Goal: Task Accomplishment & Management: Complete application form

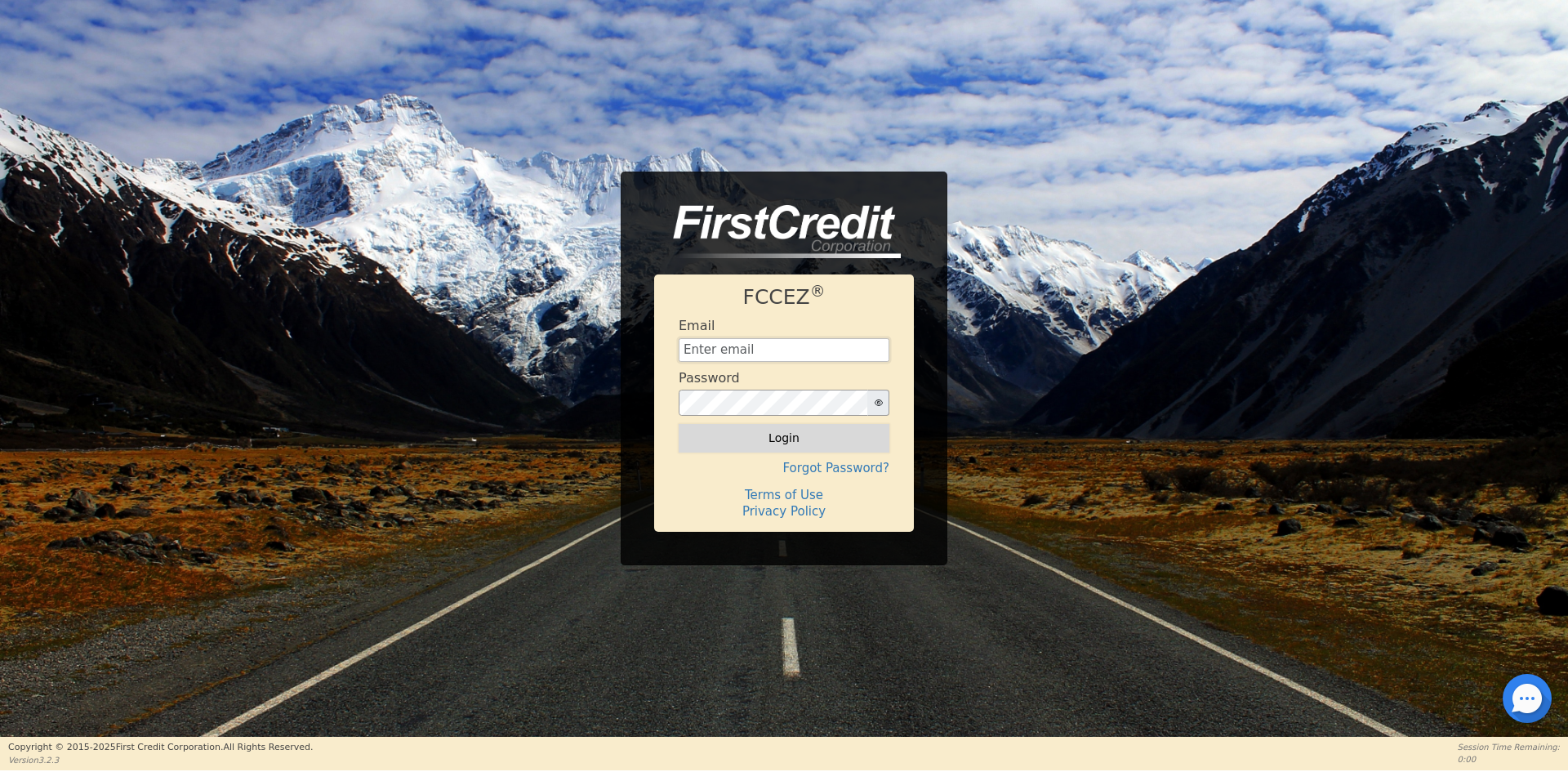
type input "[EMAIL_ADDRESS][DOMAIN_NAME]"
click at [794, 436] on button "Login" at bounding box center [784, 438] width 211 height 28
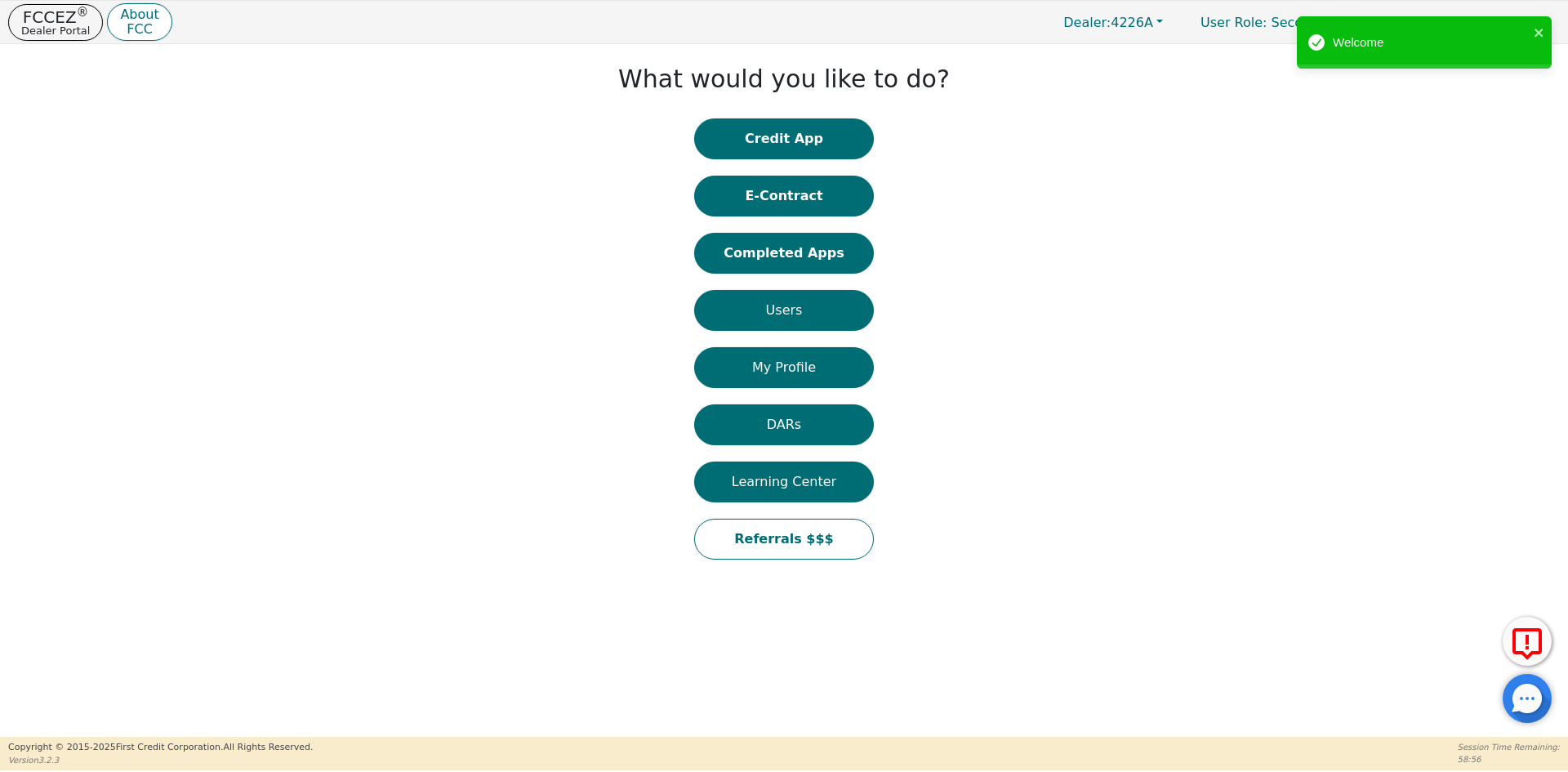
click at [799, 143] on button "Credit App" at bounding box center [783, 138] width 180 height 40
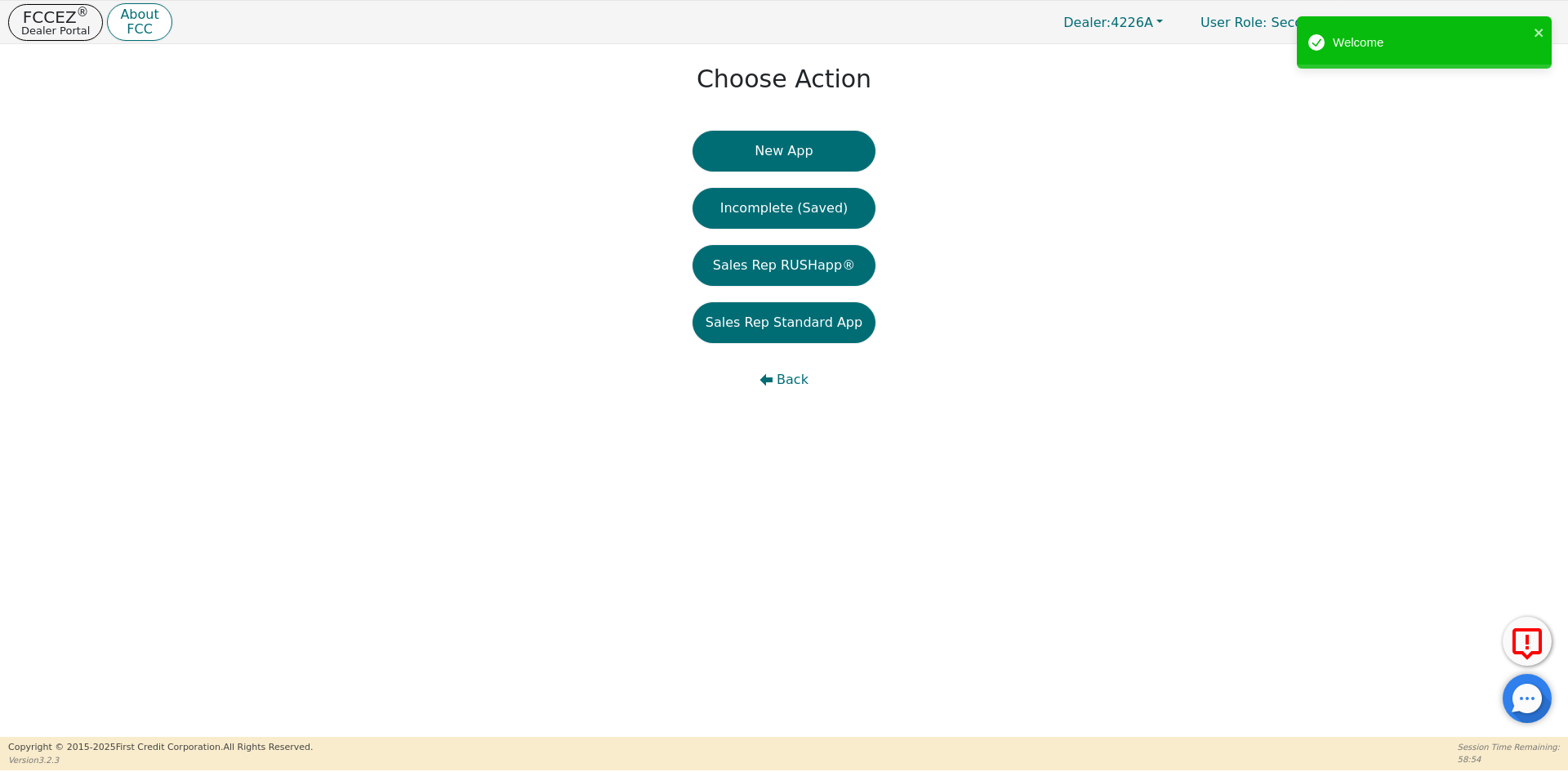
click at [805, 152] on button "New App" at bounding box center [784, 150] width 183 height 40
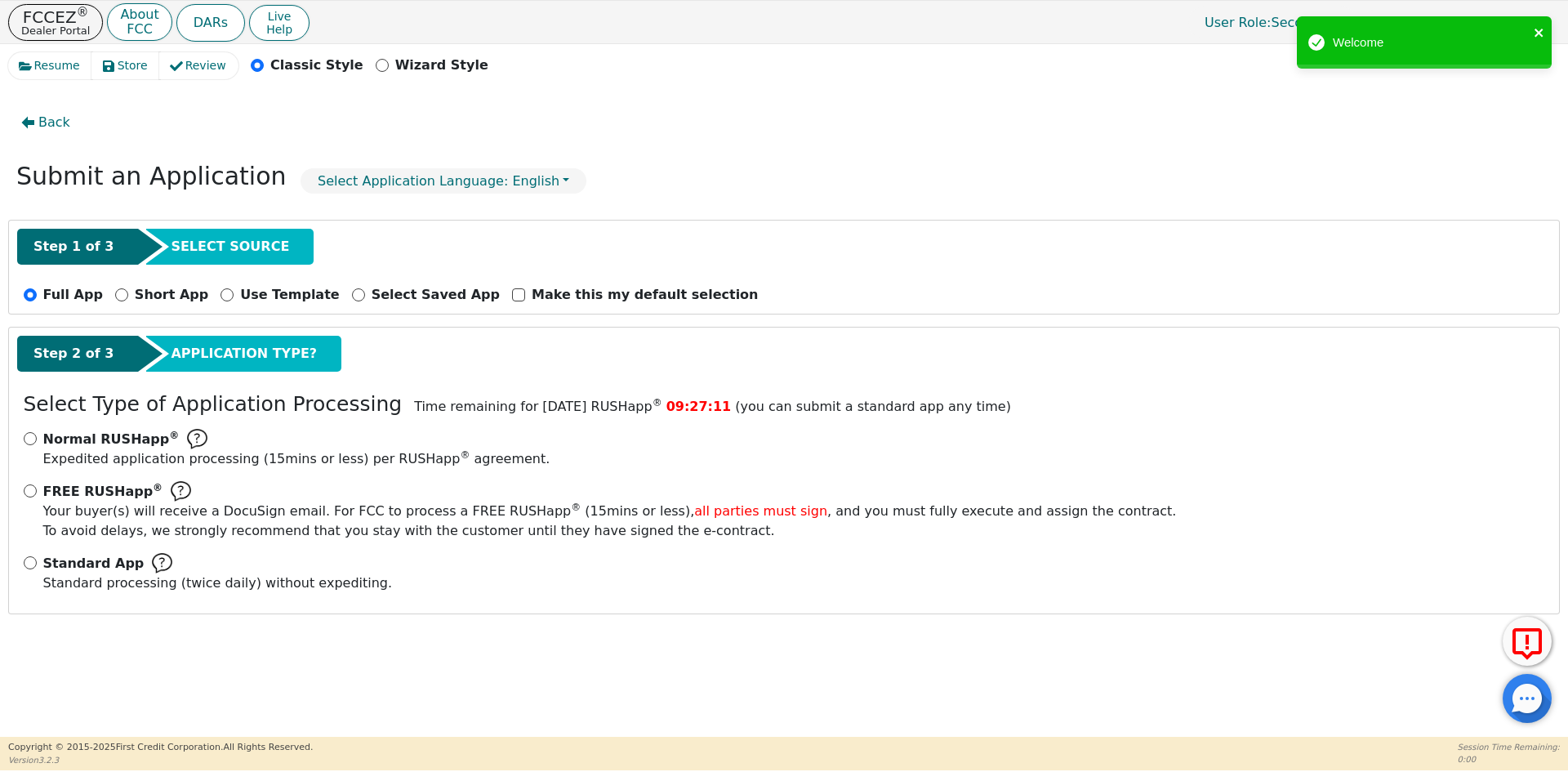
click at [1542, 31] on icon "close" at bounding box center [1538, 32] width 8 height 8
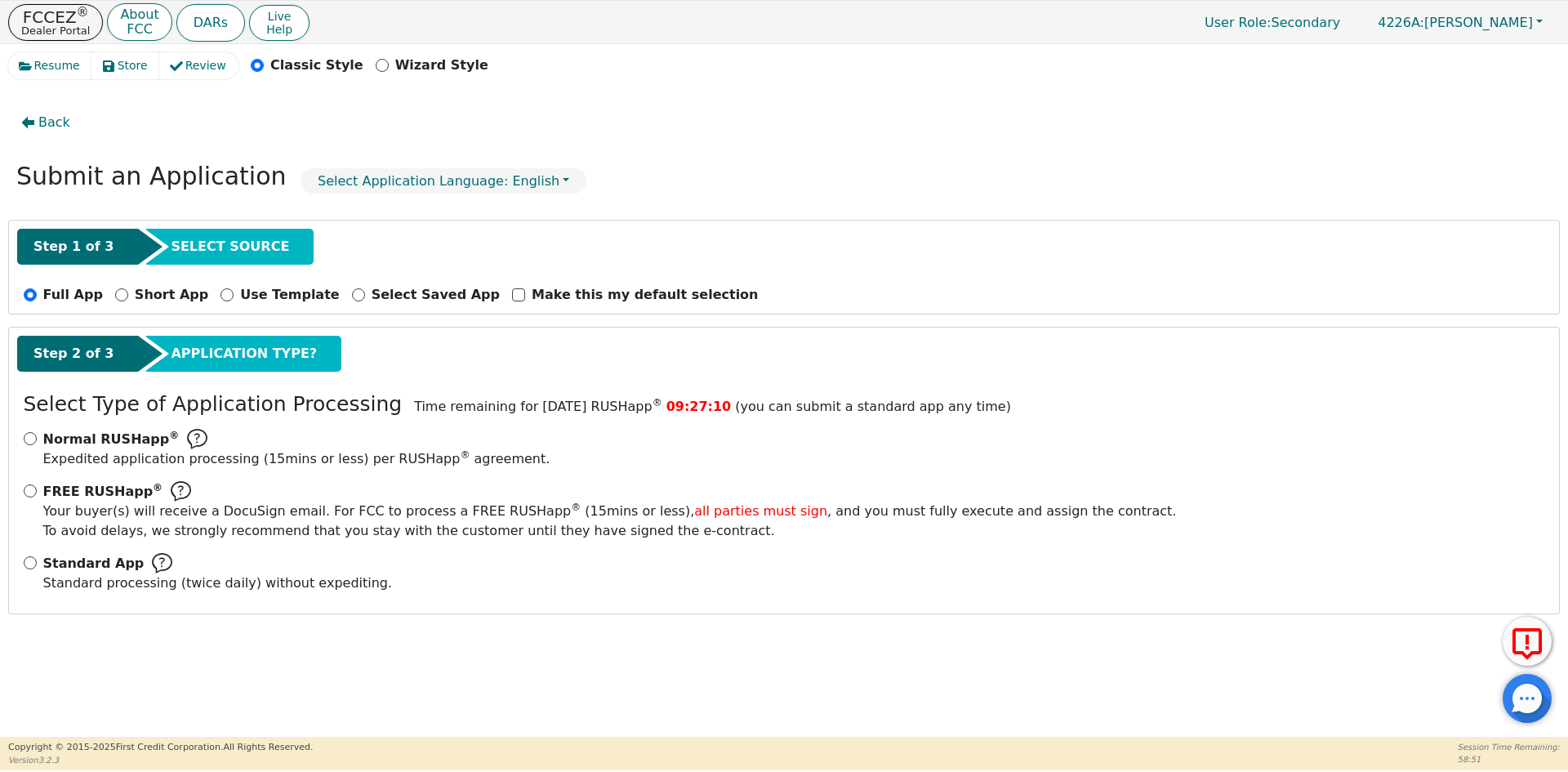
click at [41, 561] on div "Standard App Standard processing (twice daily) without expediting." at bounding box center [784, 573] width 1521 height 40
click at [34, 562] on input "Standard App Standard processing (twice daily) without expediting." at bounding box center [30, 562] width 13 height 13
radio input "true"
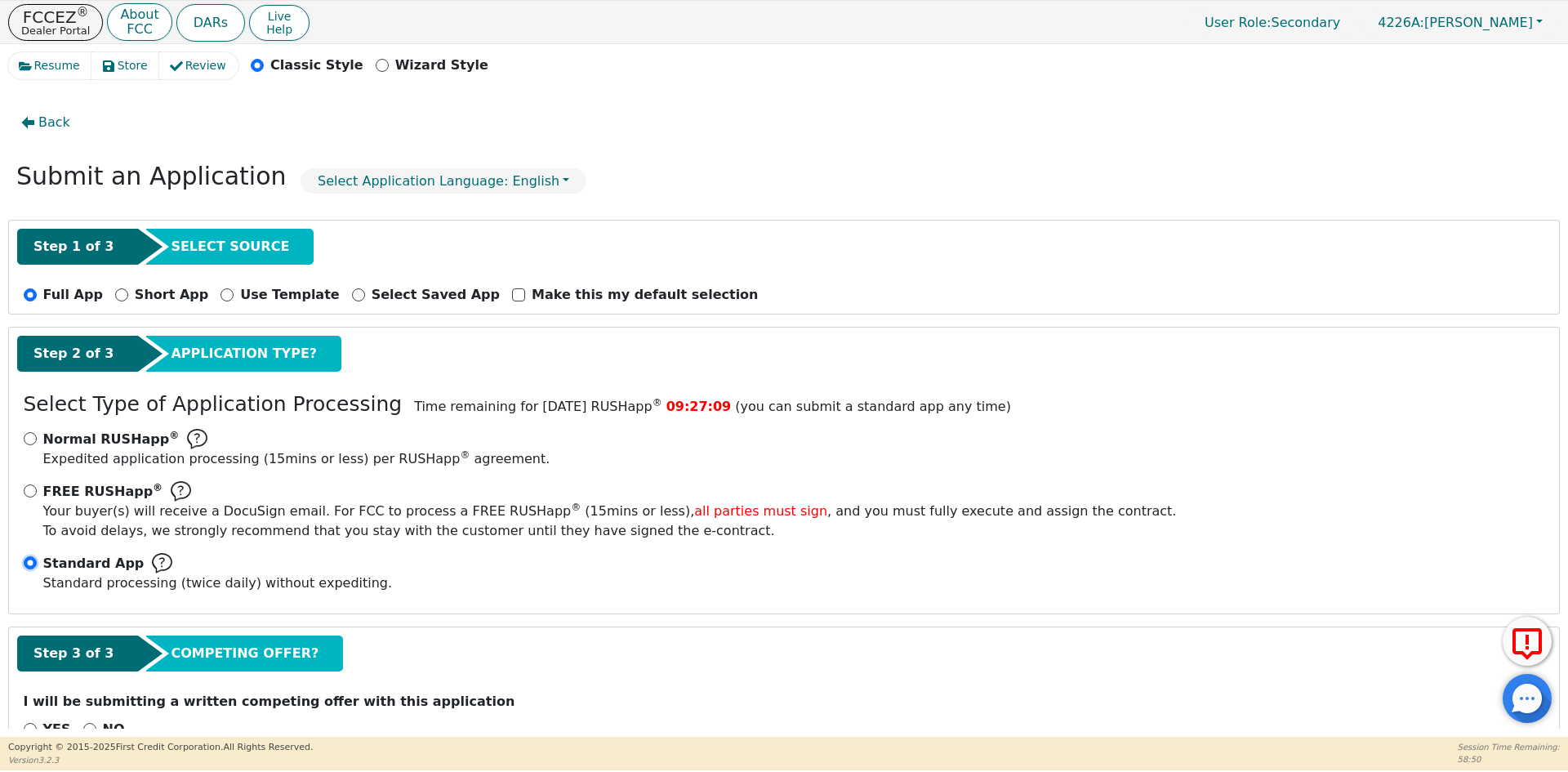
scroll to position [46, 0]
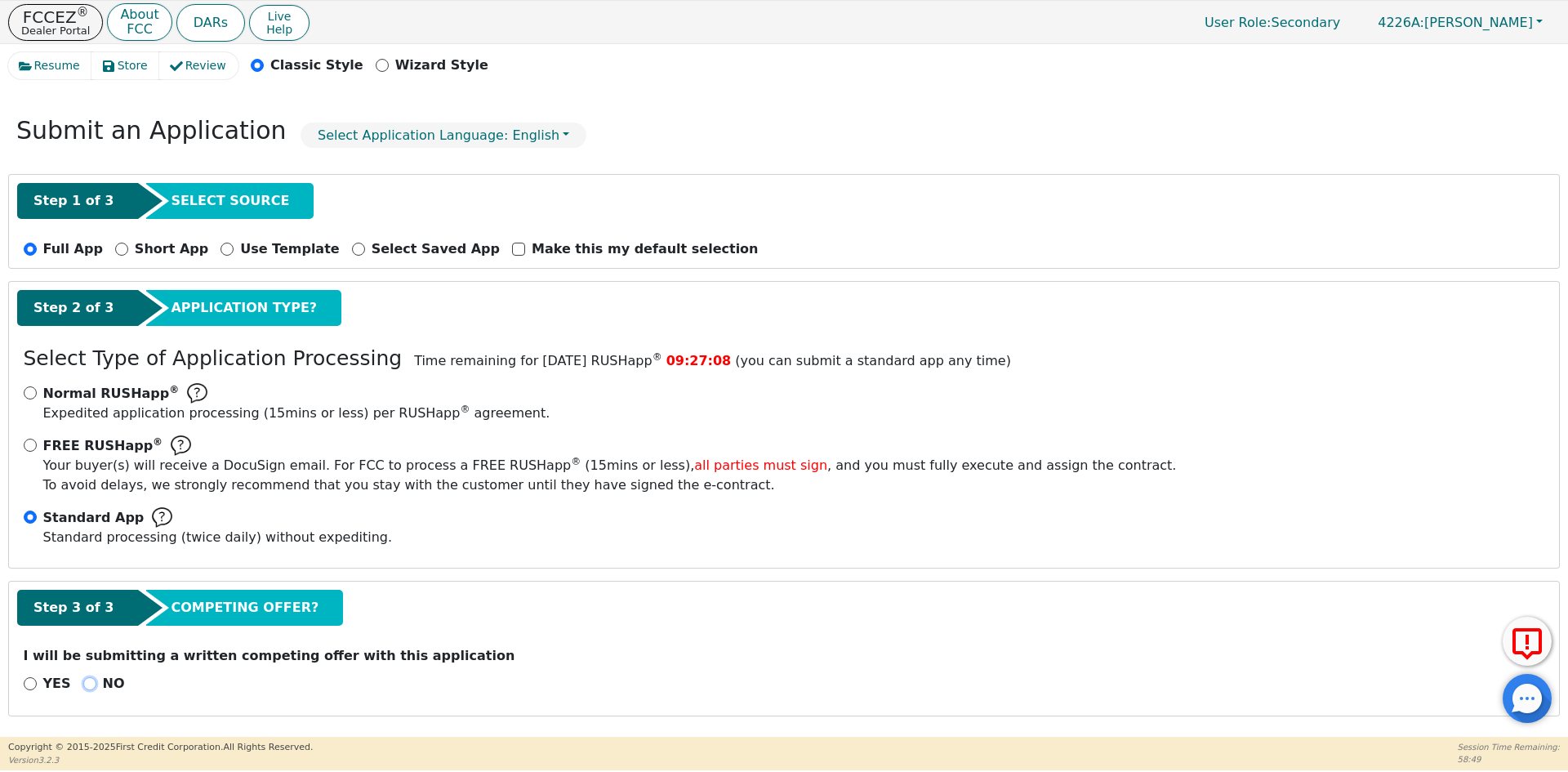
click at [84, 684] on input "NO" at bounding box center [90, 684] width 13 height 13
radio input "true"
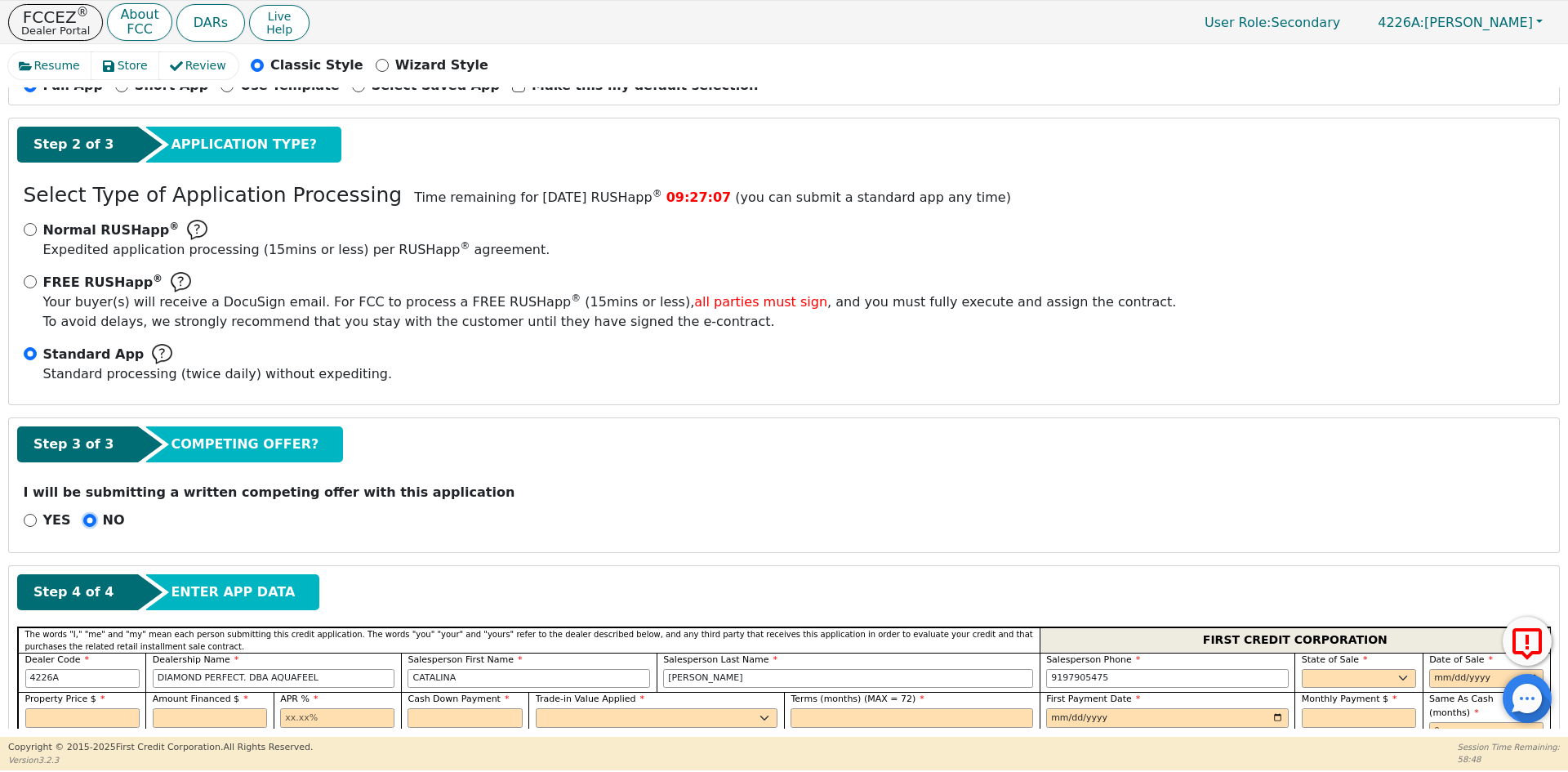
scroll to position [291, 0]
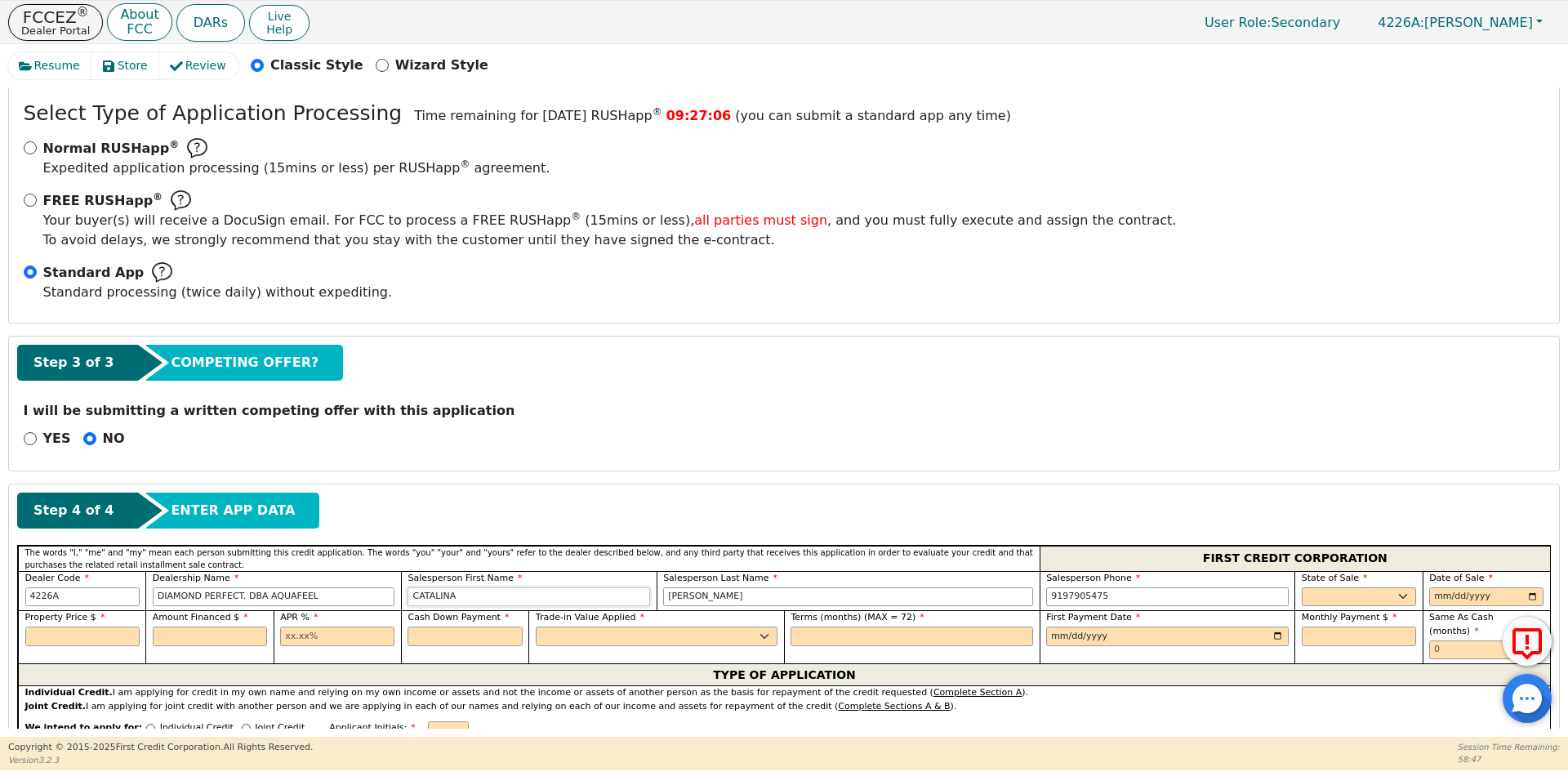
drag, startPoint x: 475, startPoint y: 592, endPoint x: 345, endPoint y: 589, distance: 130.0
click at [345, 589] on div "Dealer Code 4226A Dealership Name DIAMOND PERFECT. DBA AQUAFEEL Salesperson Fir…" at bounding box center [783, 591] width 1531 height 40
type input "s"
type input "[PERSON_NAME]"
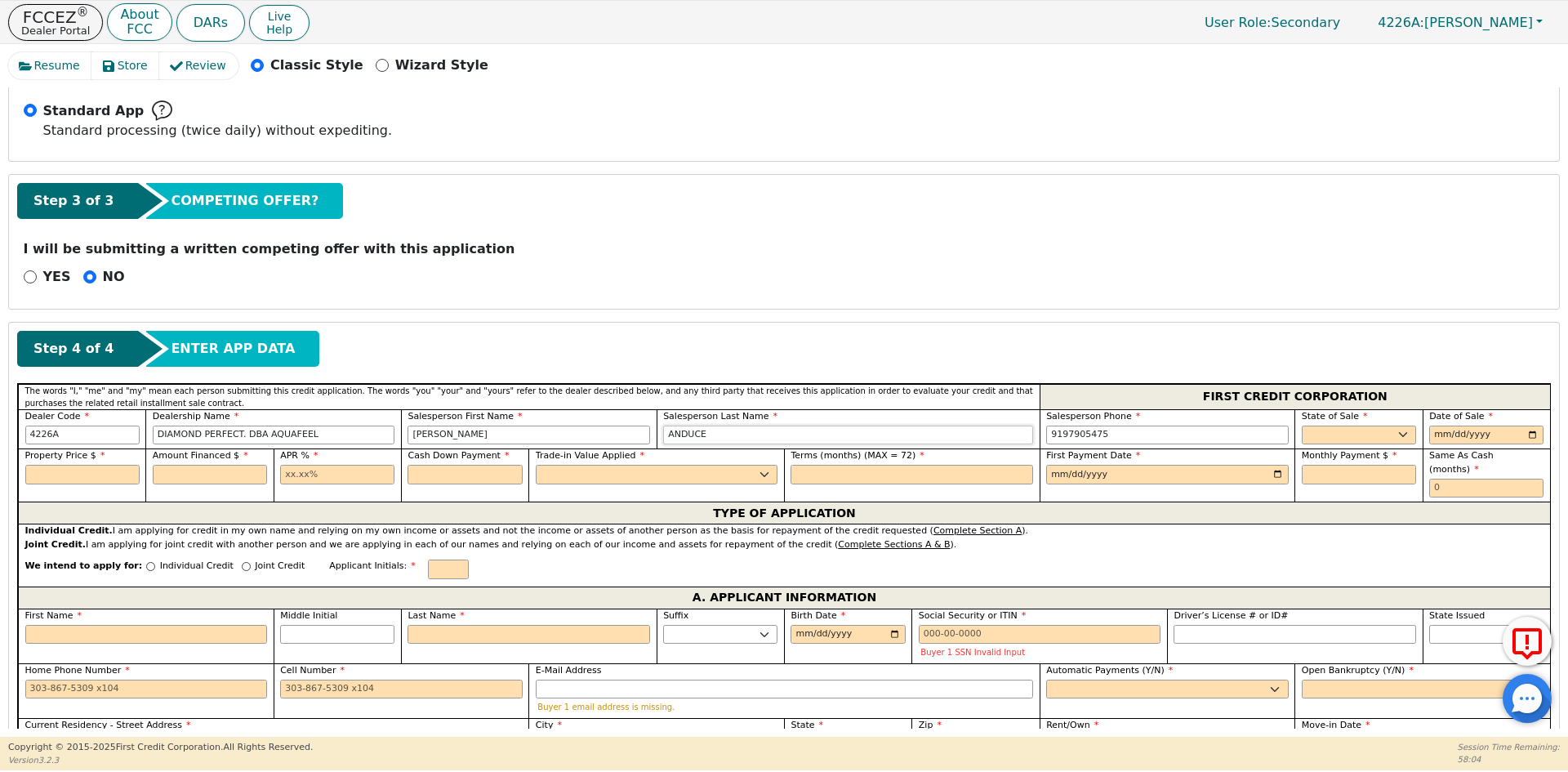
scroll to position [454, 0]
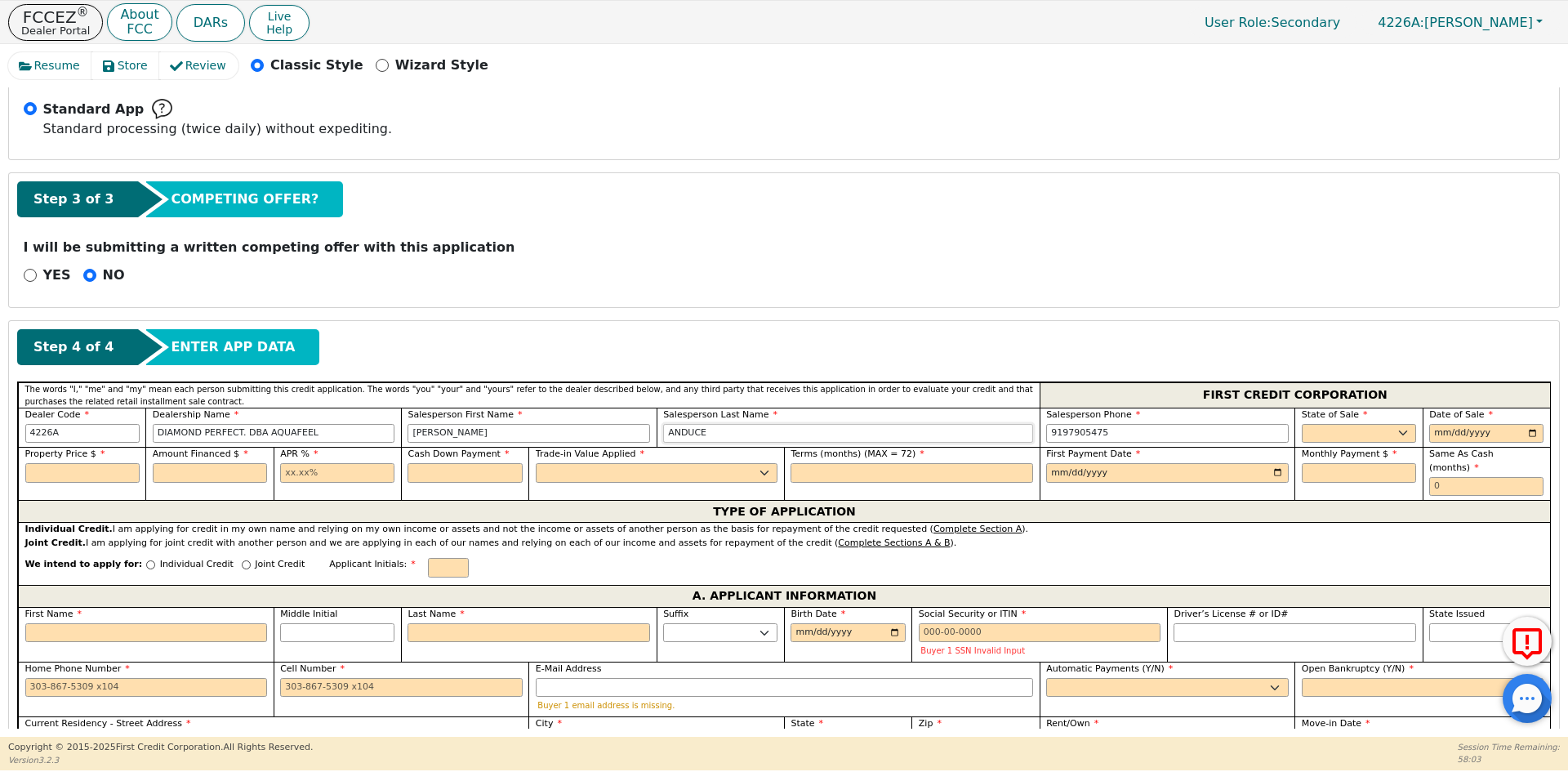
type input "ANDUCE"
drag, startPoint x: 558, startPoint y: 435, endPoint x: 355, endPoint y: 434, distance: 203.0
click at [355, 434] on div "Dealer Code 4226A Dealership Name DIAMOND PERFECT. DBA AQUAFEEL Salesperson Fir…" at bounding box center [783, 427] width 1531 height 40
type input "KRISTHOPER"
type input "[PERSON_NAME]"
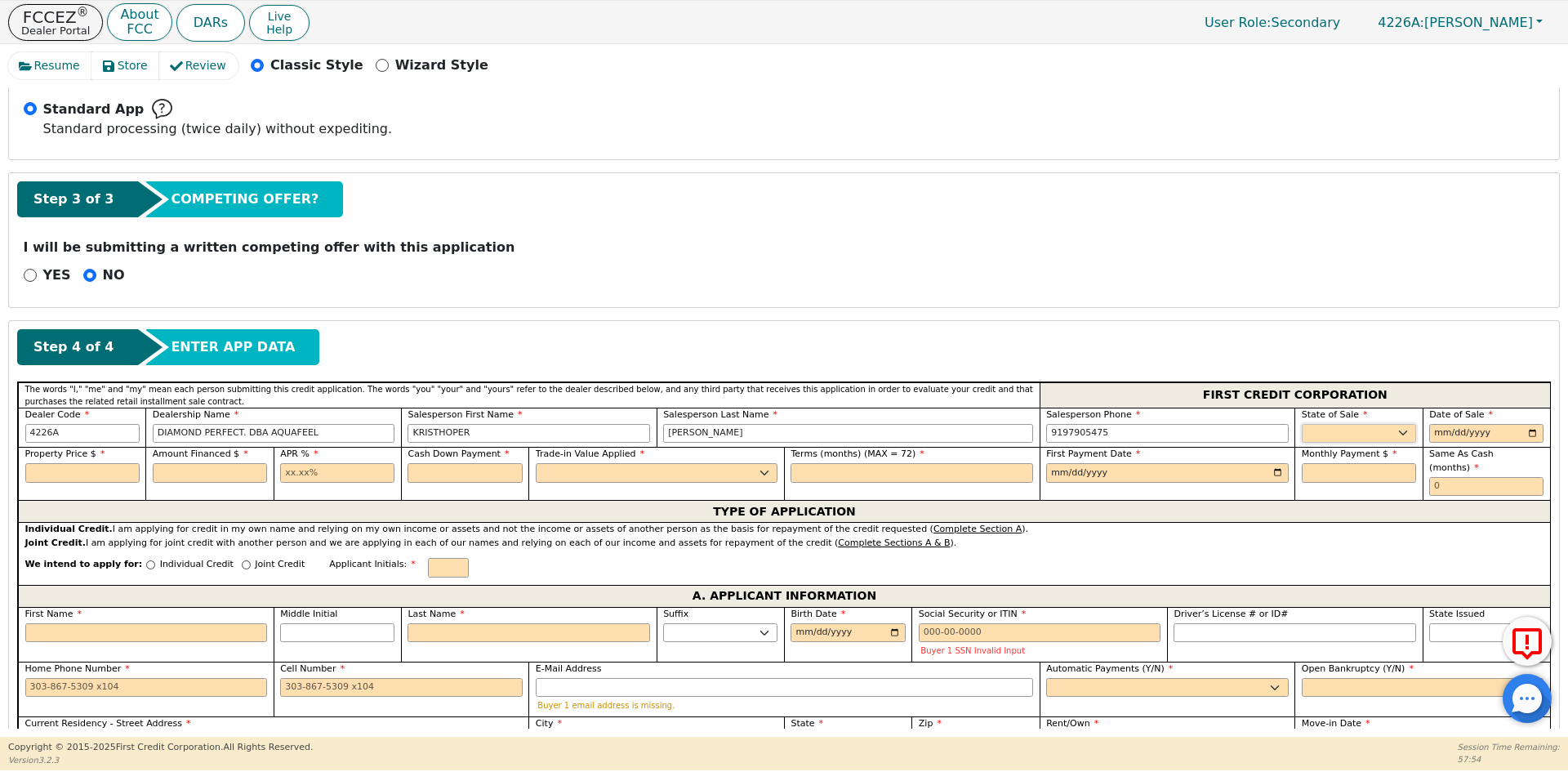
click at [1370, 433] on select "AK AL AR AZ CA CO CT DC DE FL [GEOGRAPHIC_DATA] HI IA ID IL IN KS [GEOGRAPHIC_D…" at bounding box center [1358, 433] width 115 height 20
select select "VA"
click at [1301, 424] on select "AK AL AR AZ CA CO CT DC DE FL [GEOGRAPHIC_DATA] HI IA ID IL IN KS [GEOGRAPHIC_D…" at bounding box center [1358, 433] width 115 height 20
click at [1526, 433] on input "date" at bounding box center [1486, 433] width 115 height 20
type input "[DATE]"
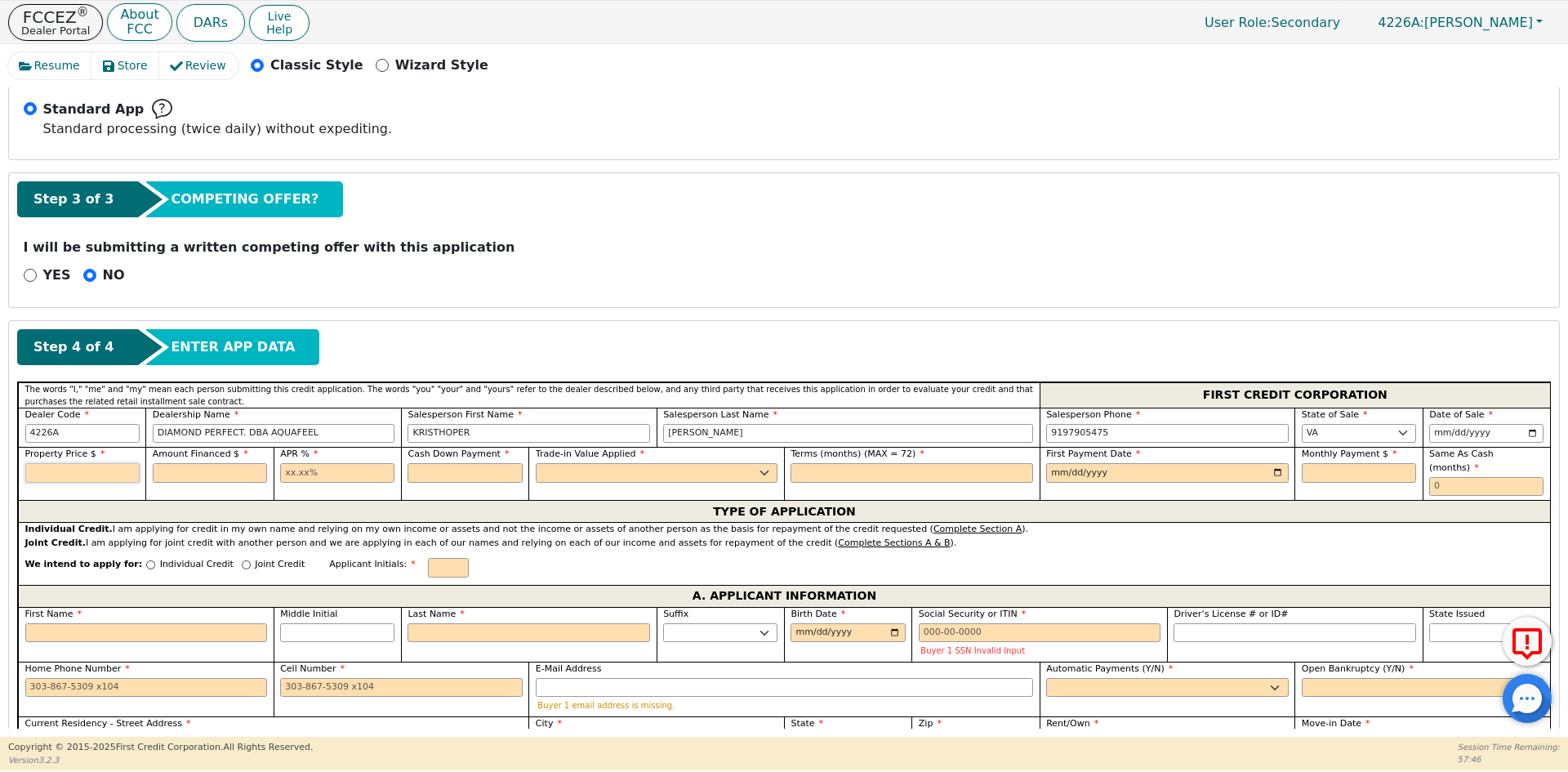
click at [72, 474] on input "text" at bounding box center [83, 472] width 115 height 20
type input "7990.00"
click at [227, 475] on input "text" at bounding box center [210, 472] width 115 height 20
type input "7990.00"
click at [330, 471] on input "text" at bounding box center [337, 472] width 115 height 20
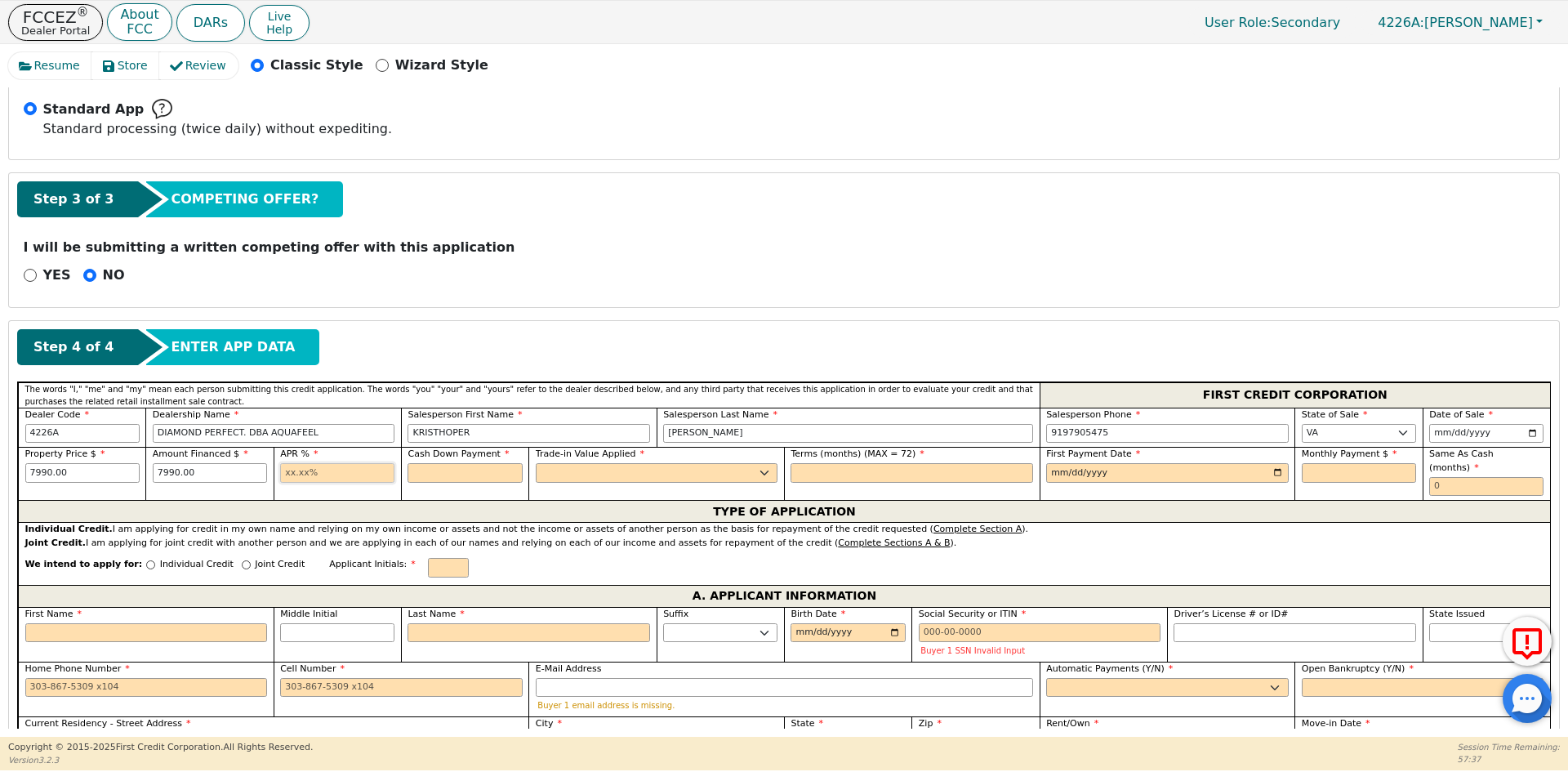
type input "10.99"
click at [444, 469] on input "text" at bounding box center [464, 472] width 115 height 20
type input "0.00"
click at [600, 472] on select "Yes No" at bounding box center [657, 472] width 243 height 20
select select "n"
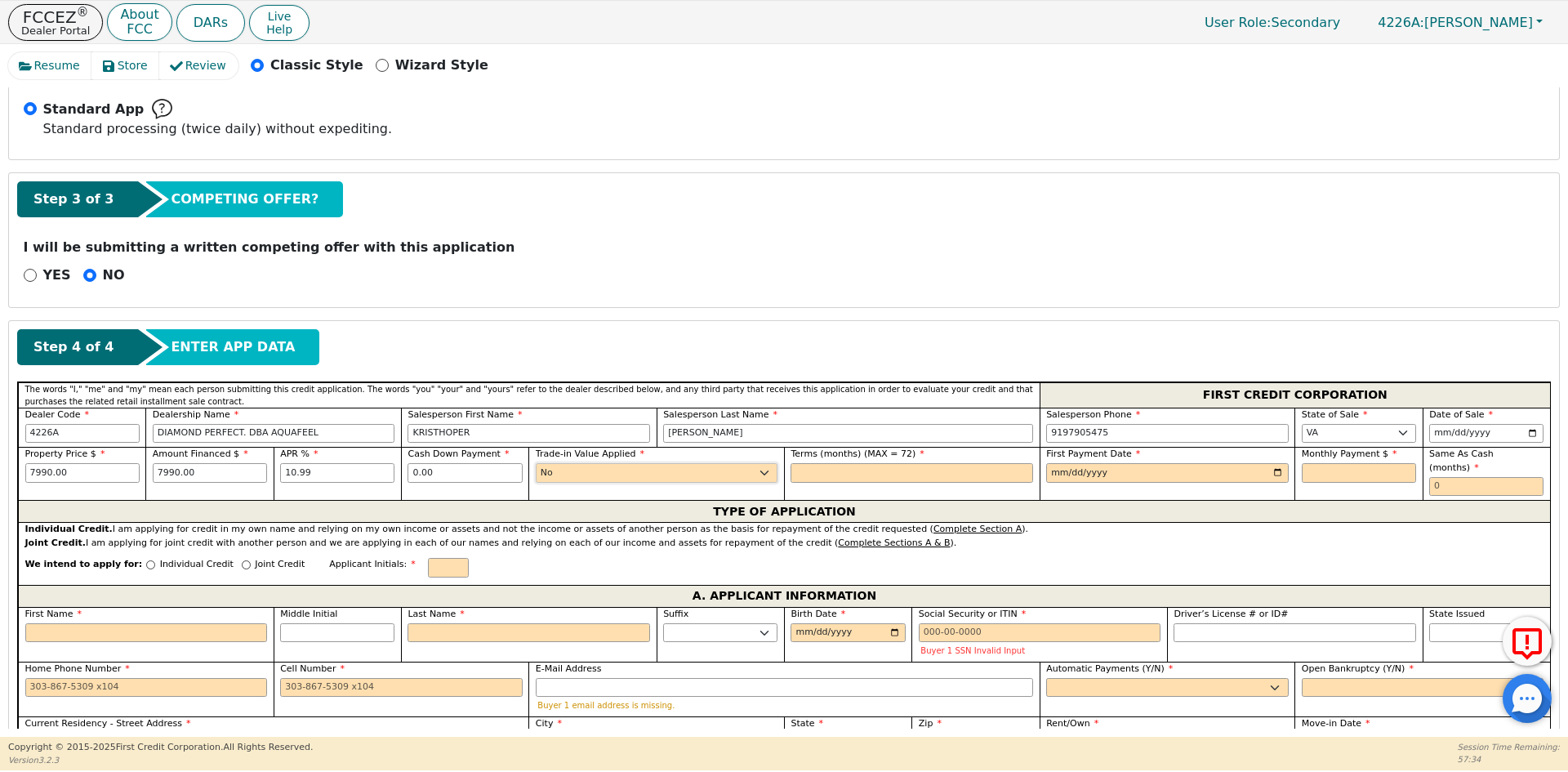
click at [536, 463] on select "Yes No" at bounding box center [657, 472] width 243 height 20
click at [833, 471] on input "text" at bounding box center [912, 472] width 243 height 20
type input "72"
click at [1278, 470] on input "date" at bounding box center [1168, 472] width 243 height 20
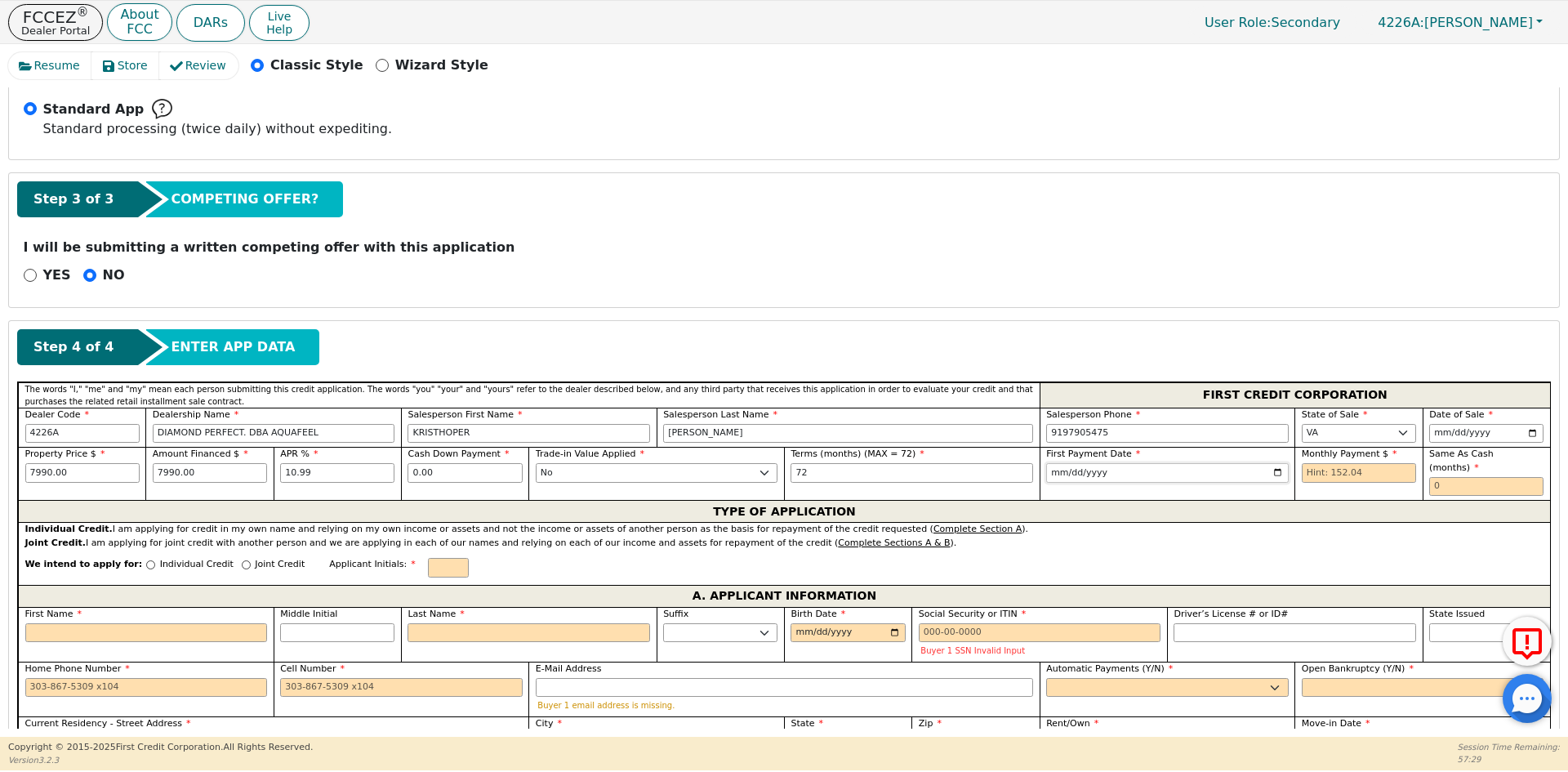
type input "[DATE]"
click at [1332, 478] on input "text" at bounding box center [1358, 472] width 115 height 20
type input "152.04"
click at [1441, 477] on input "text" at bounding box center [1486, 486] width 115 height 20
type input "0"
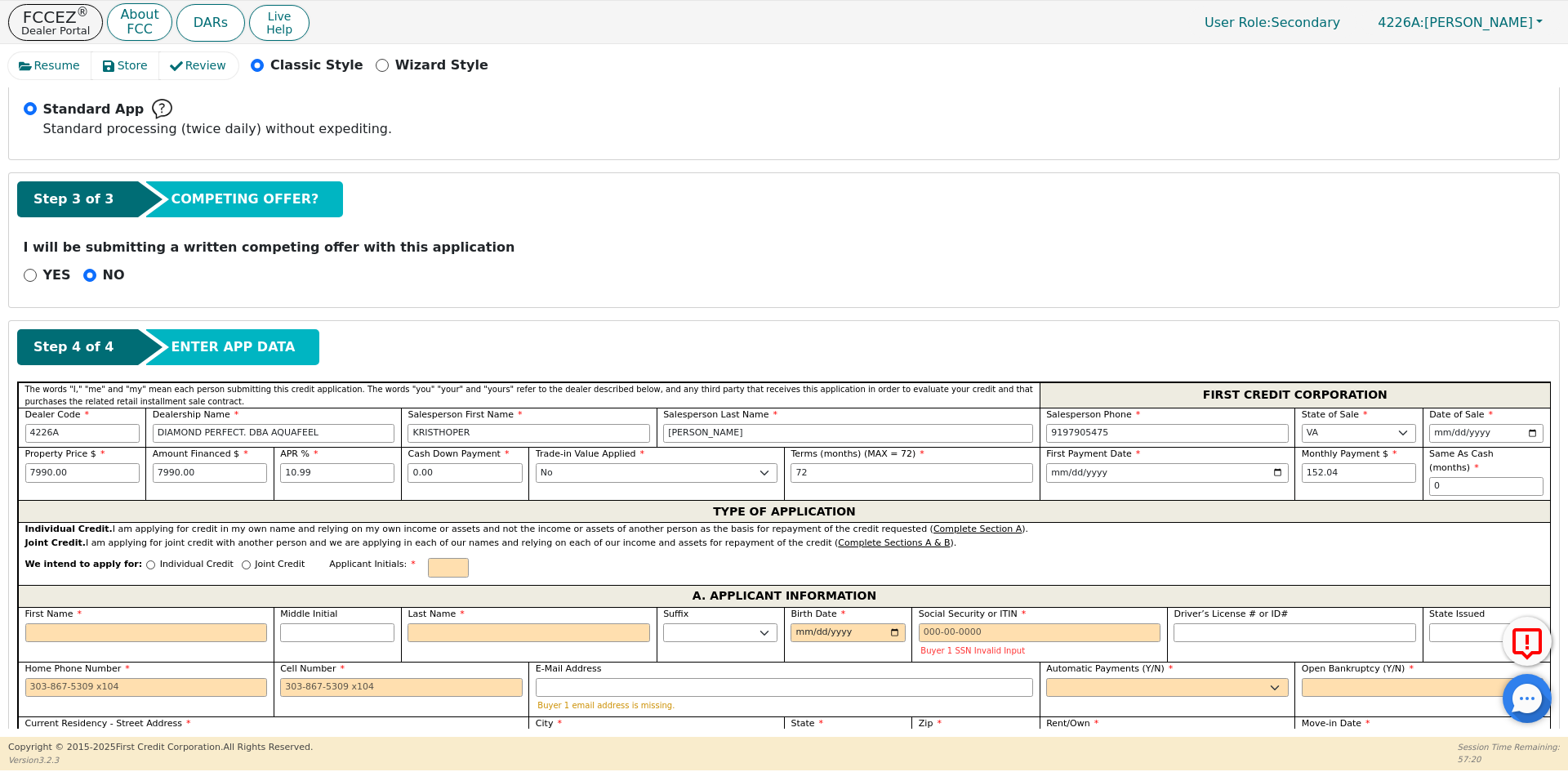
click at [255, 558] on p "Joint Credit" at bounding box center [279, 564] width 50 height 14
click at [245, 560] on input "Joint Credit" at bounding box center [246, 565] width 9 height 9
radio input "true"
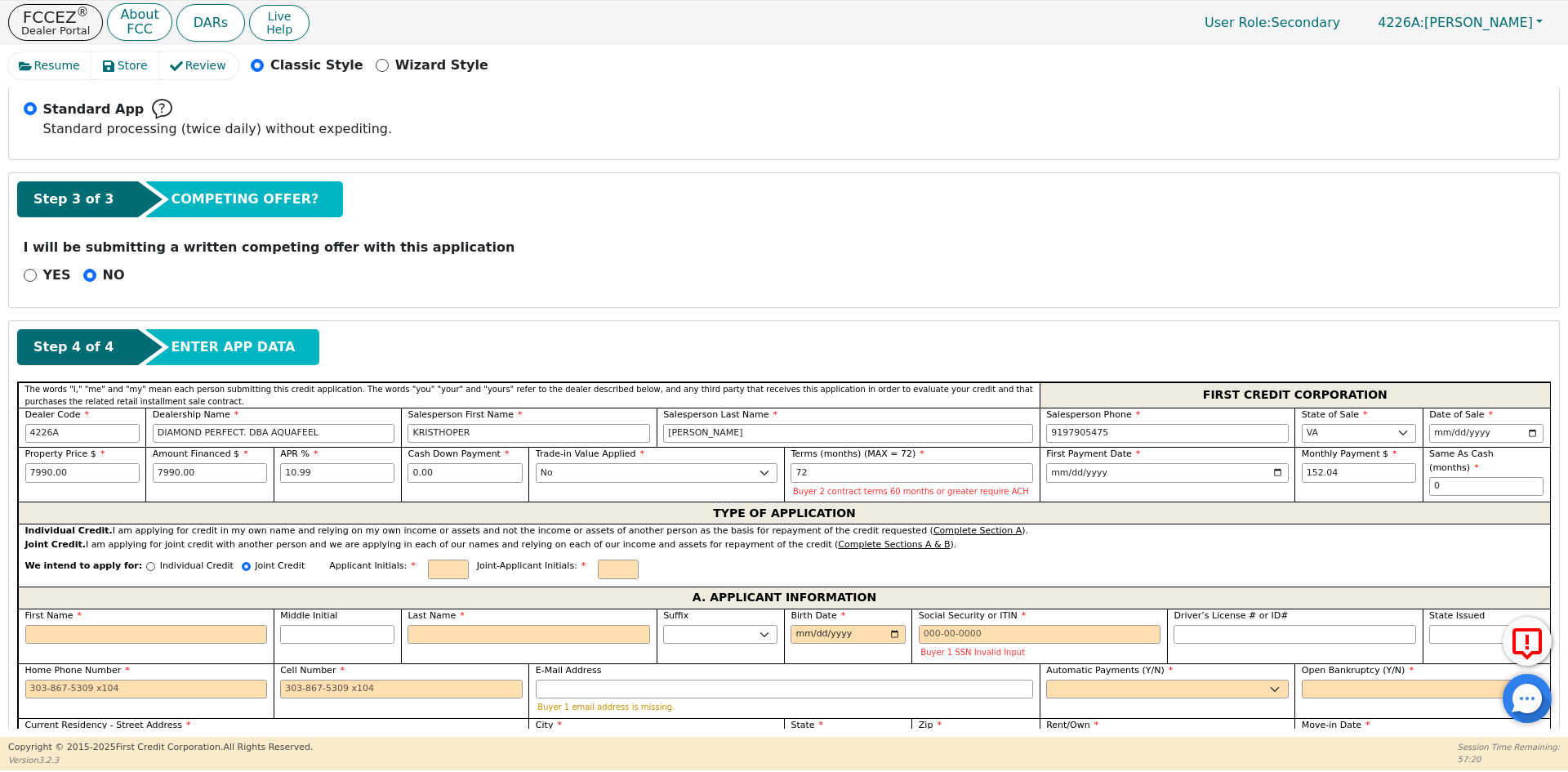
click at [403, 556] on div "We intend to apply for: Individual Credit Joint Credit Applicant Initials: Join…" at bounding box center [783, 568] width 1531 height 35
click at [428, 575] on input "text" at bounding box center [447, 569] width 40 height 20
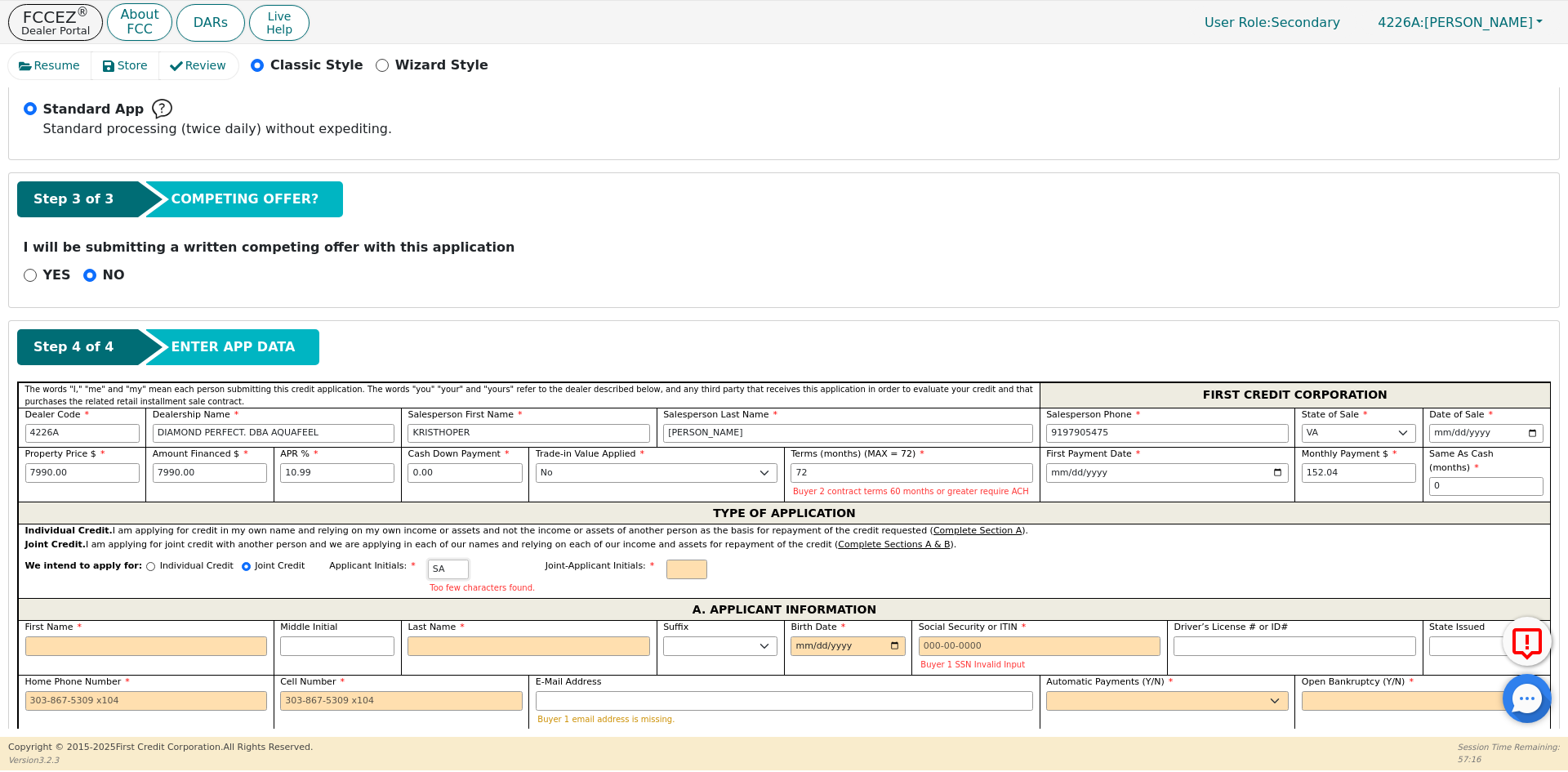
type input "SA"
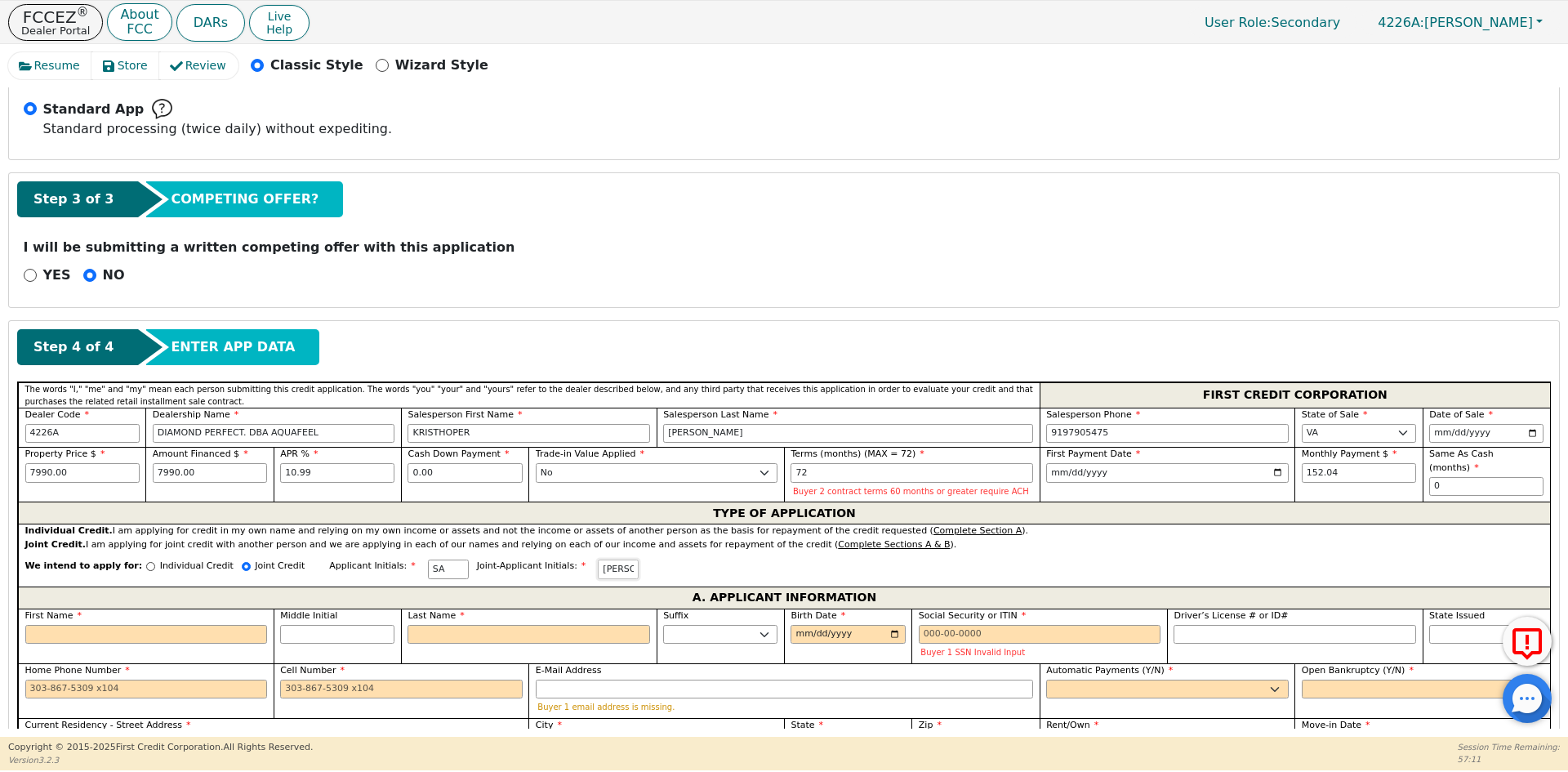
type input "[PERSON_NAME]"
click at [86, 632] on input "First Name" at bounding box center [147, 634] width 243 height 20
type input "S"
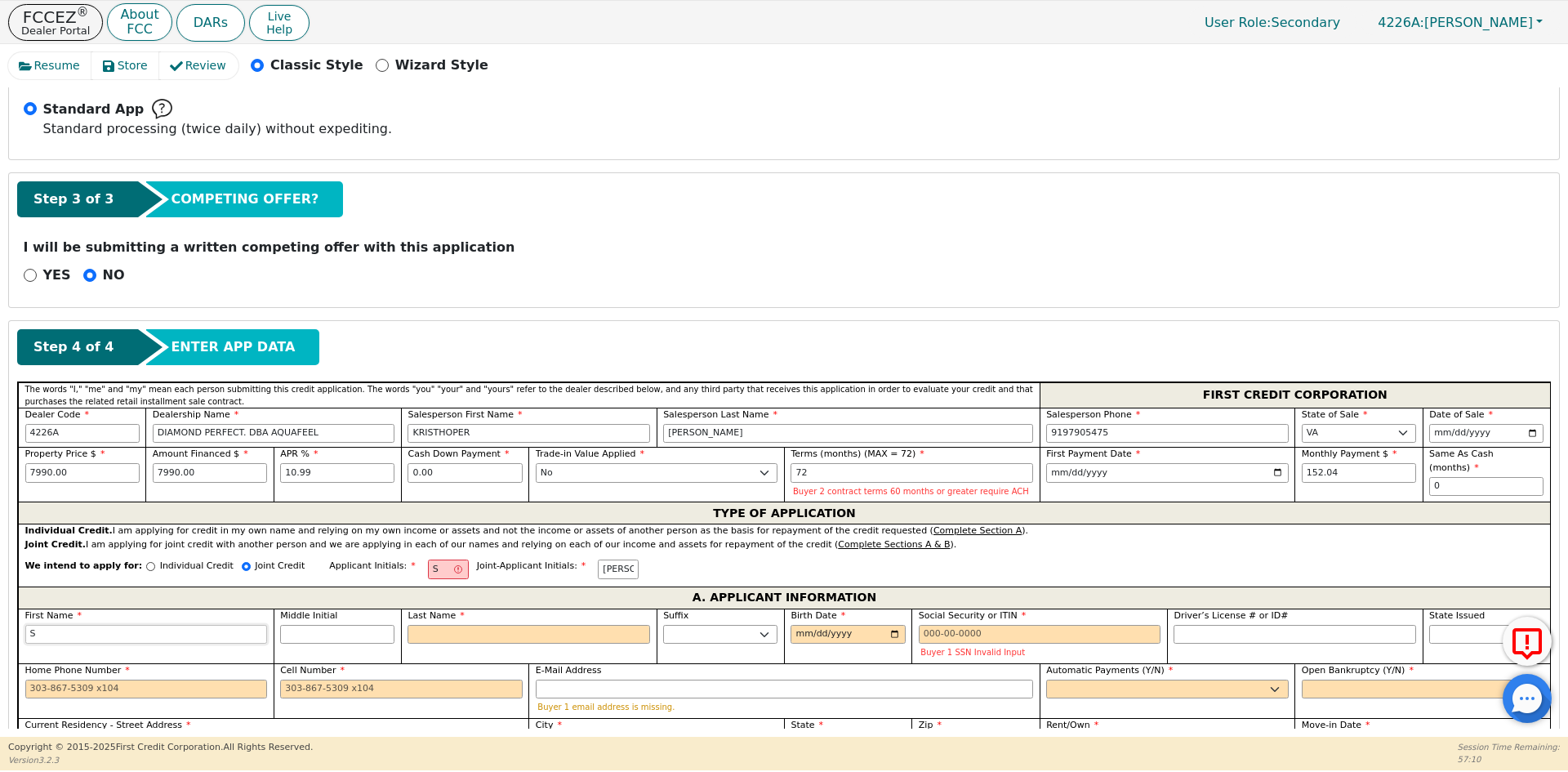
type input "SH"
type input "SHA"
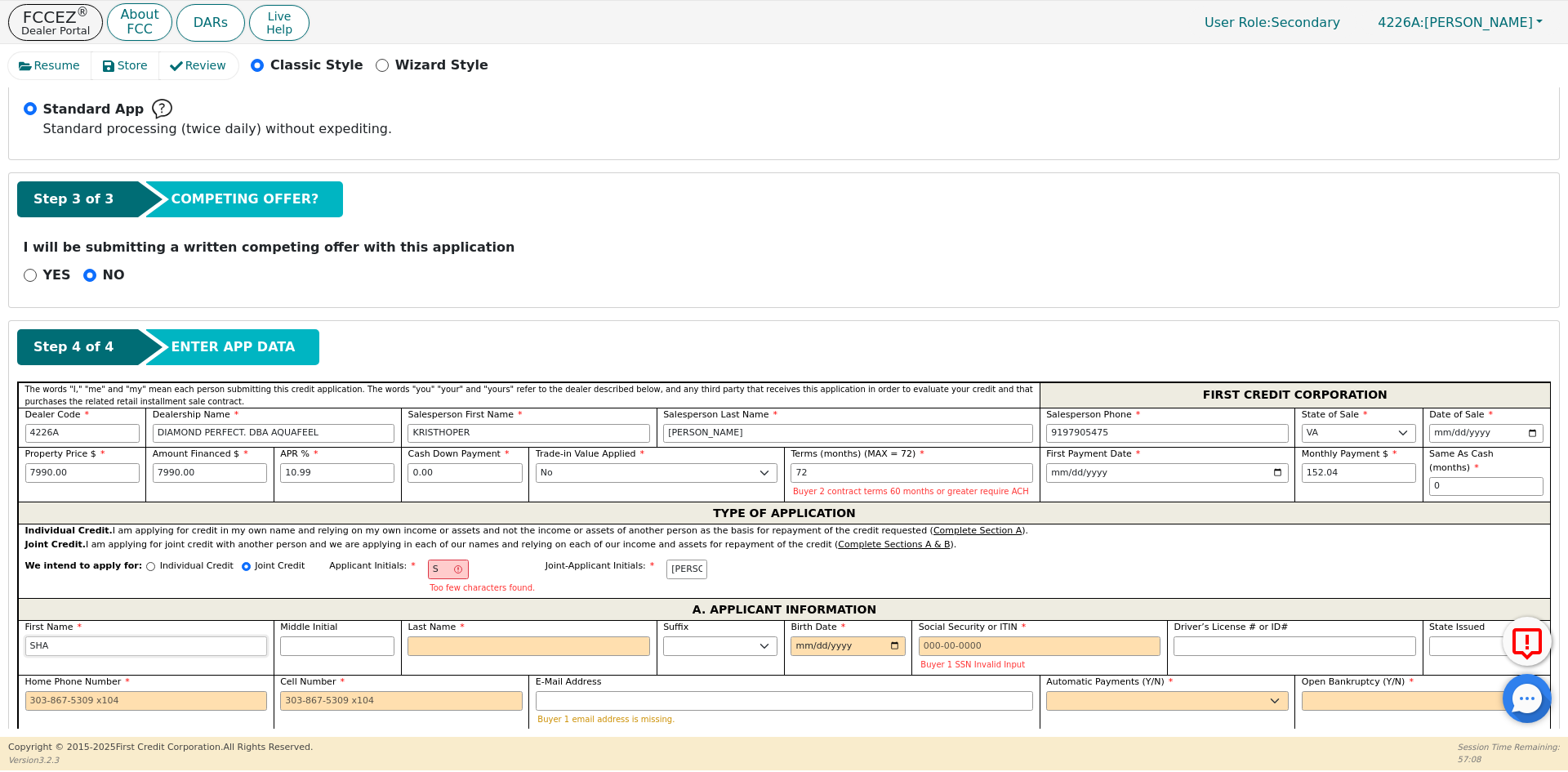
type input "[PERSON_NAME]"
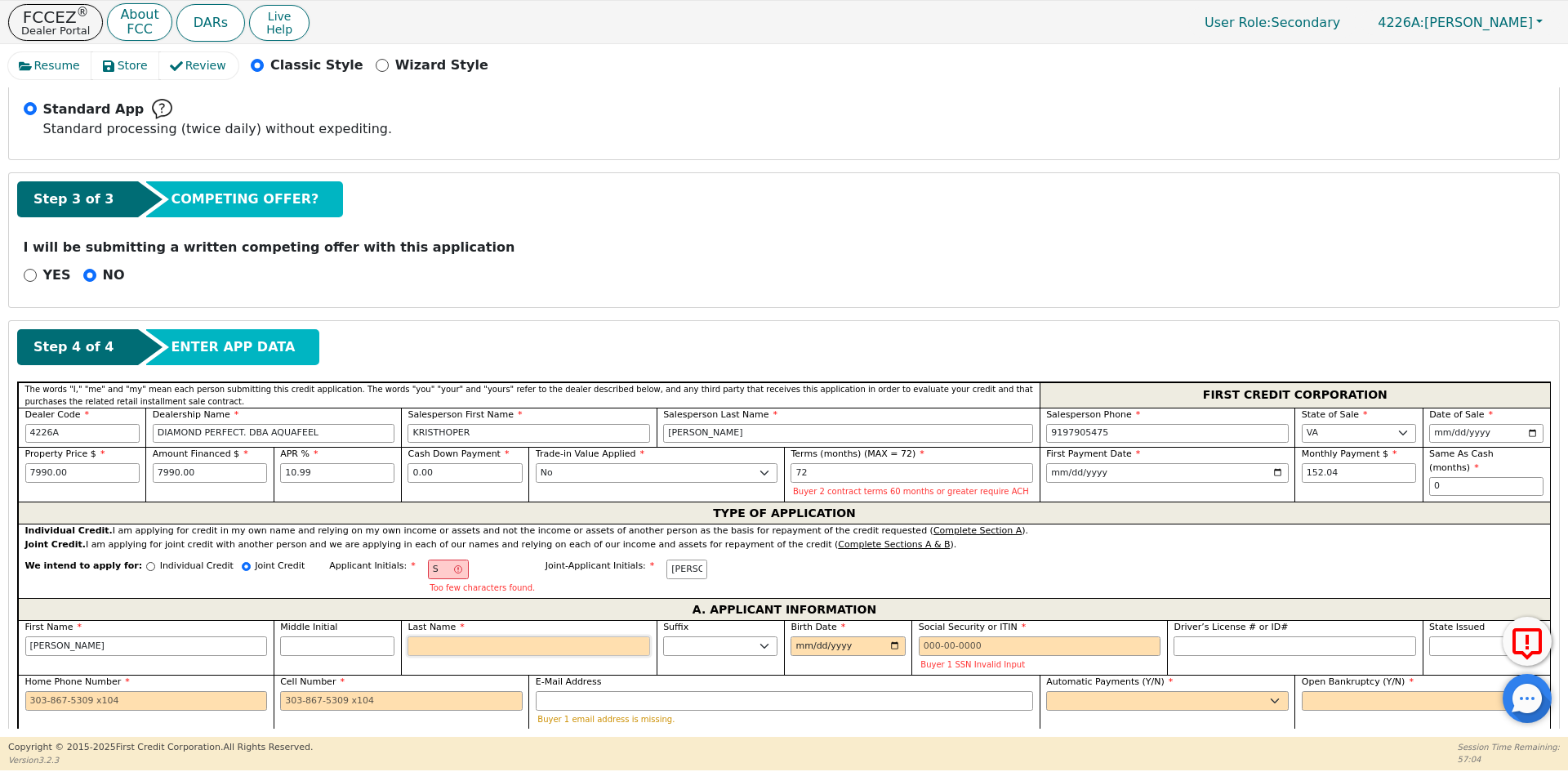
type input "SA"
type input "A"
type input "[PERSON_NAME]"
type input "AN"
type input "[PERSON_NAME]"
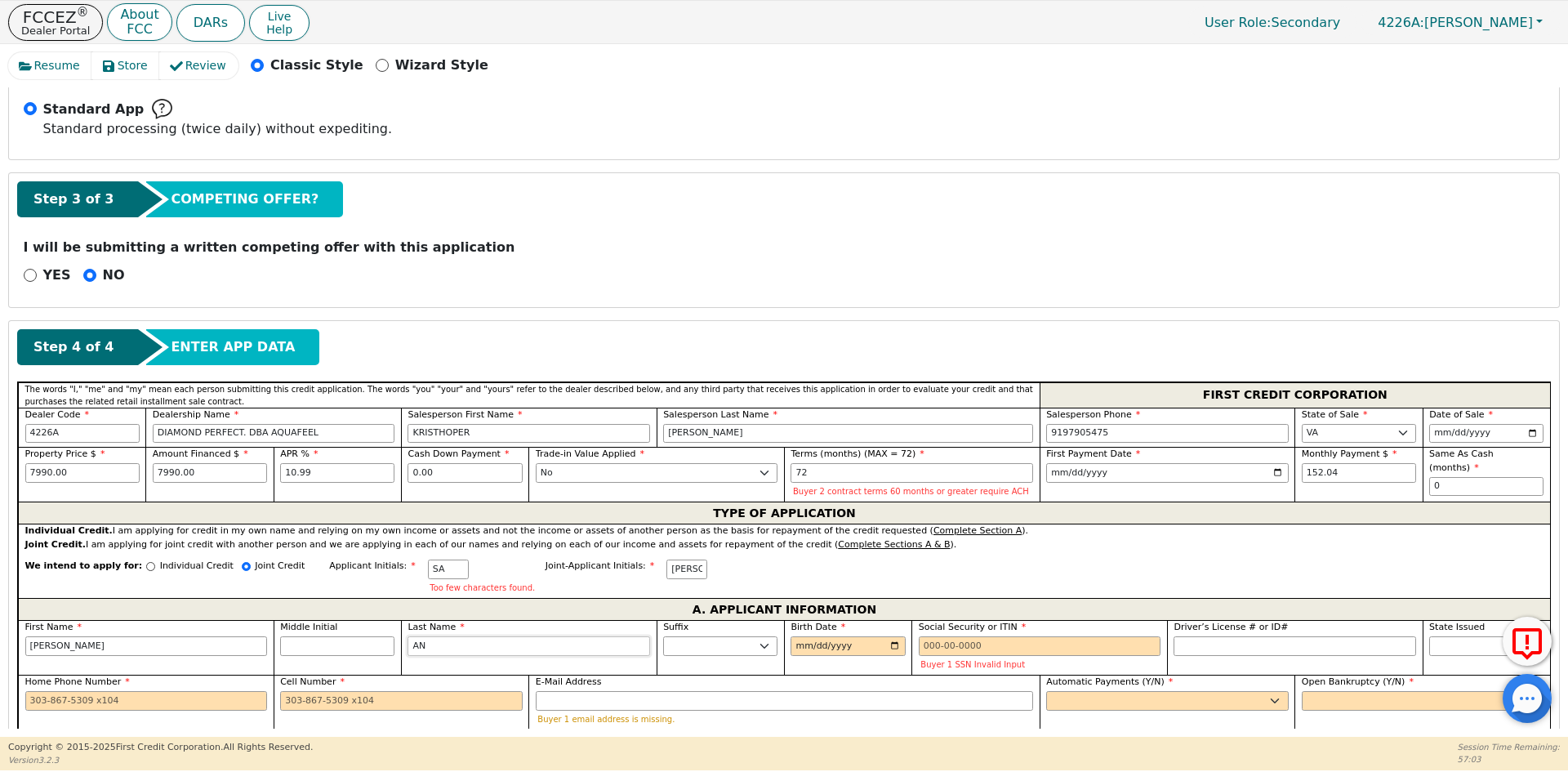
type input "AND"
type input "[PERSON_NAME] AND"
type input "ANDU"
type input "[PERSON_NAME]"
type input "ANDUC"
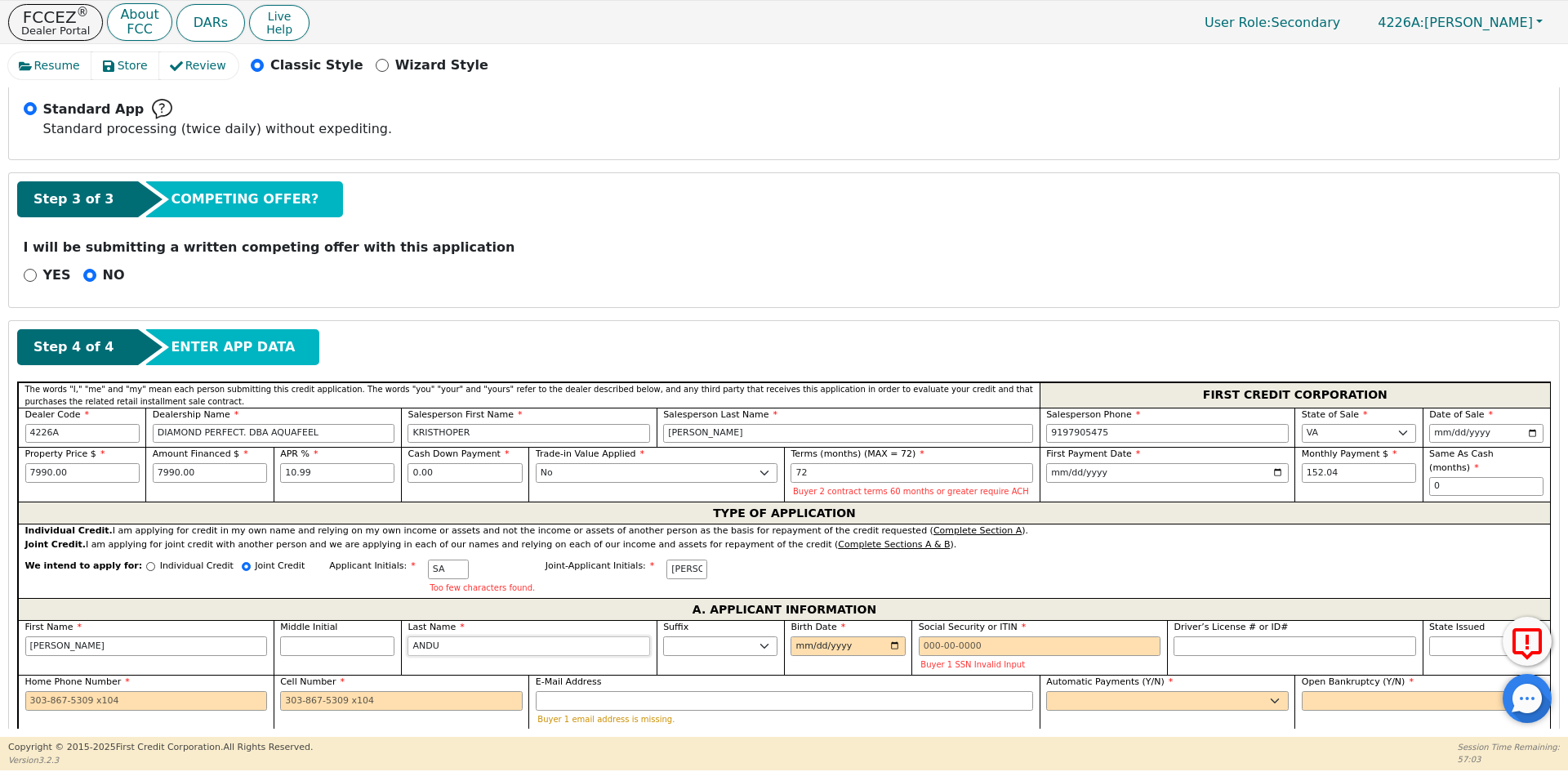
type input "[PERSON_NAME] ANDUC"
type input "ANDUCE"
type input "[PERSON_NAME]"
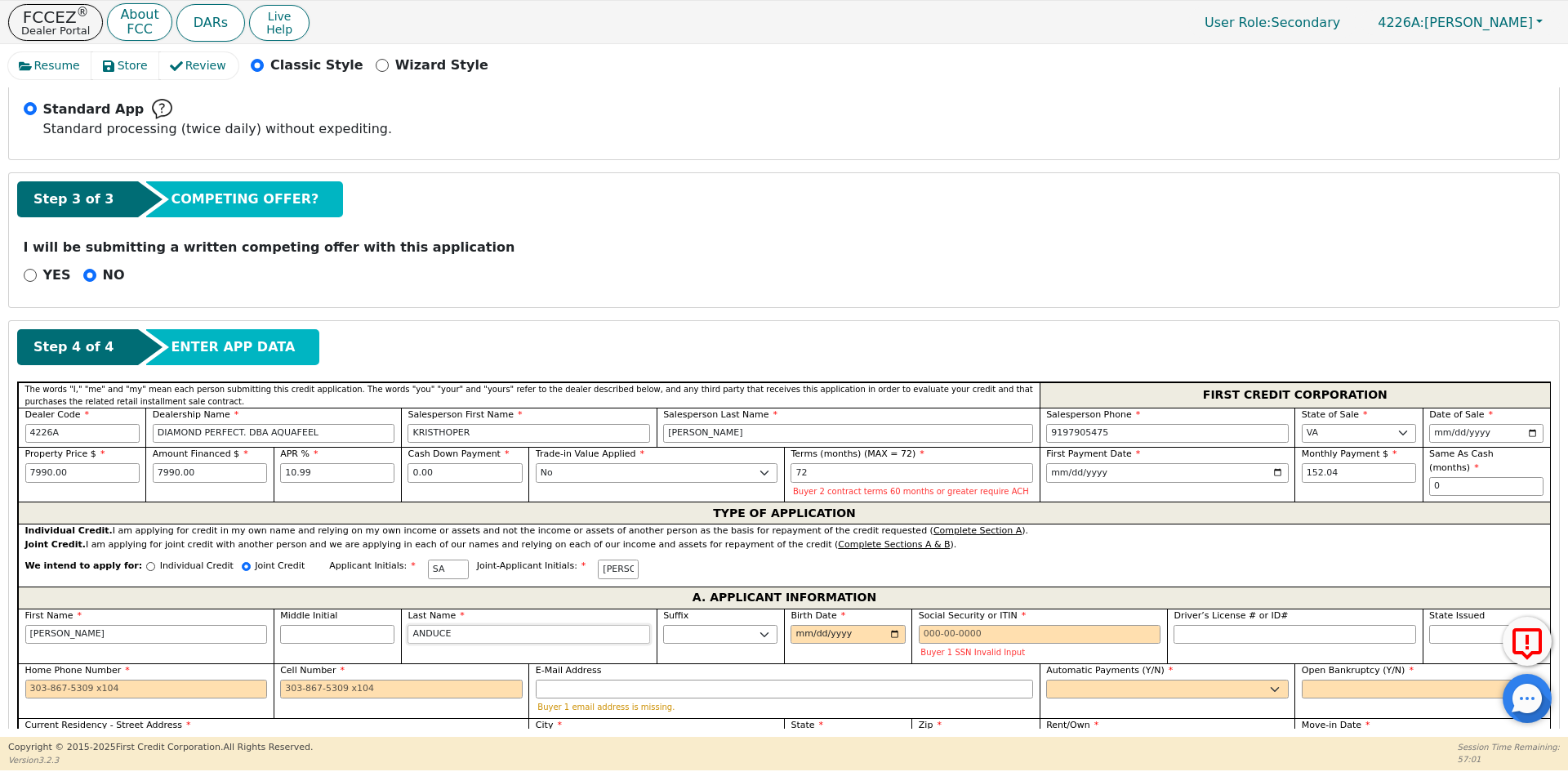
type input "ANDUCE"
click at [802, 633] on input "Birth Date" at bounding box center [848, 634] width 115 height 20
click at [798, 636] on input "Birth Date" at bounding box center [848, 634] width 115 height 20
click at [829, 635] on input "181994-04-04" at bounding box center [848, 634] width 115 height 20
type input "275760-04-04"
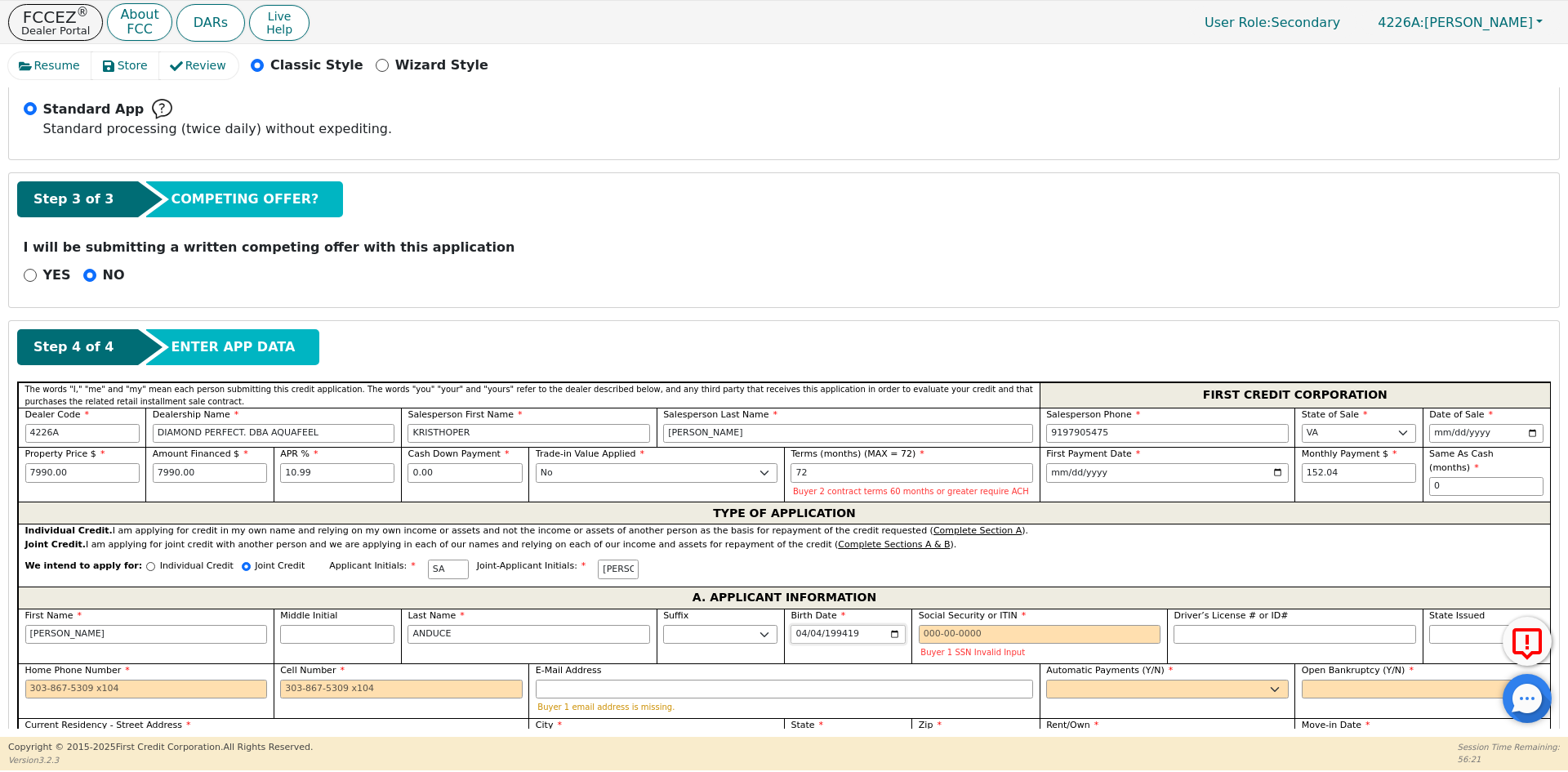
click at [814, 635] on input "[DATE]" at bounding box center [848, 634] width 115 height 20
type input "[DATE]"
click at [1063, 636] on input "Social Security or ITIN" at bounding box center [1040, 634] width 243 height 20
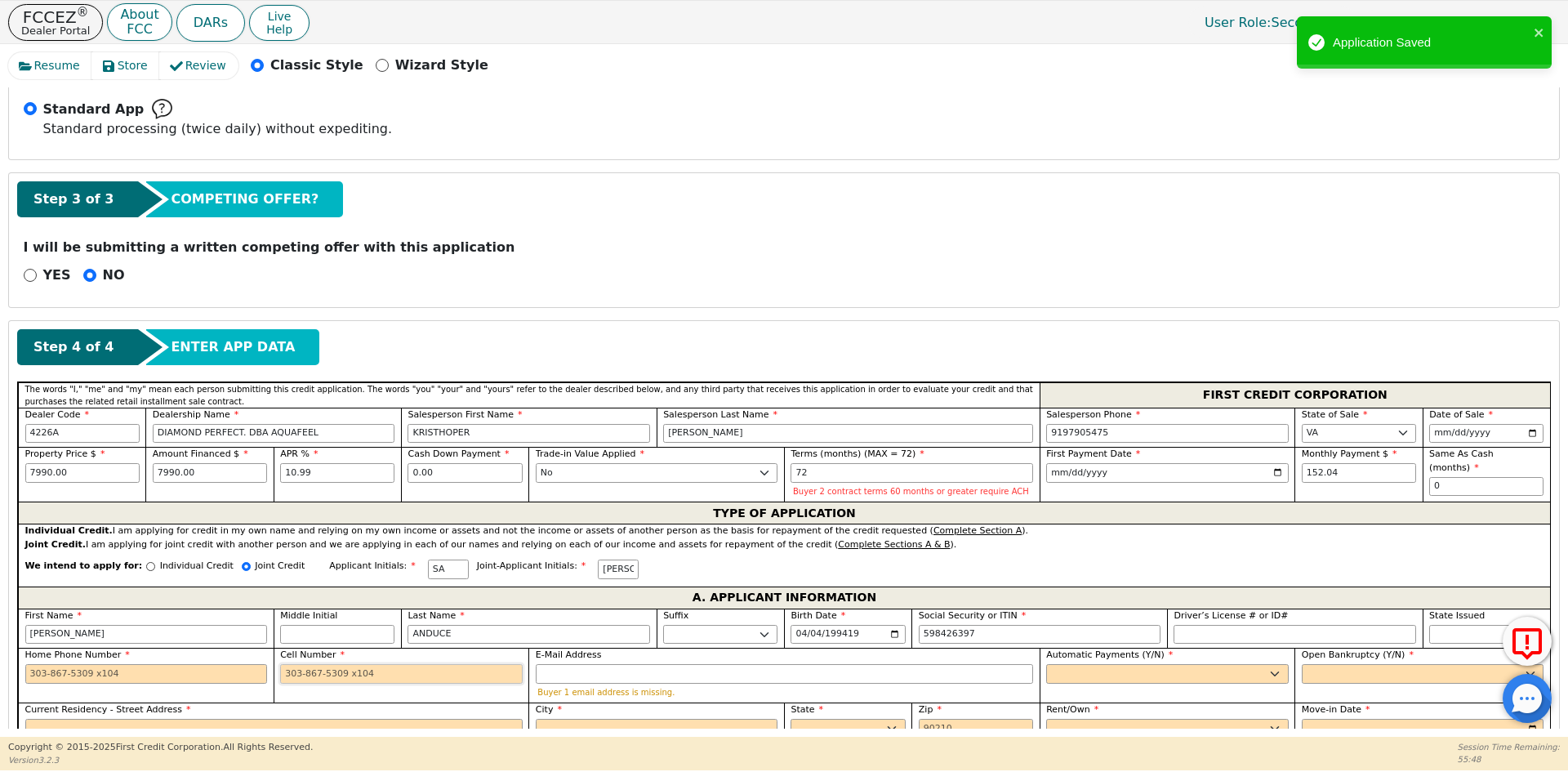
type input "***-**-6397"
click at [292, 671] on input "Cell Number" at bounding box center [401, 673] width 243 height 20
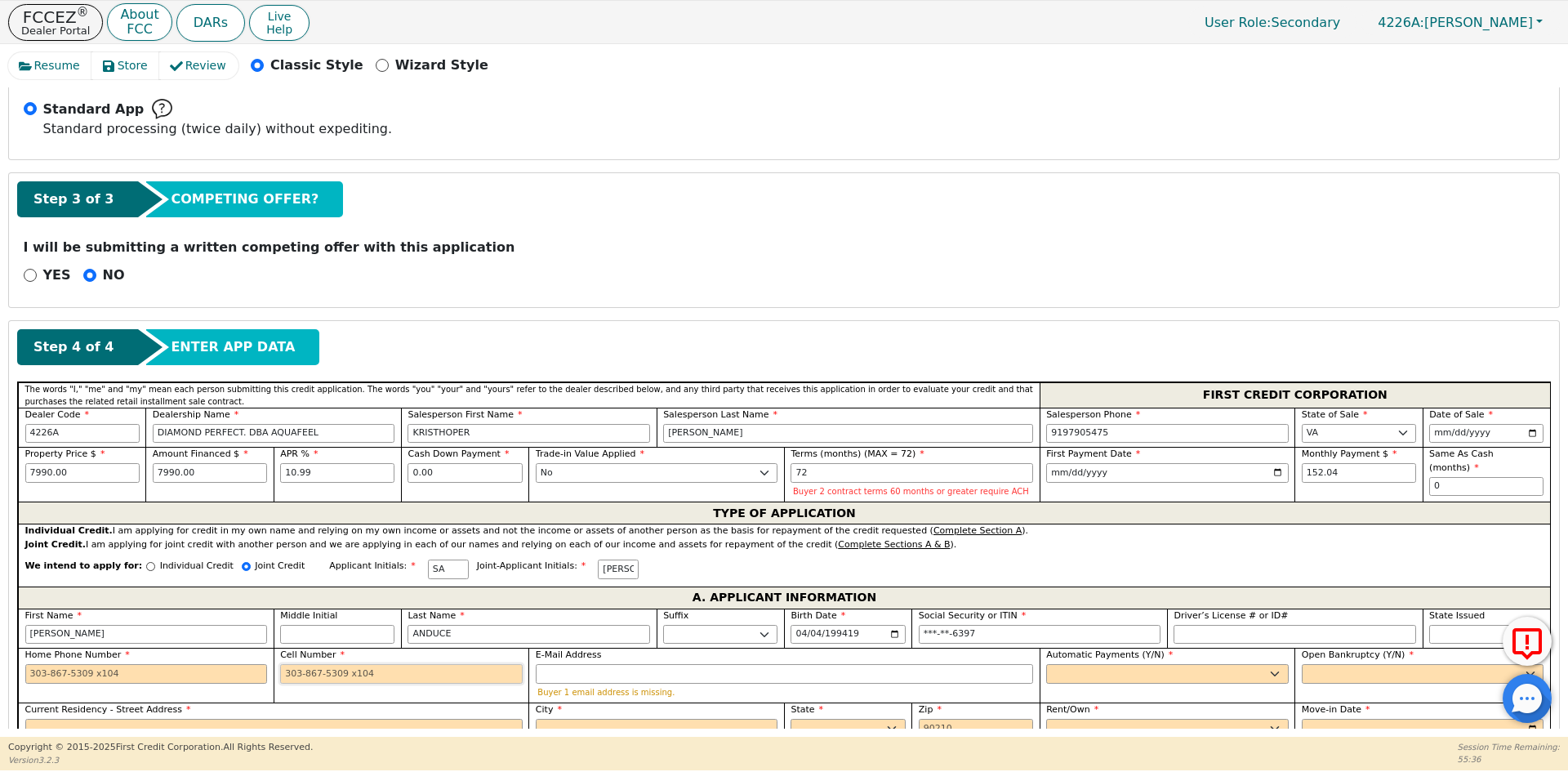
click at [293, 673] on input "Cell Number" at bounding box center [401, 673] width 243 height 20
click at [311, 675] on input "Cell Number" at bounding box center [401, 673] width 243 height 20
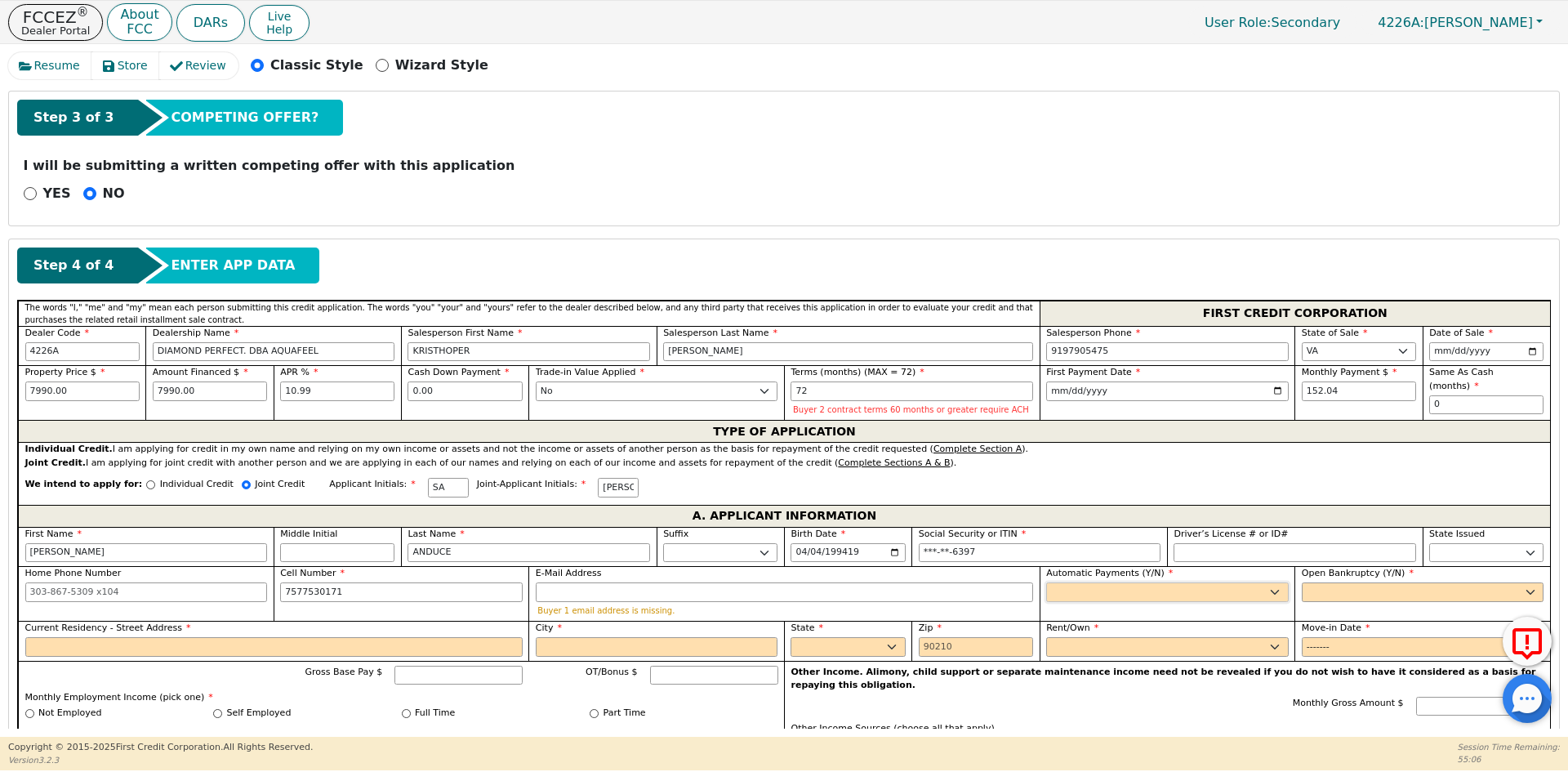
type input "[PHONE_NUMBER]"
click at [1053, 588] on select "Yes No" at bounding box center [1168, 591] width 243 height 20
select select "y"
click at [1046, 582] on select "Yes No" at bounding box center [1168, 591] width 243 height 20
type input "[PERSON_NAME]"
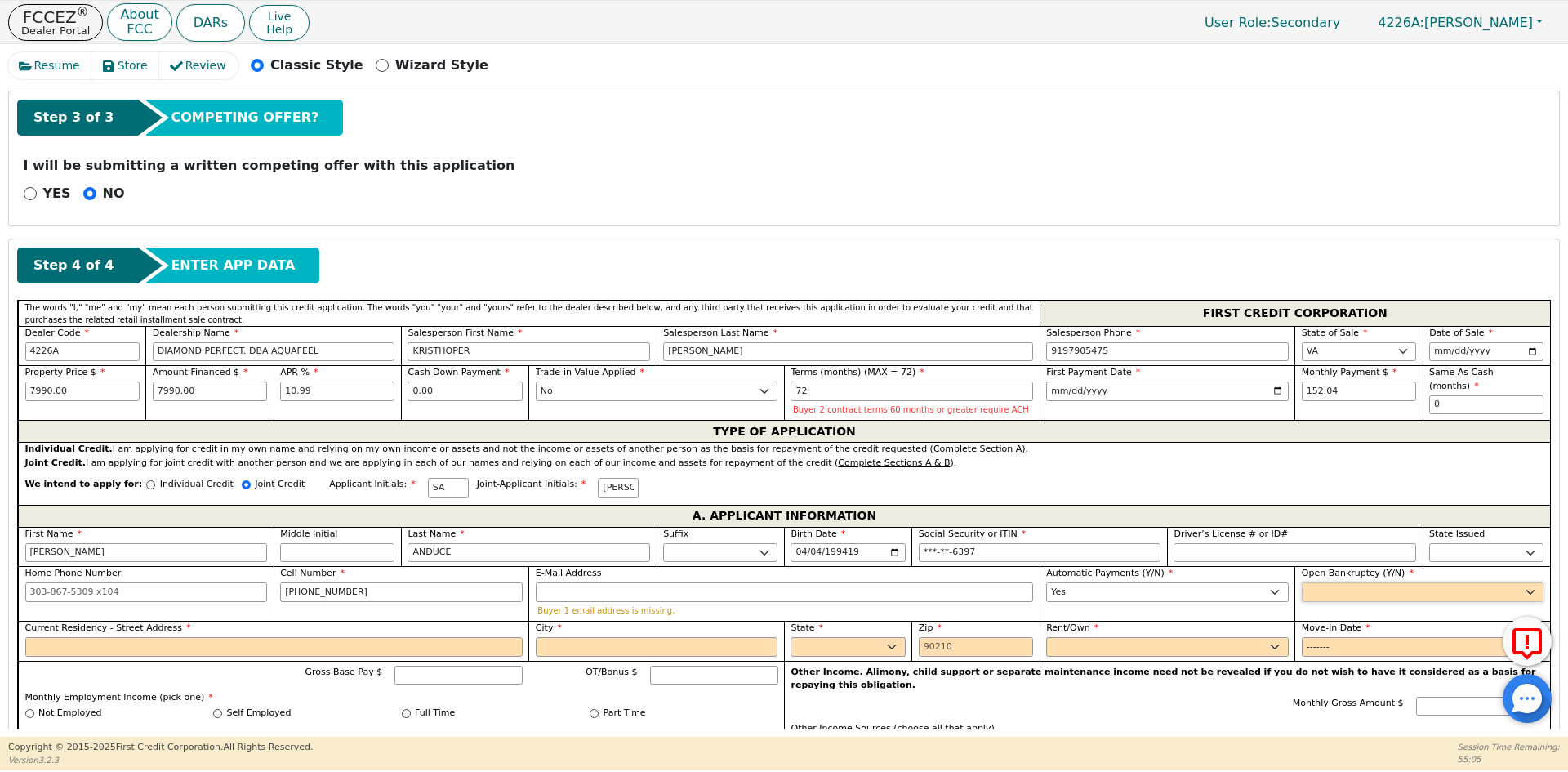
click at [1333, 596] on select "Yes No" at bounding box center [1422, 591] width 243 height 20
select select "n"
click at [1301, 582] on select "Yes No" at bounding box center [1422, 591] width 243 height 20
click at [53, 648] on input "Current Residency - Street Address" at bounding box center [274, 646] width 497 height 20
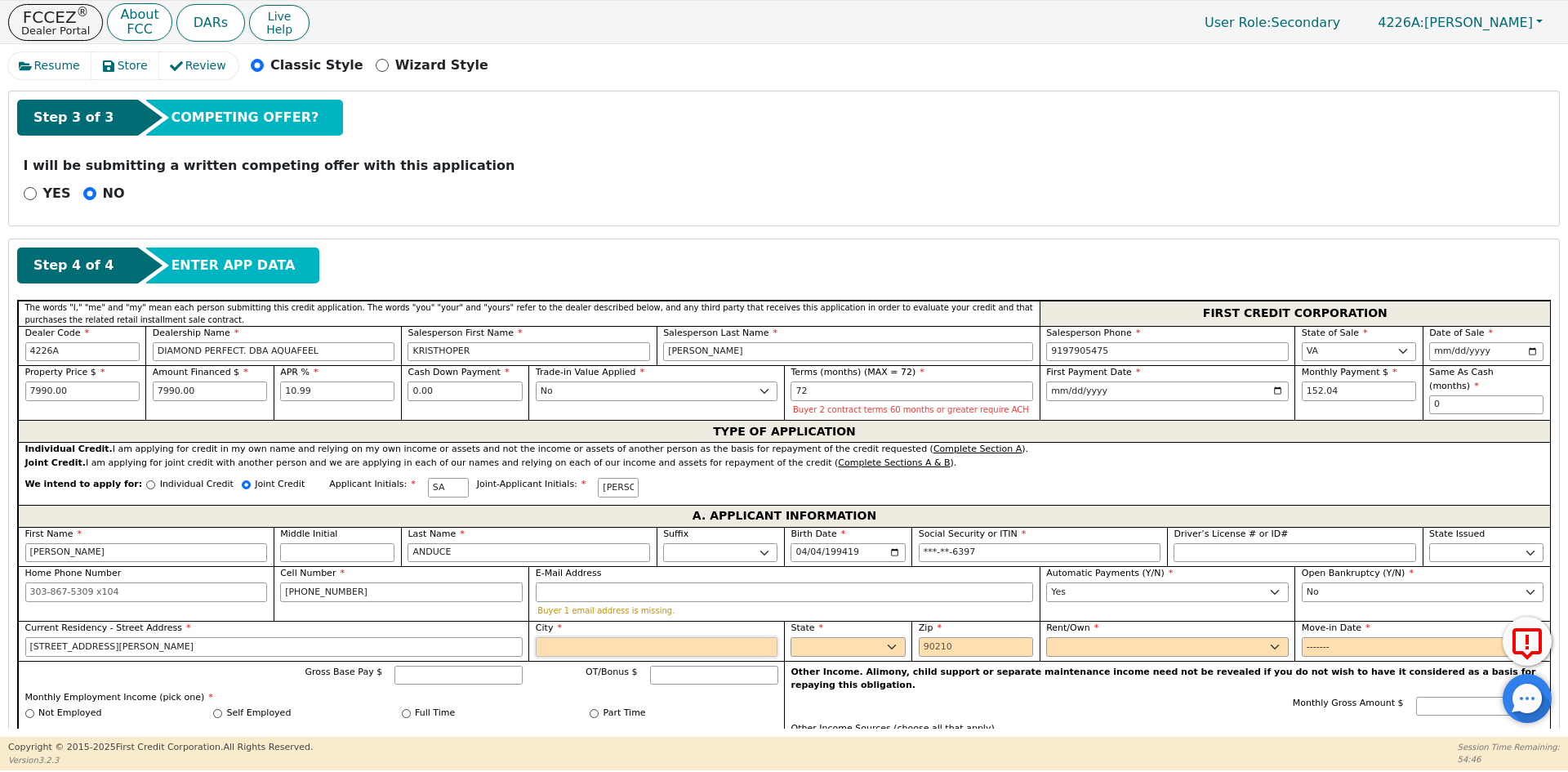
type input "[STREET_ADDRESS][PERSON_NAME]"
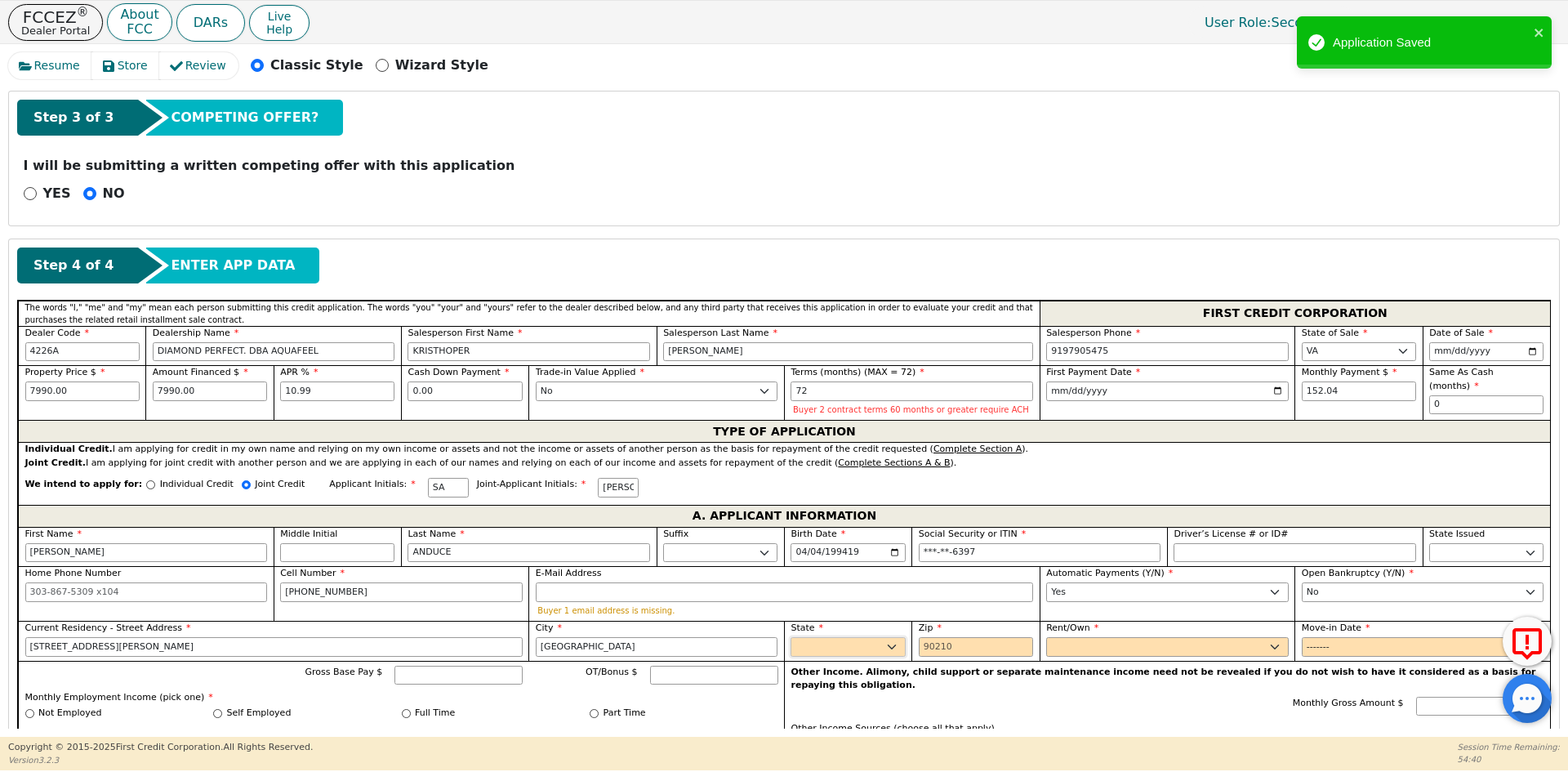
type input "[GEOGRAPHIC_DATA]"
select select "VA"
type input "23666"
click at [1089, 627] on span "Rent/Own" at bounding box center [1073, 627] width 53 height 10
click at [1089, 637] on select "Rent Own" at bounding box center [1168, 646] width 243 height 20
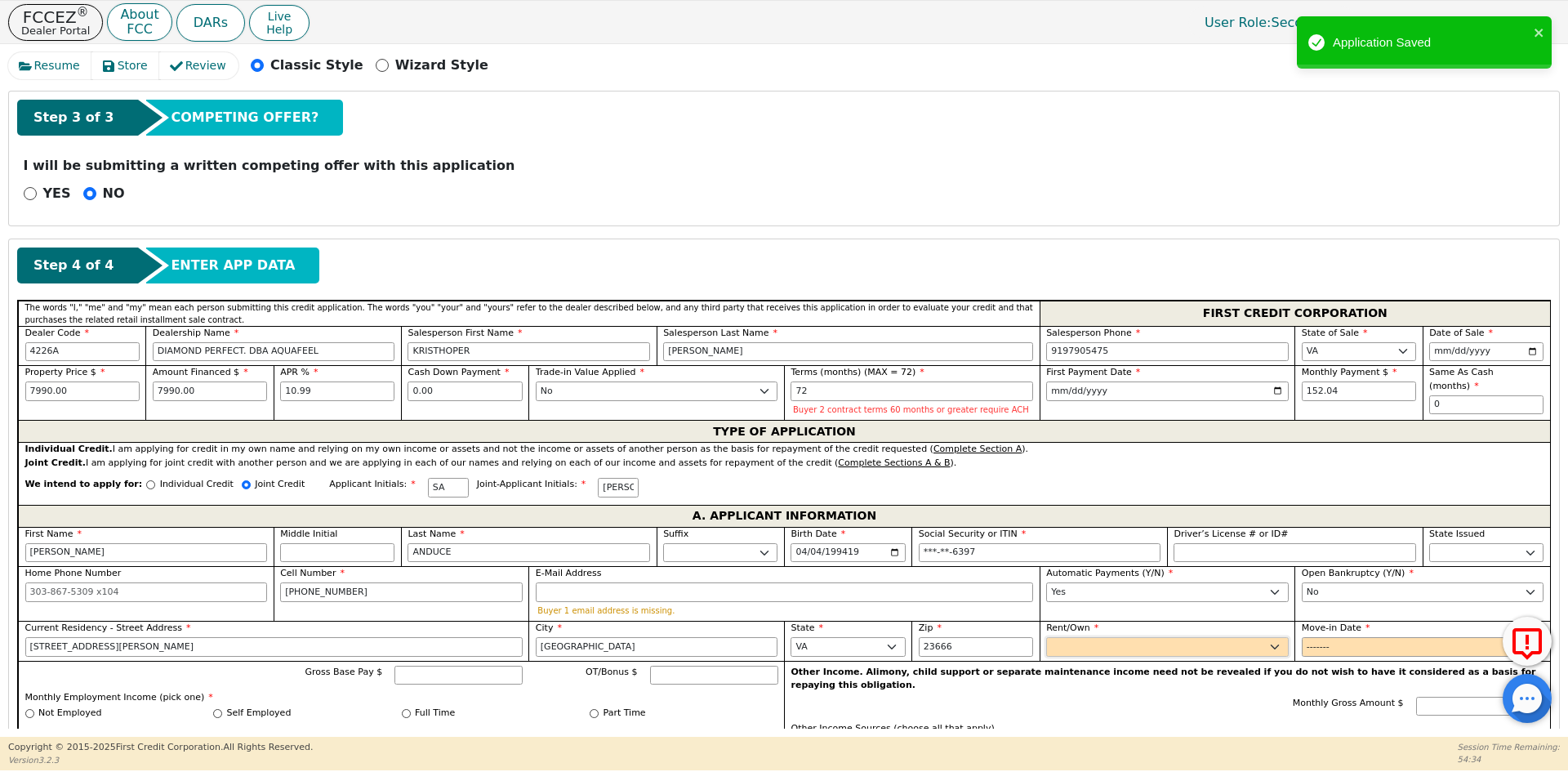
click at [1091, 638] on select "Rent Own" at bounding box center [1168, 646] width 243 height 20
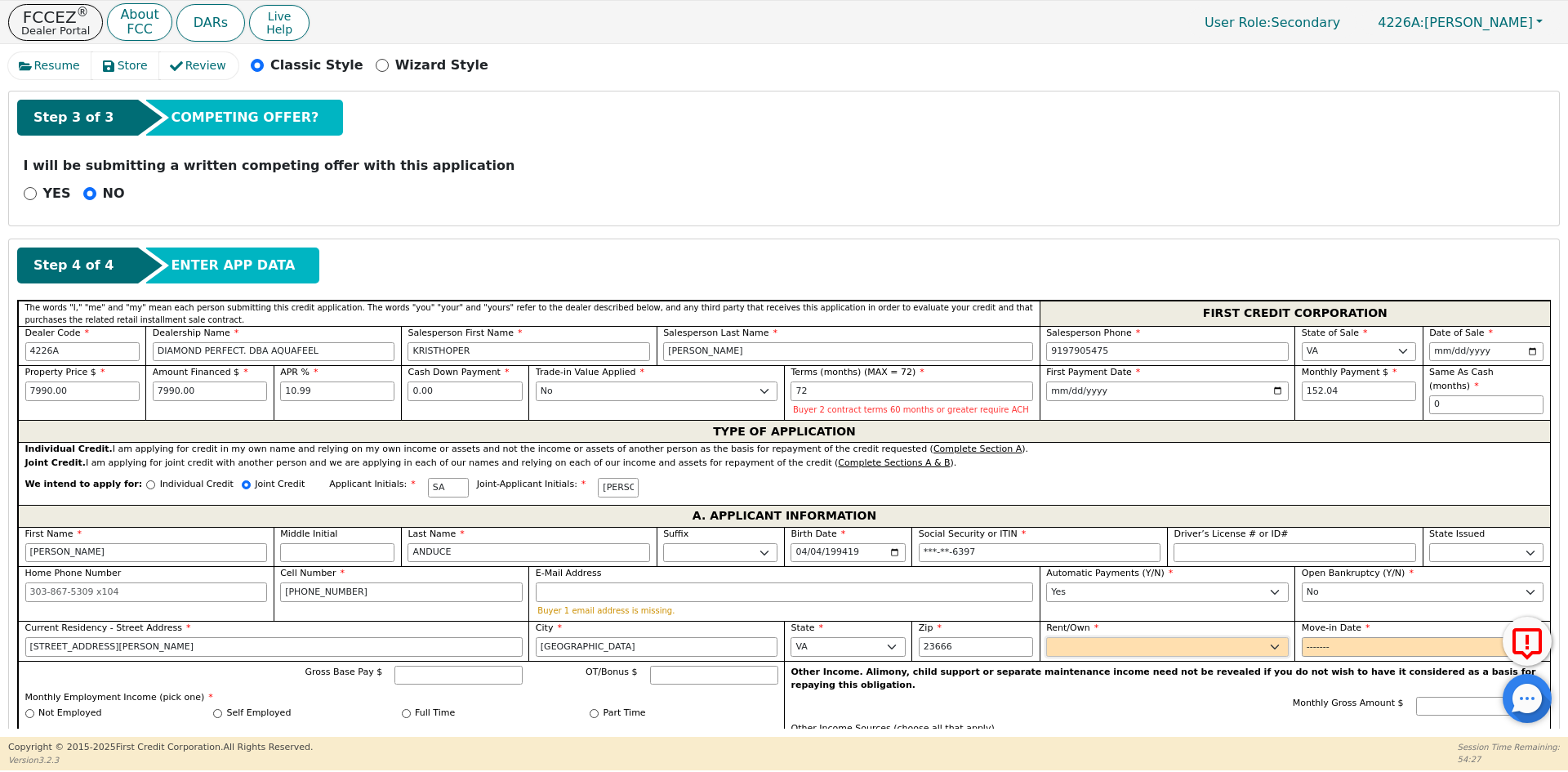
select select "Own"
click at [1046, 637] on select "Rent Own" at bounding box center [1168, 646] width 243 height 20
click at [1316, 649] on input "Move-in Date" at bounding box center [1422, 646] width 243 height 20
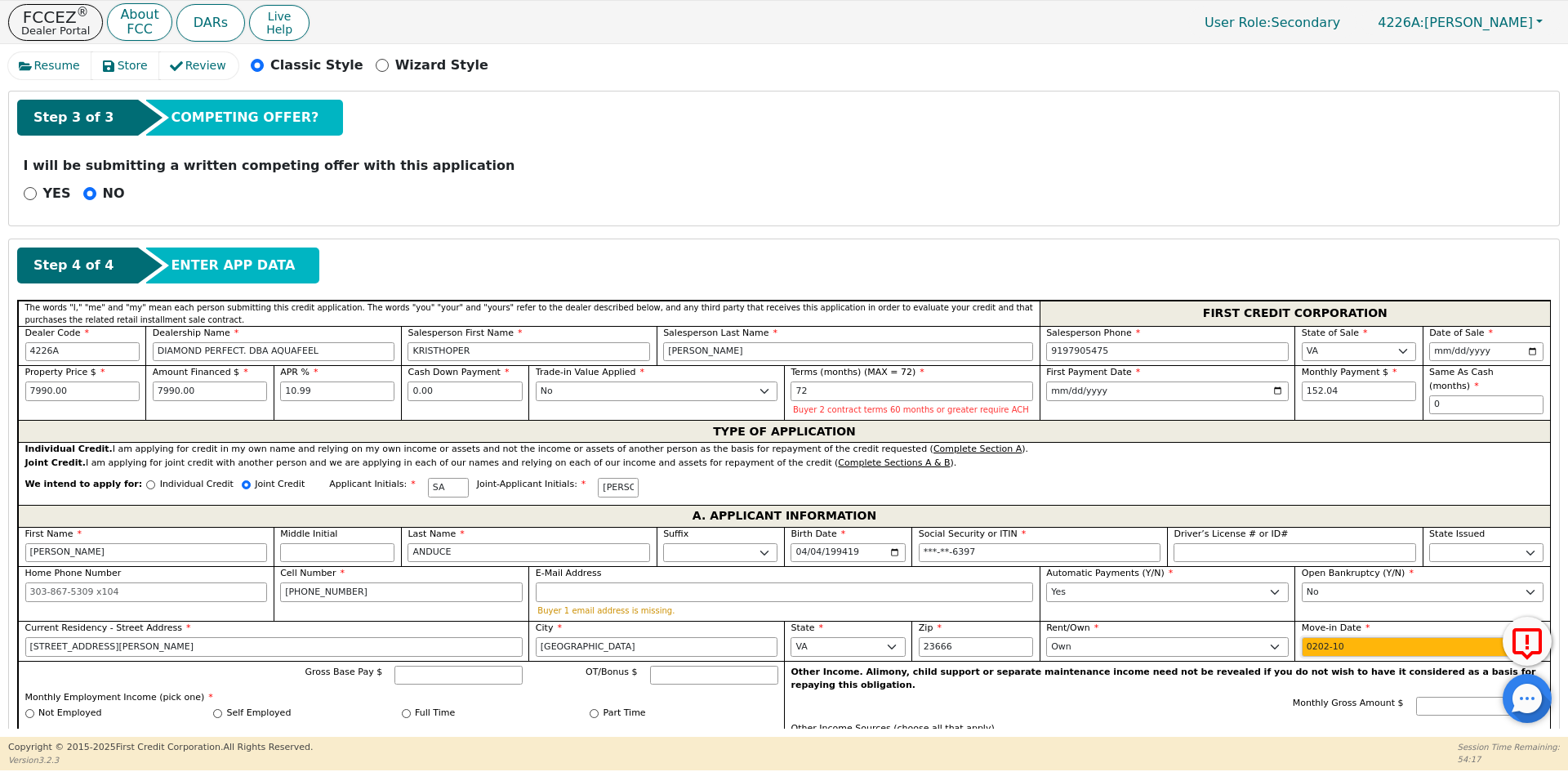
type input "2023-10"
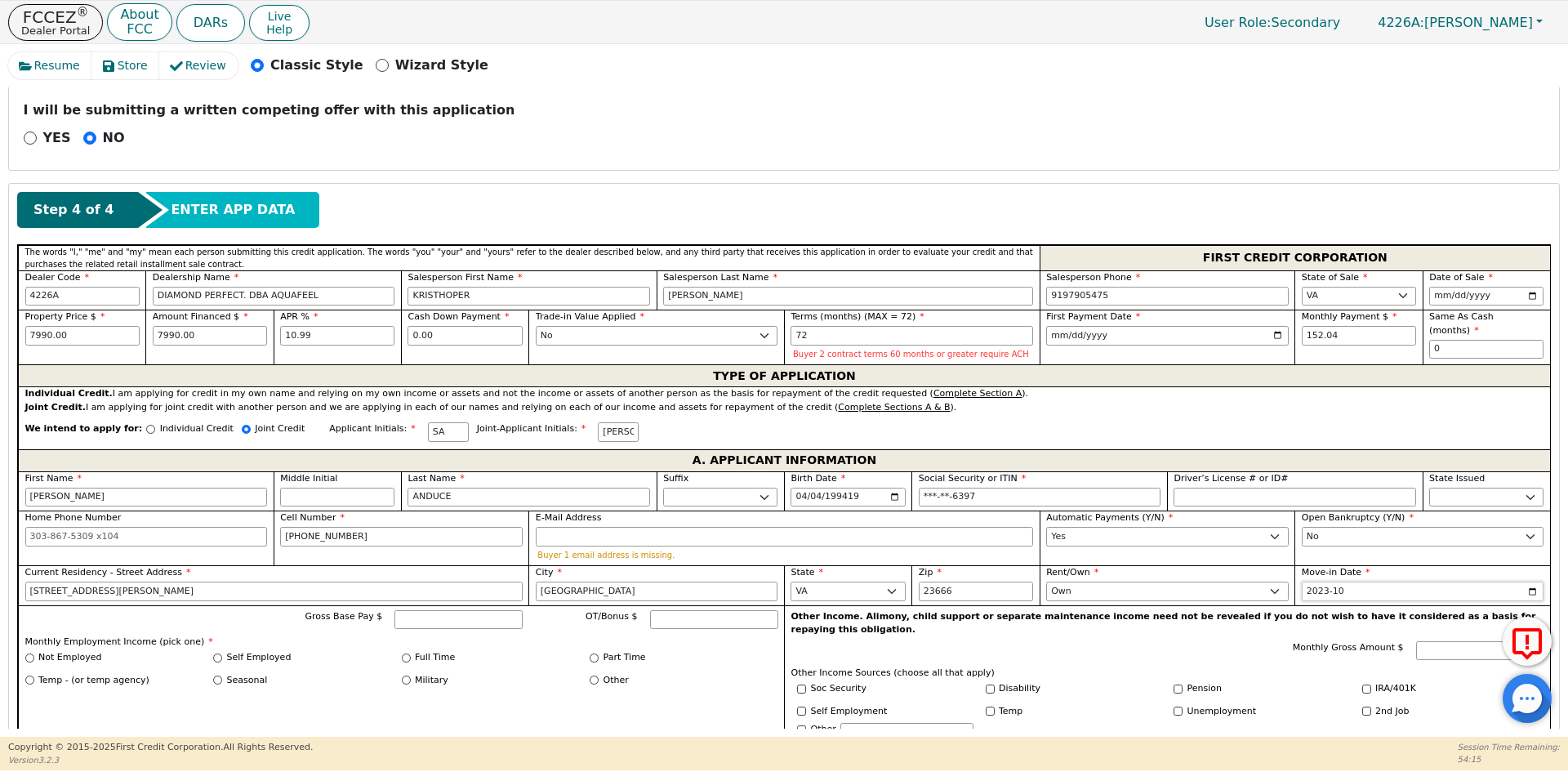
scroll to position [618, 0]
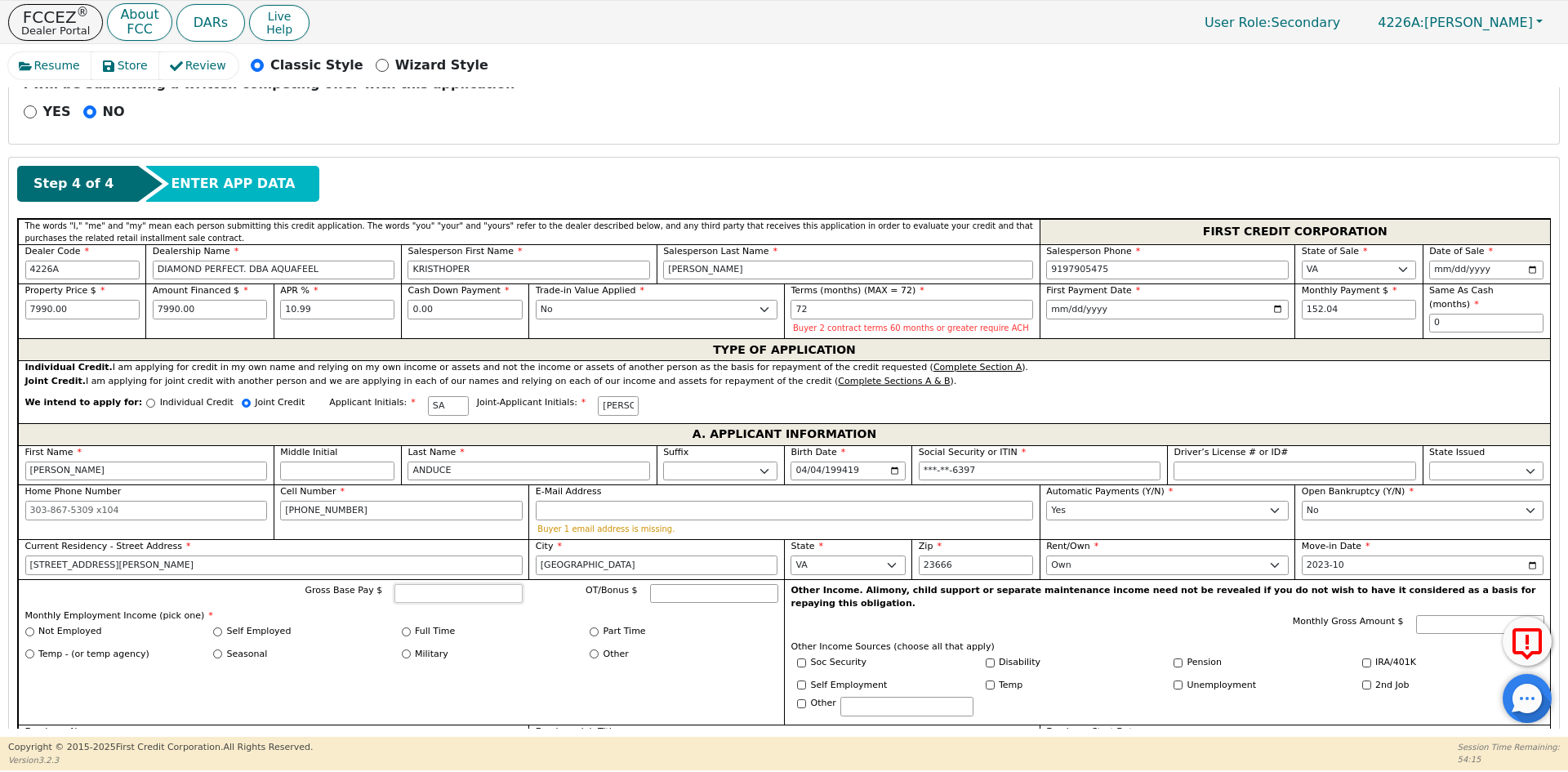
click at [442, 587] on input "Gross Base Pay $" at bounding box center [459, 593] width 128 height 20
type input "6000.00"
click at [295, 627] on div "Self Employed" at bounding box center [307, 631] width 189 height 14
click at [264, 627] on label "Self Employed" at bounding box center [259, 631] width 65 height 14
click at [222, 627] on input "Self Employed" at bounding box center [218, 632] width 9 height 9
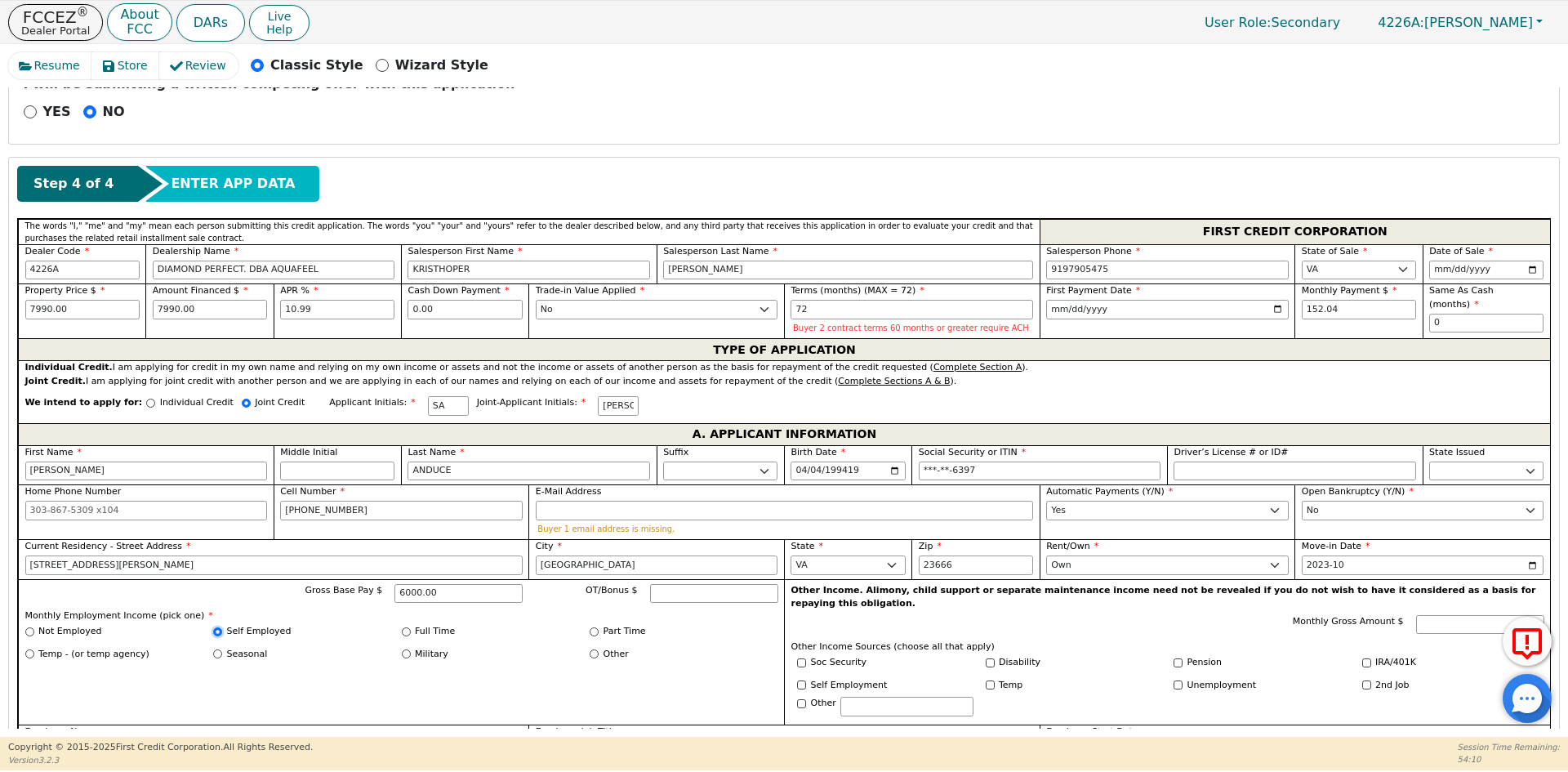
radio input "true"
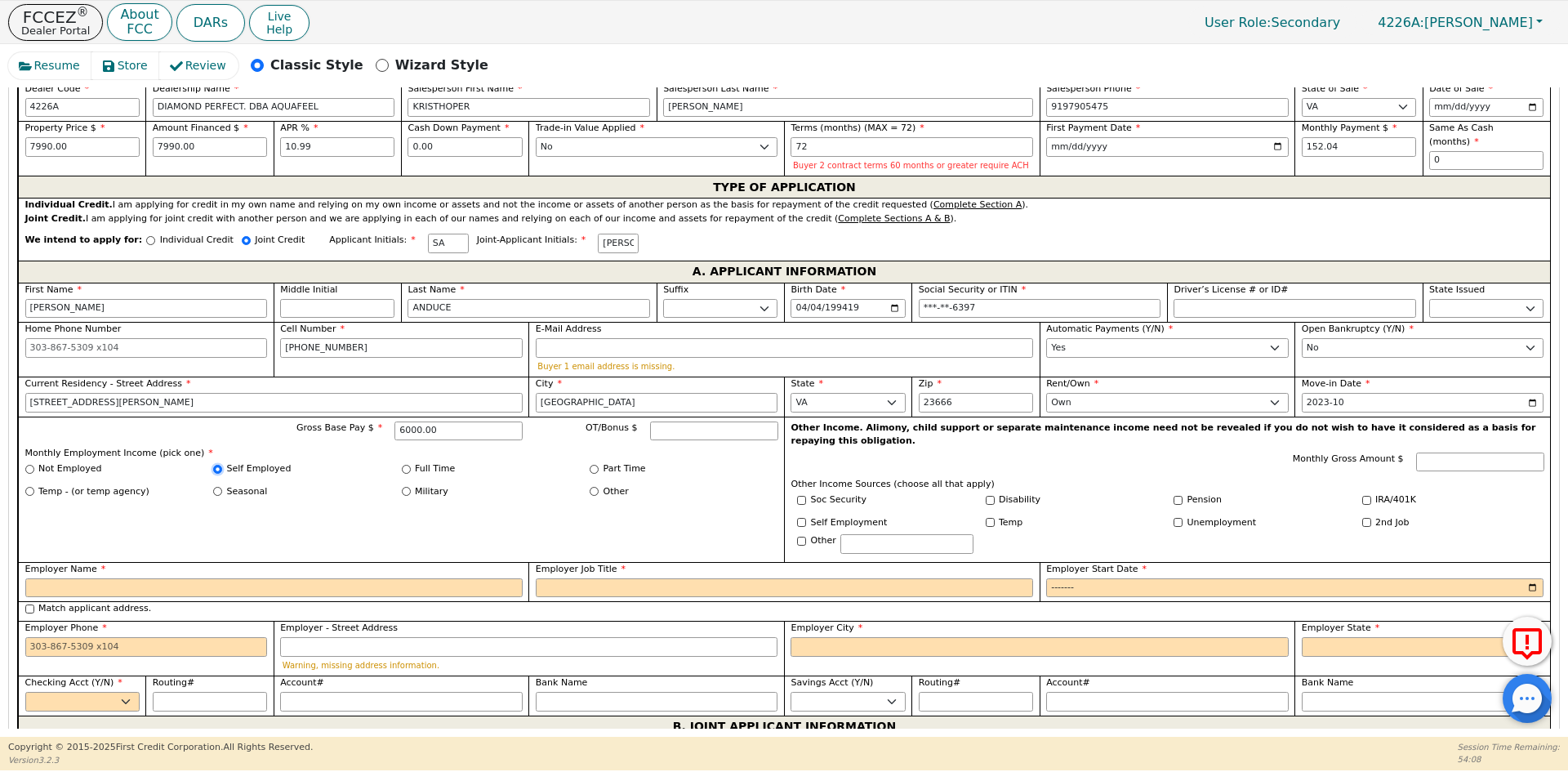
scroll to position [780, 0]
click at [391, 577] on input "Employer Name" at bounding box center [274, 587] width 497 height 20
type input "MAIN INDUSTRIES"
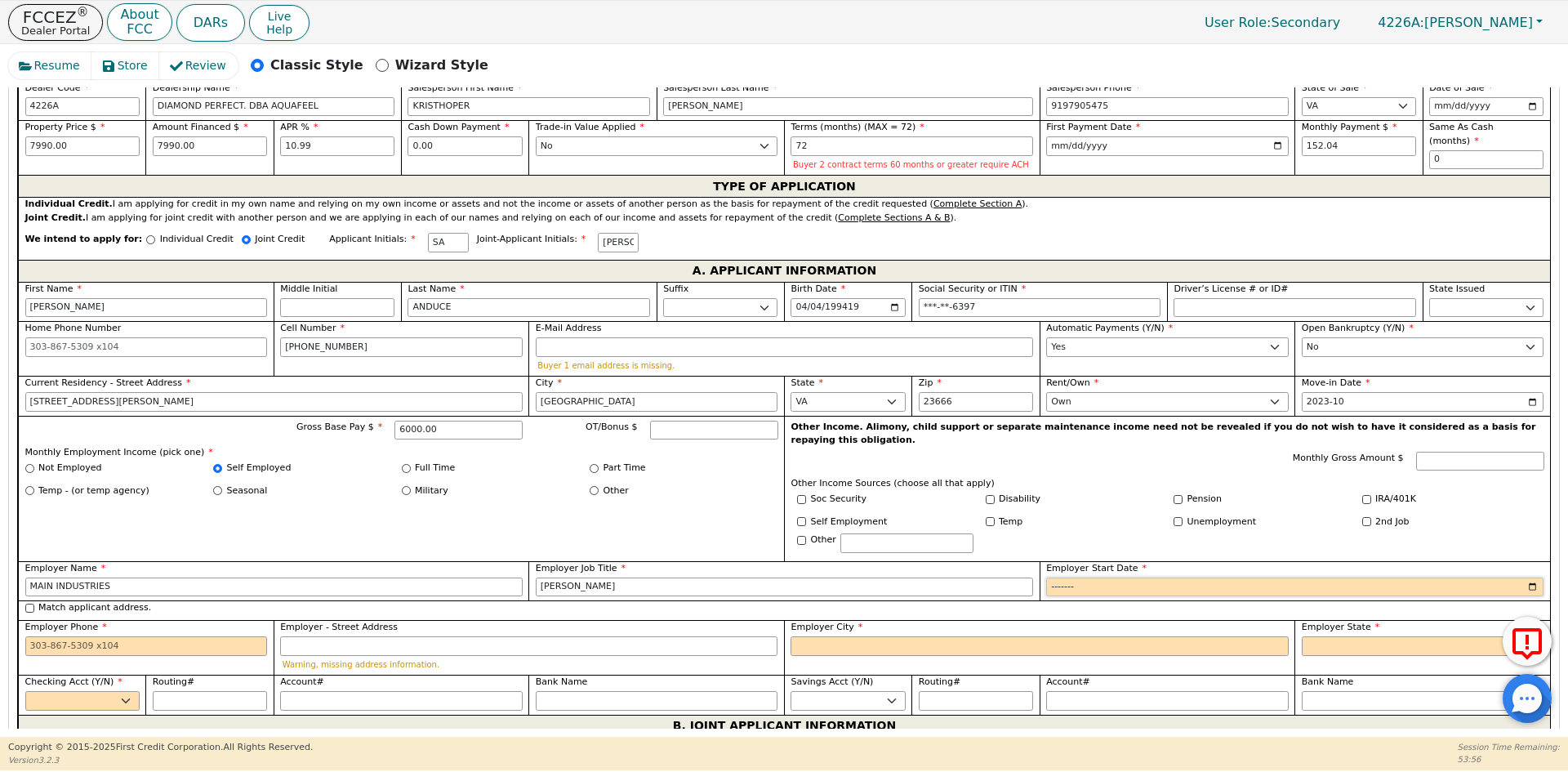
type input "[PERSON_NAME]"
type input "2019-10"
click at [57, 601] on label "Match applicant address." at bounding box center [95, 607] width 113 height 14
click at [34, 604] on input "Match applicant address." at bounding box center [30, 608] width 9 height 9
checkbox input "true"
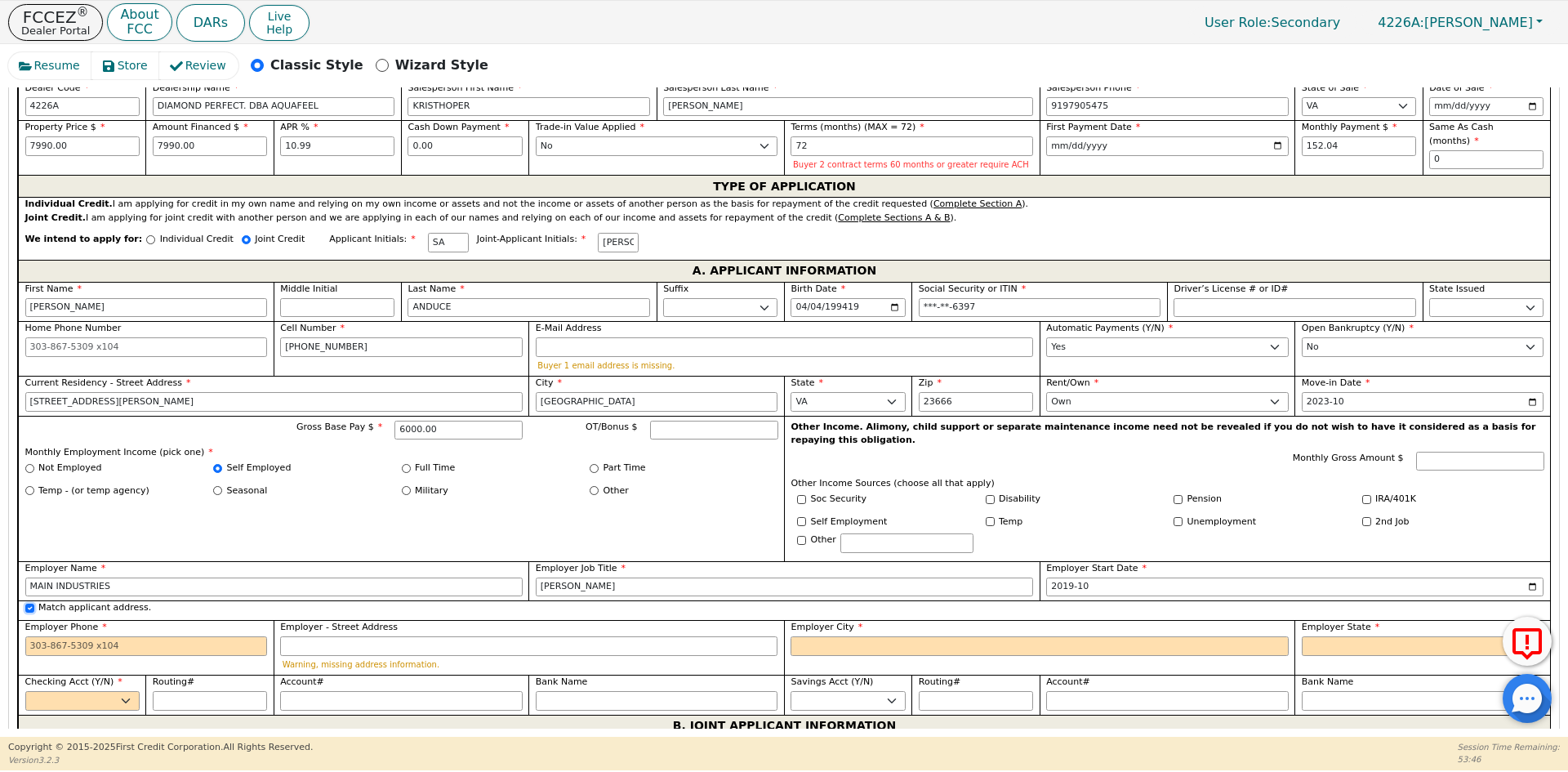
type input "[STREET_ADDRESS][PERSON_NAME]"
type input "[GEOGRAPHIC_DATA]"
select select "VA"
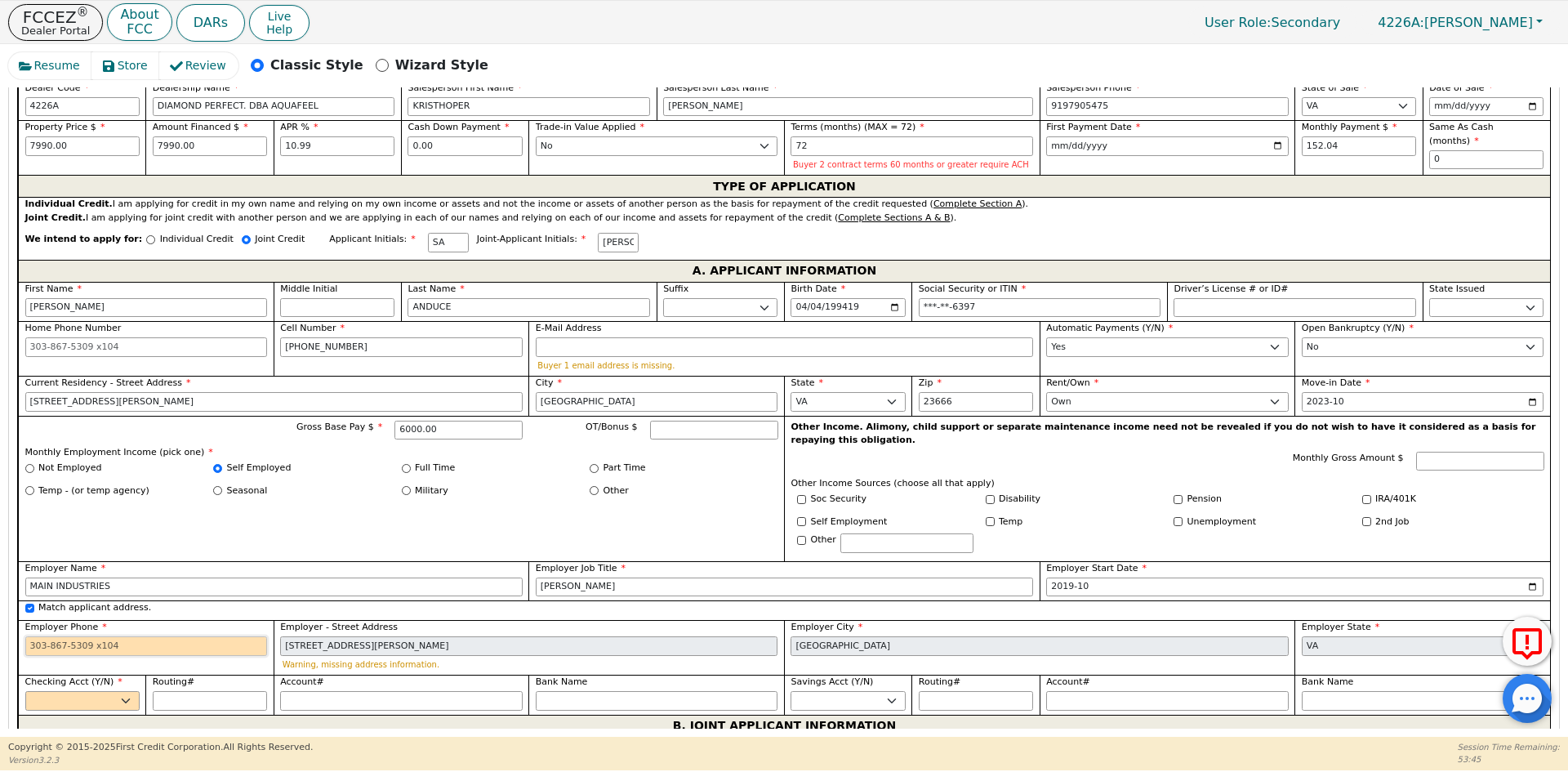
click at [68, 637] on input "Employer Phone" at bounding box center [147, 646] width 243 height 20
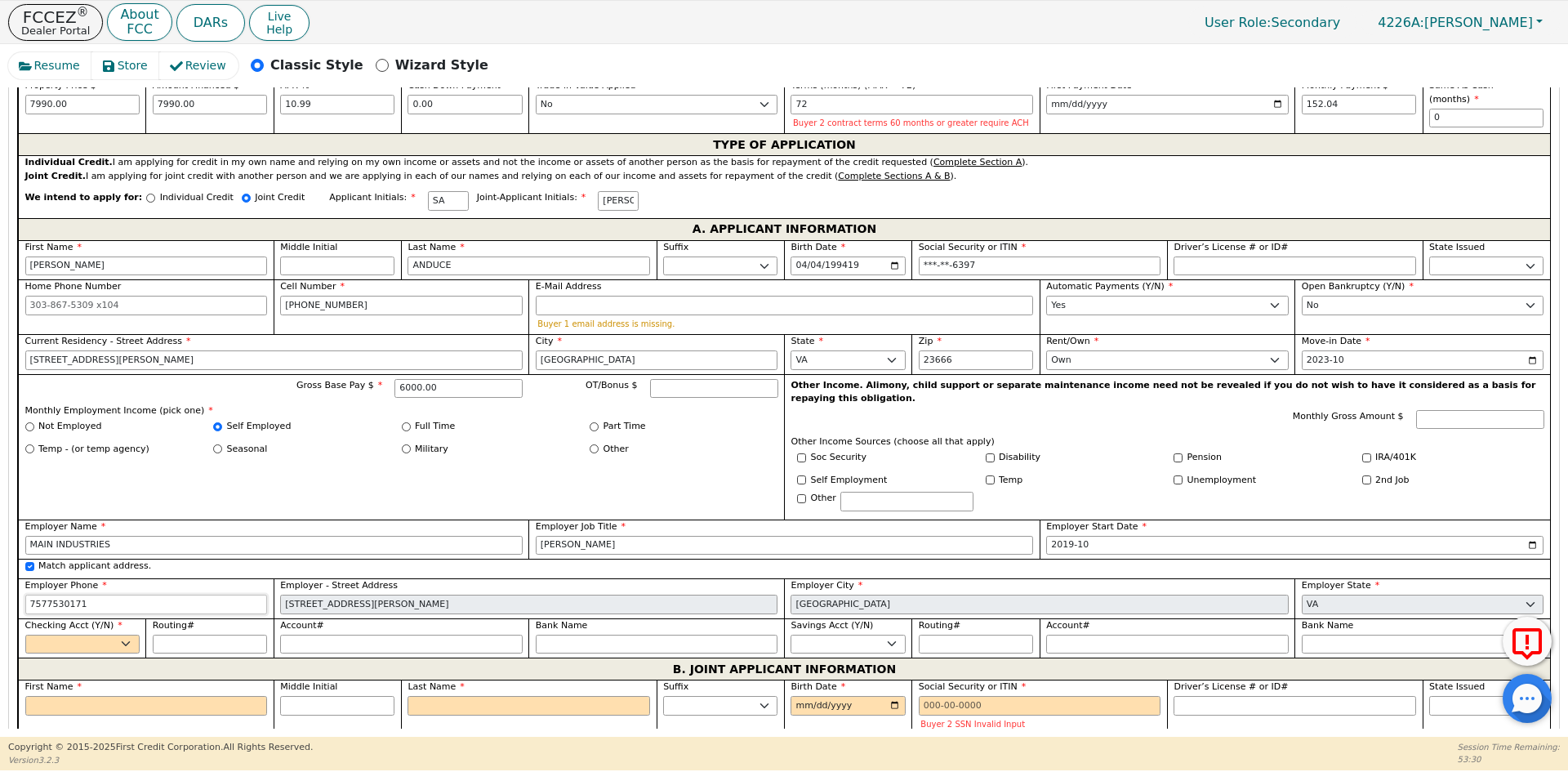
scroll to position [862, 0]
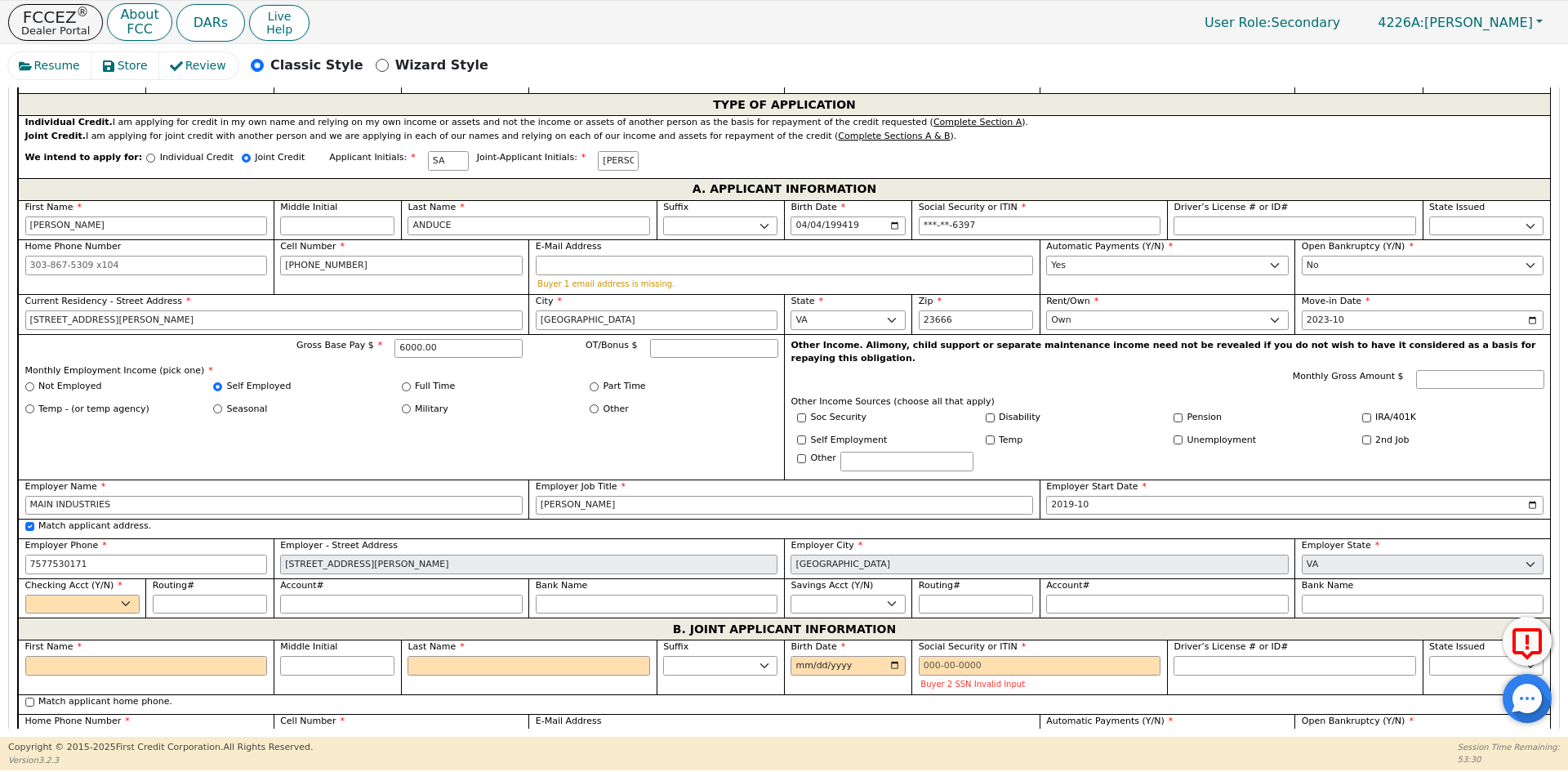
type input "[PHONE_NUMBER]"
drag, startPoint x: 21, startPoint y: 588, endPoint x: 59, endPoint y: 598, distance: 39.3
click at [21, 588] on div "Checking Acct (Y/N) Yes No" at bounding box center [81, 598] width 127 height 40
click at [66, 594] on select "Yes No" at bounding box center [83, 604] width 115 height 20
select select "y"
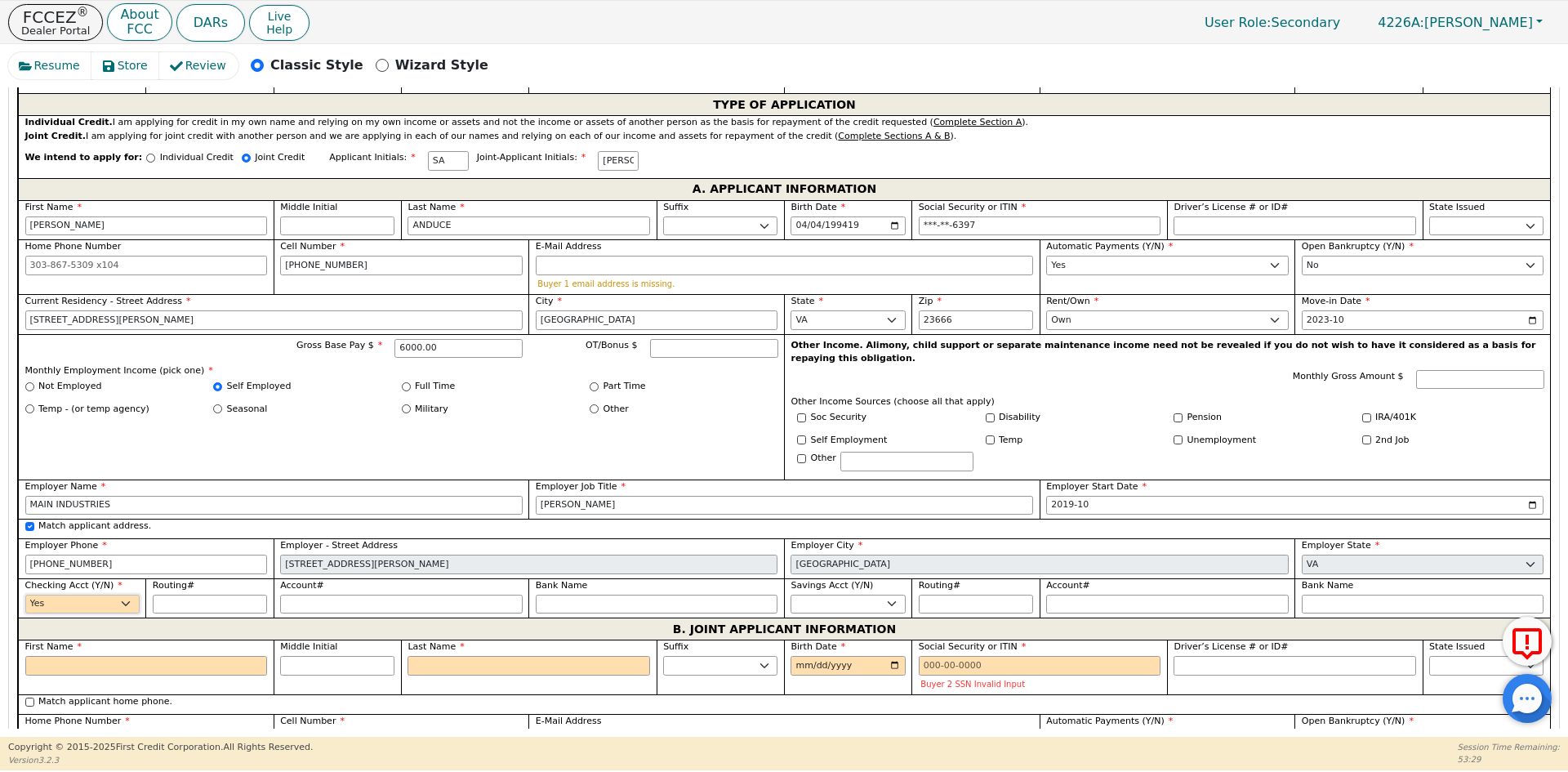
click at [25, 594] on select "Yes No" at bounding box center [83, 604] width 115 height 20
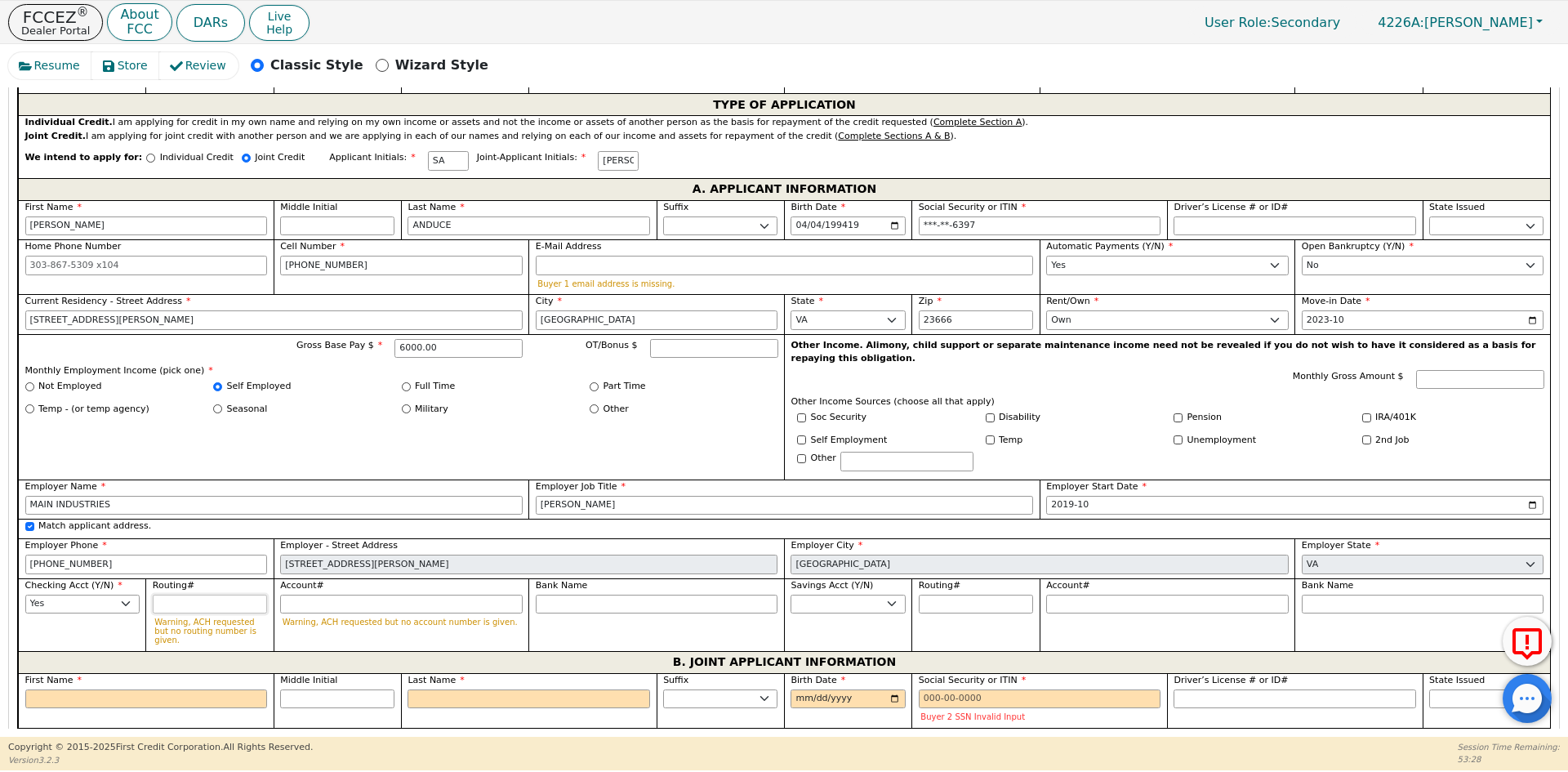
click at [212, 594] on input "Routing#" at bounding box center [210, 604] width 115 height 20
type input "2"
type input "*"
type input "25"
type input "**"
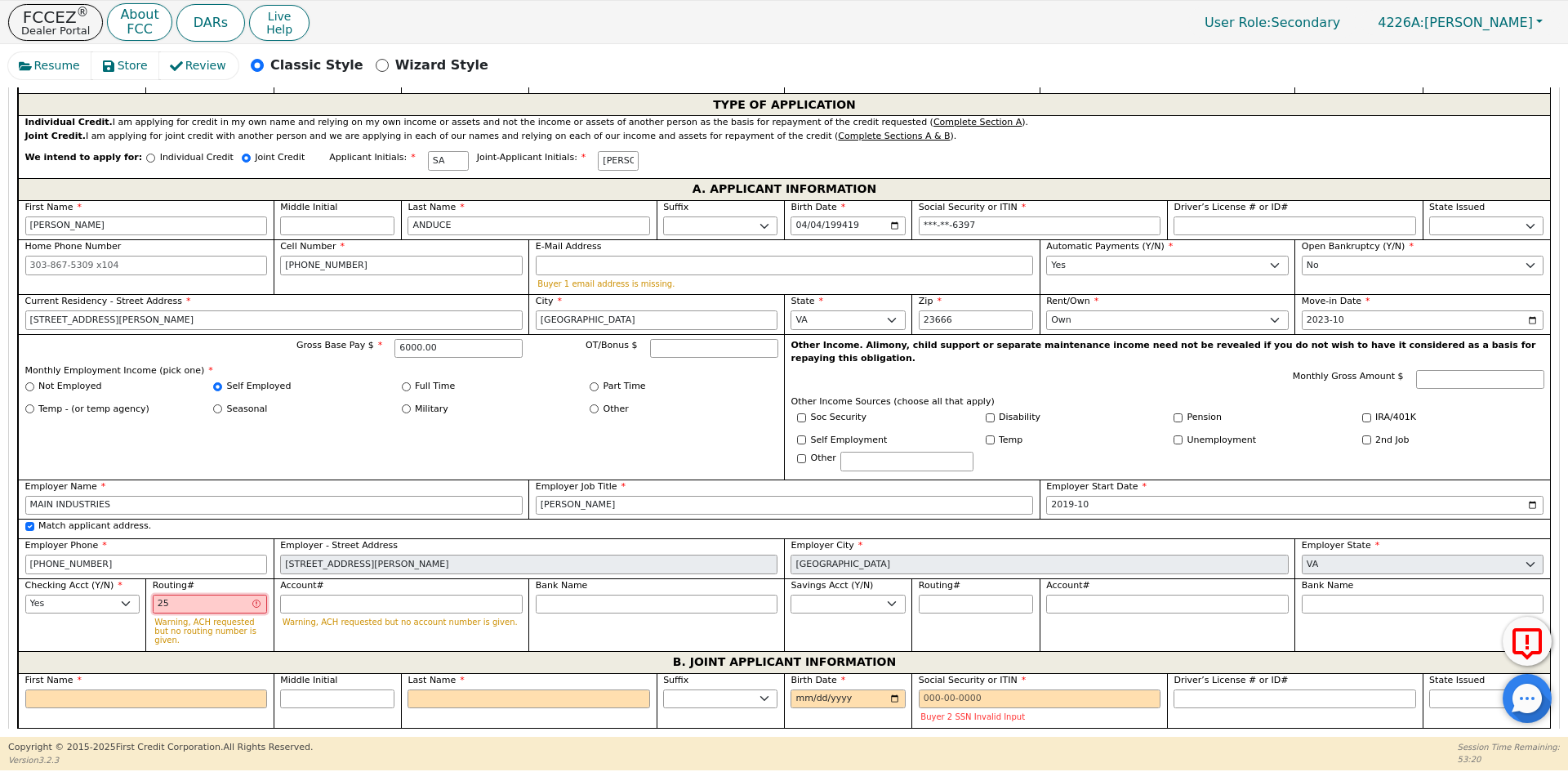
type input "256"
type input "***"
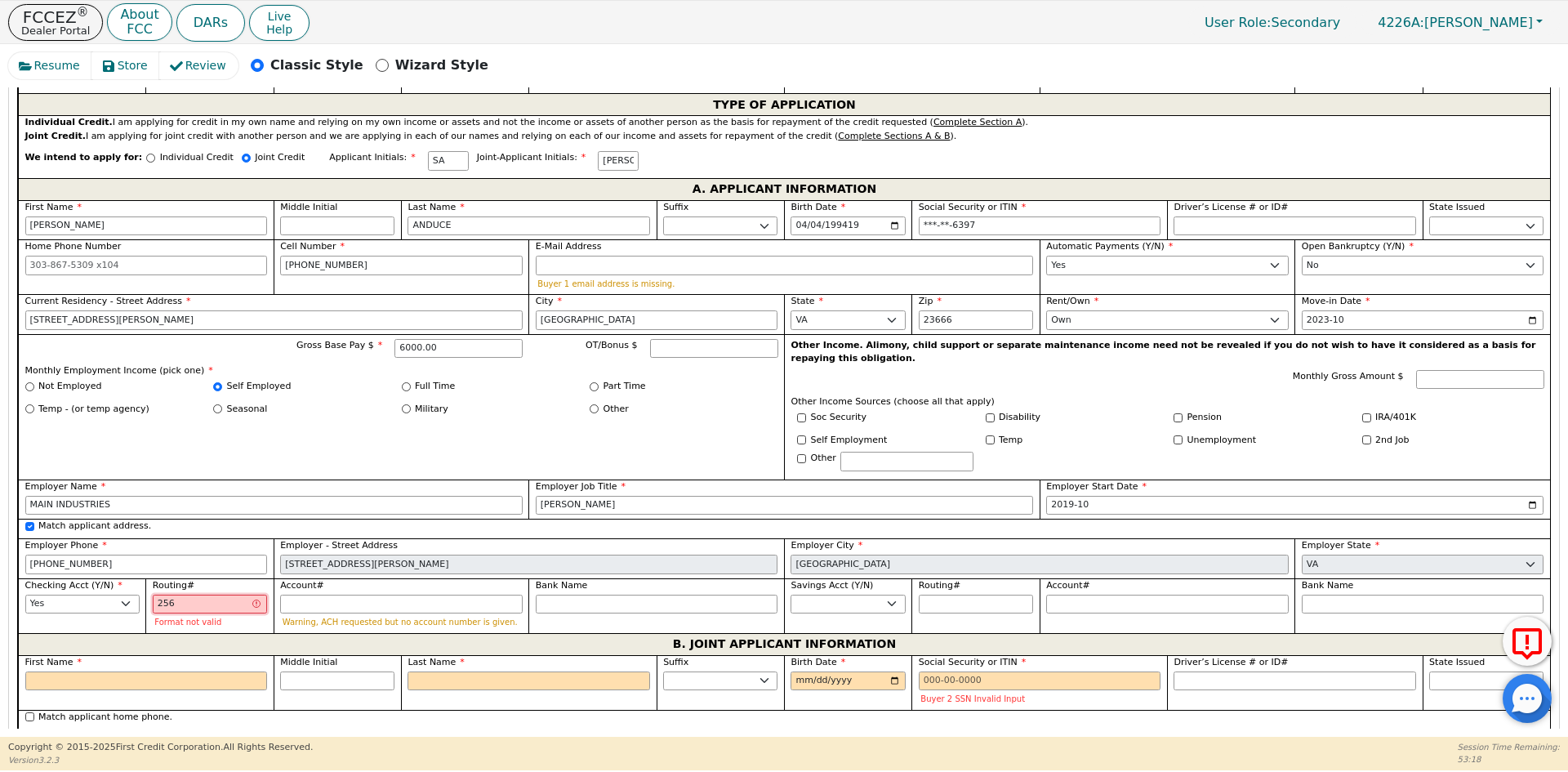
type input "2560"
type input "****"
type input "25607"
type input "*****"
type input "256074"
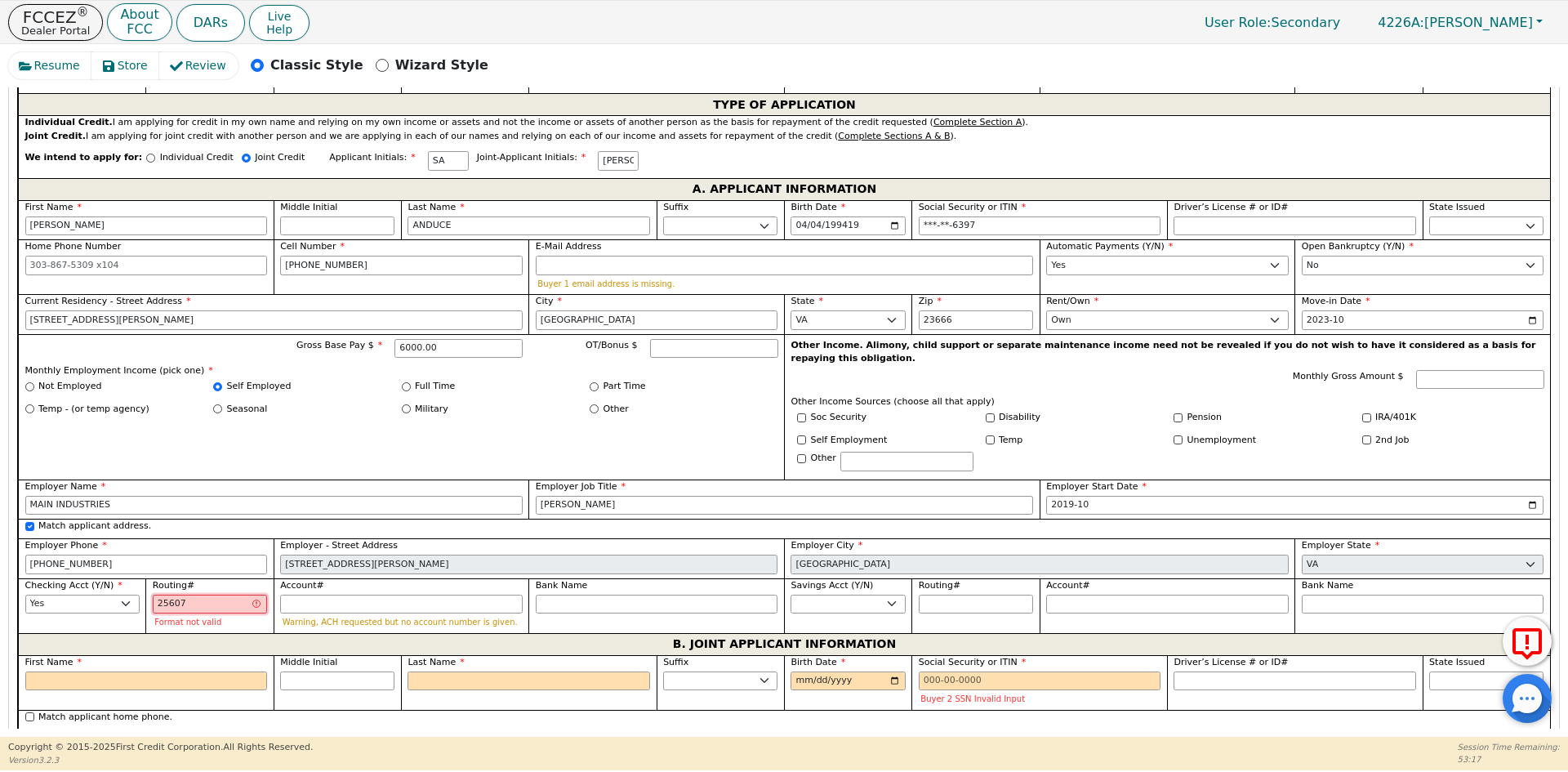
type input "******"
type input "2560749"
type input "*******"
type input "25607497"
type input "********"
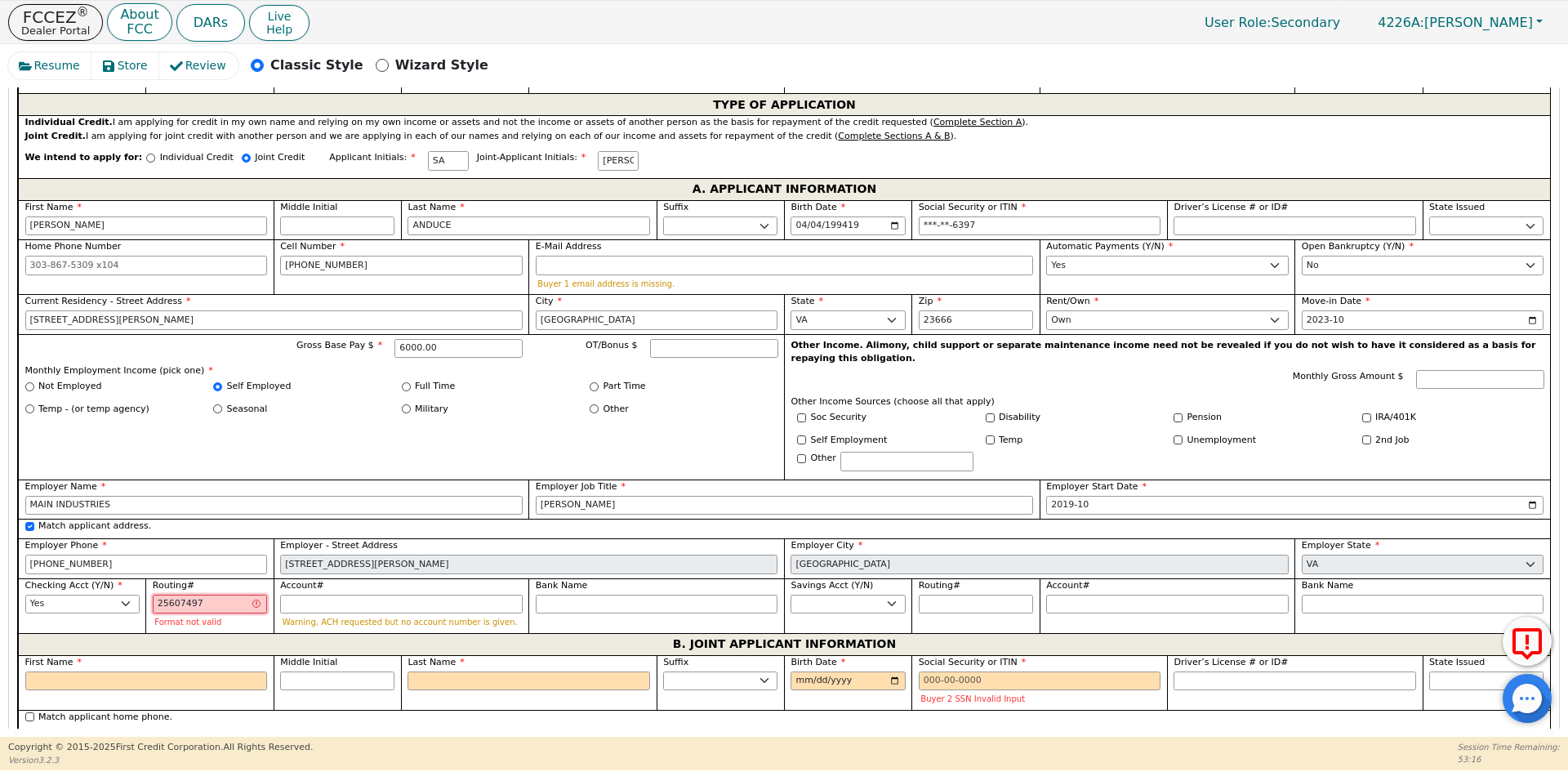
type input "256074974"
type input "*********"
click at [318, 599] on input "Account#" at bounding box center [401, 604] width 243 height 20
type input "7"
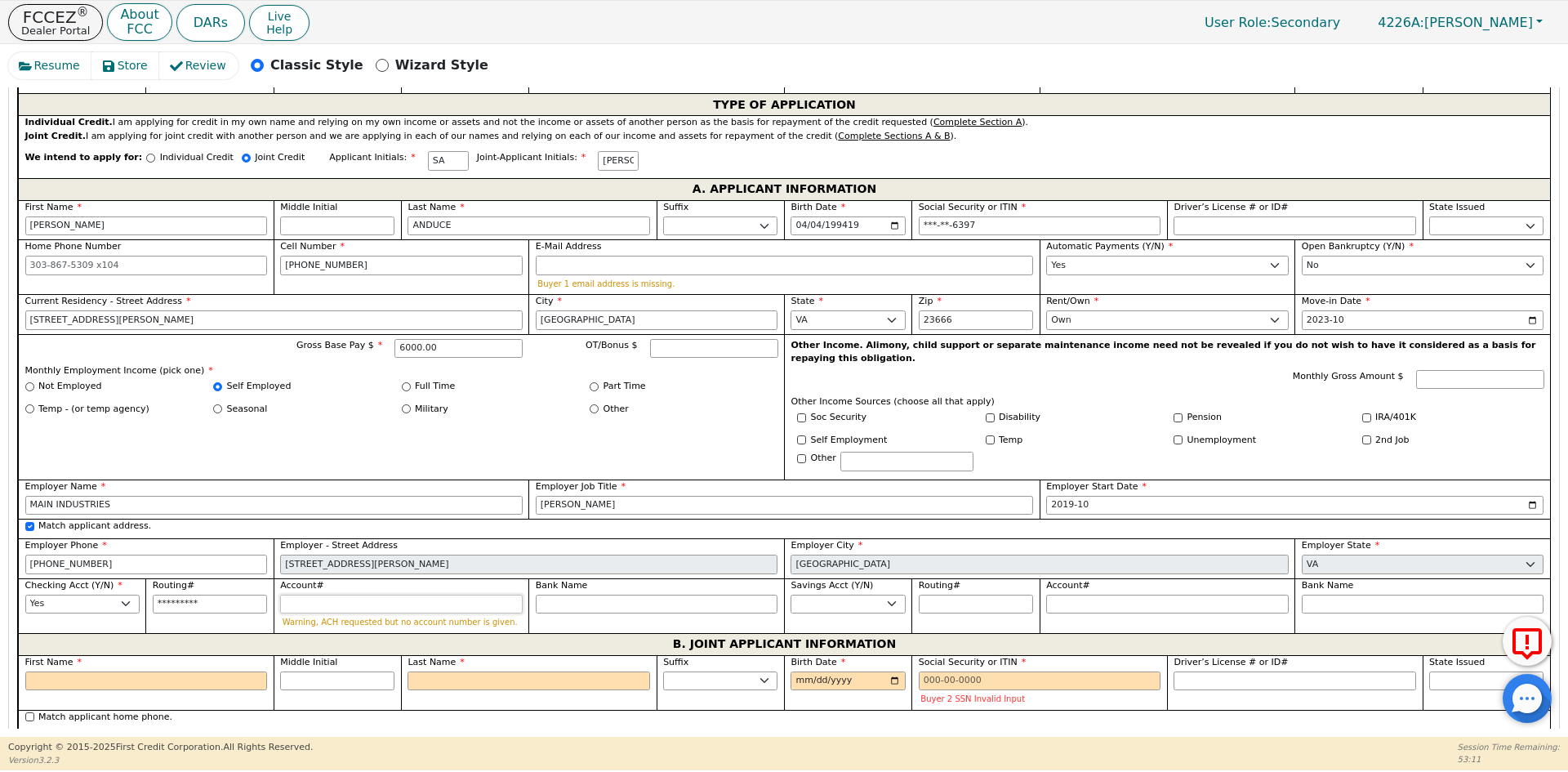
type input "*"
type input "71"
type input "**"
type input "711"
type input "***"
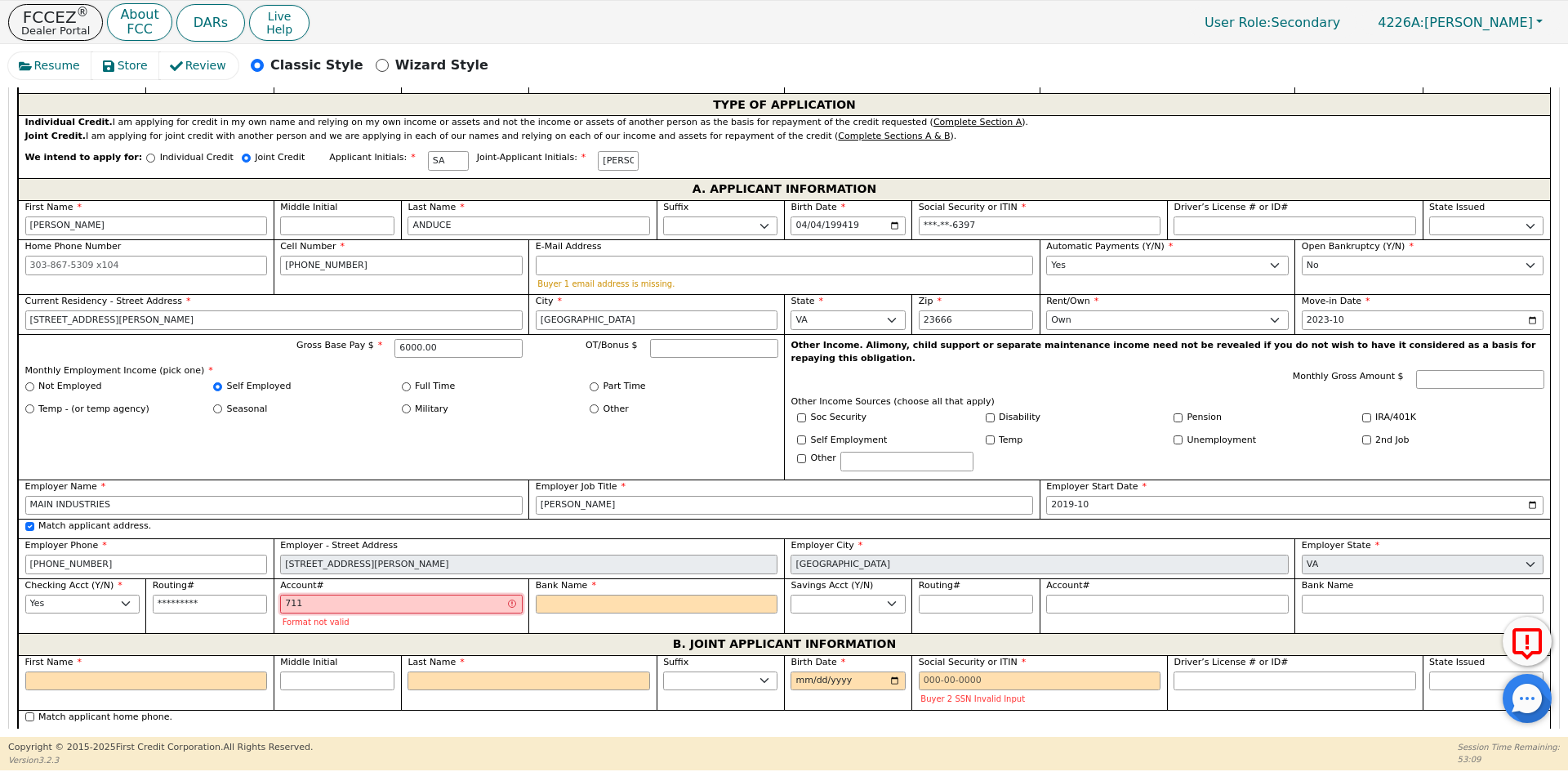
type input "7118"
type input "****"
type input "71186"
type input "*****"
type input "711864"
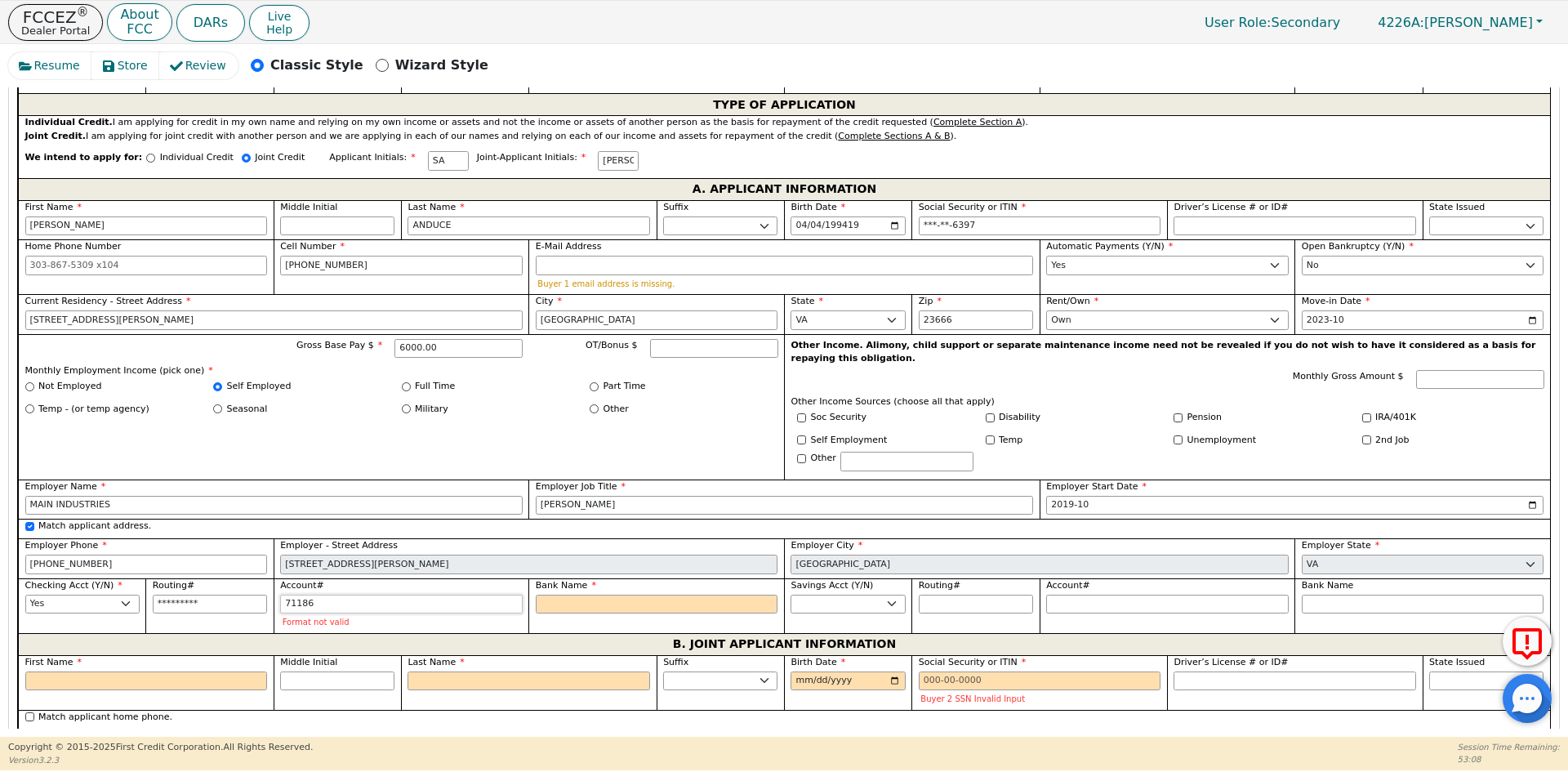
type input "******"
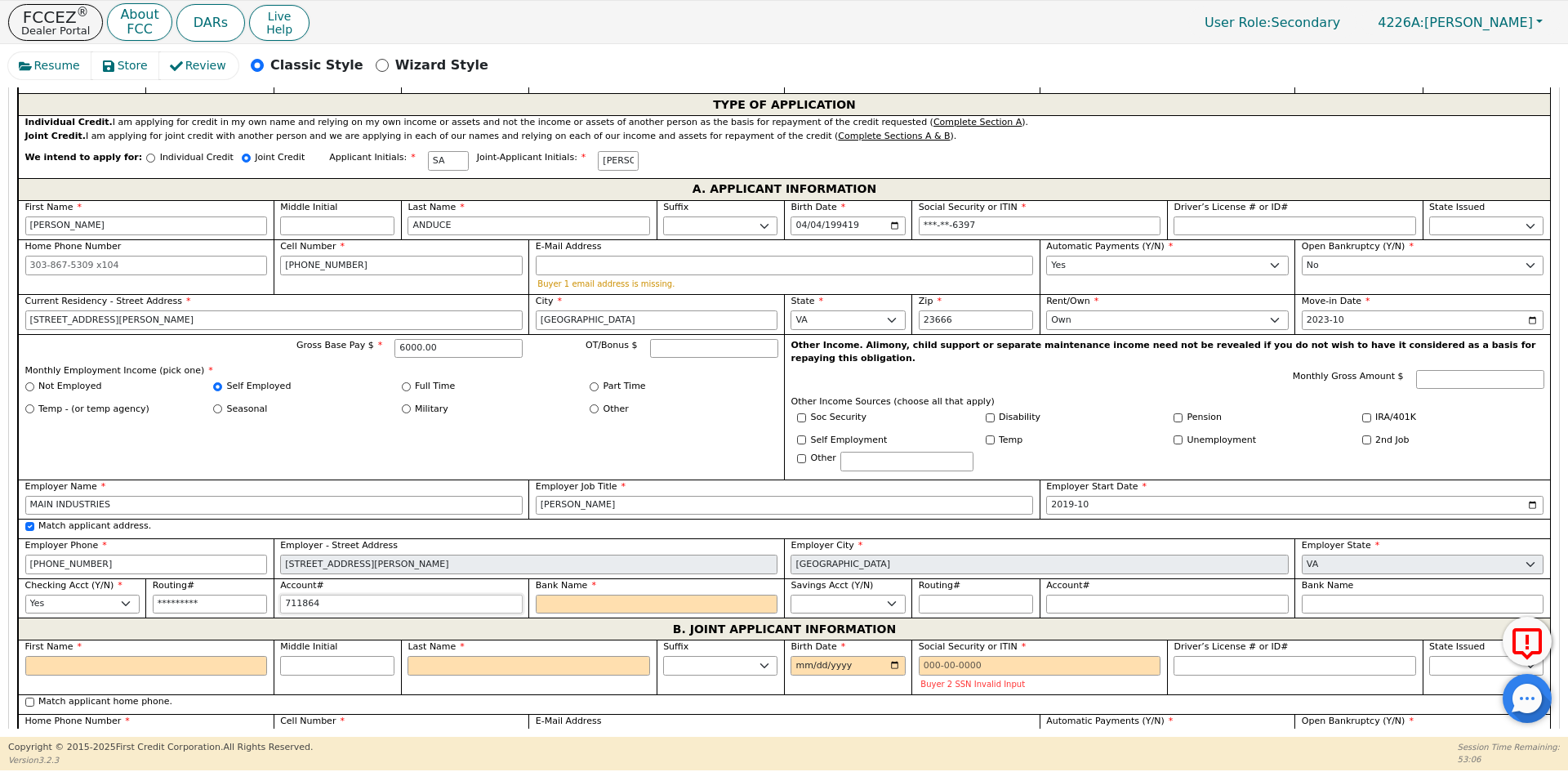
type input "7118644"
type input "*******"
type input "71186441"
type input "********"
type input "711864410"
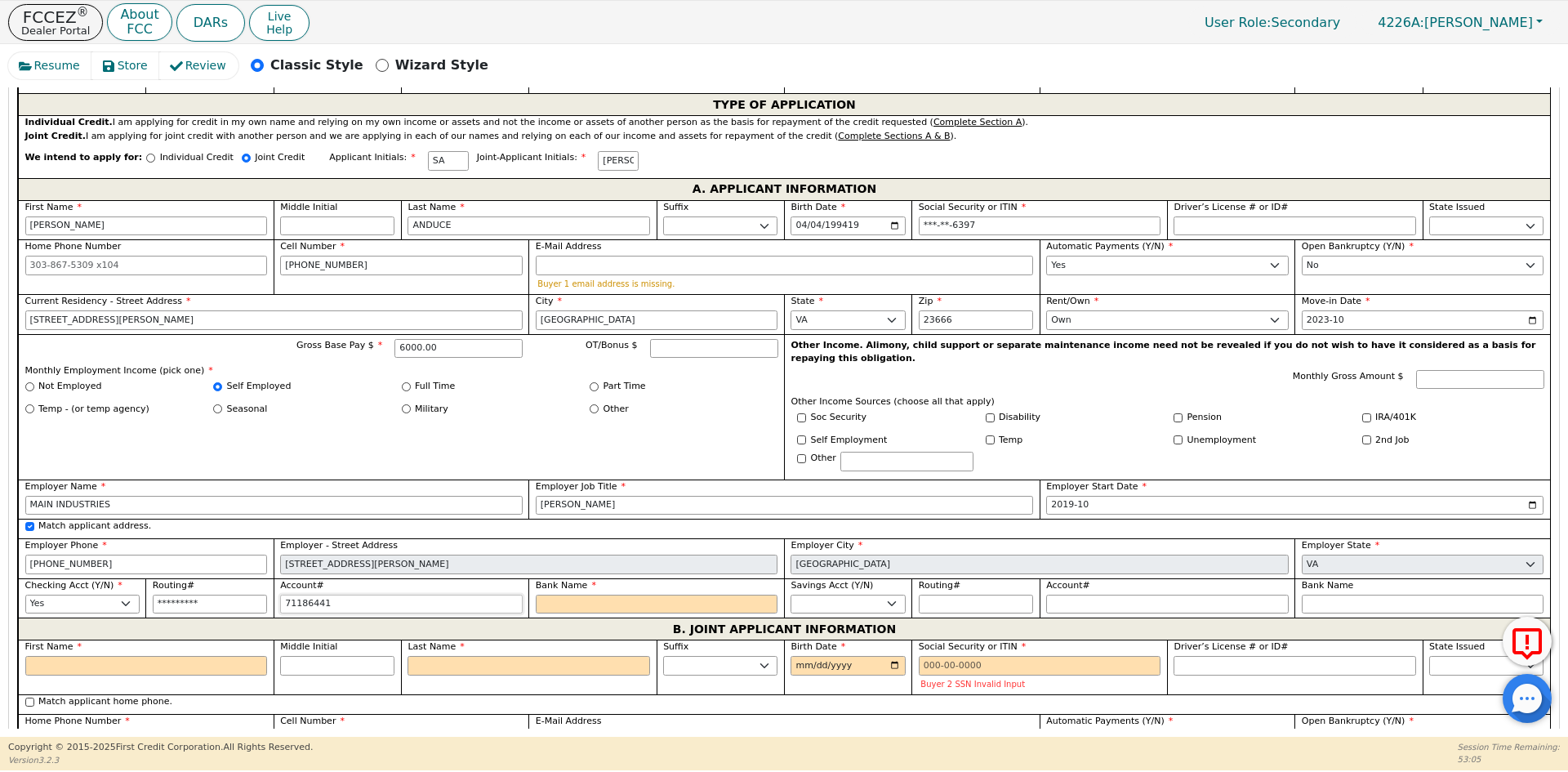
type input "*********"
type input "7118644108"
type input "**********"
click at [572, 594] on input "Bank Name" at bounding box center [657, 604] width 243 height 20
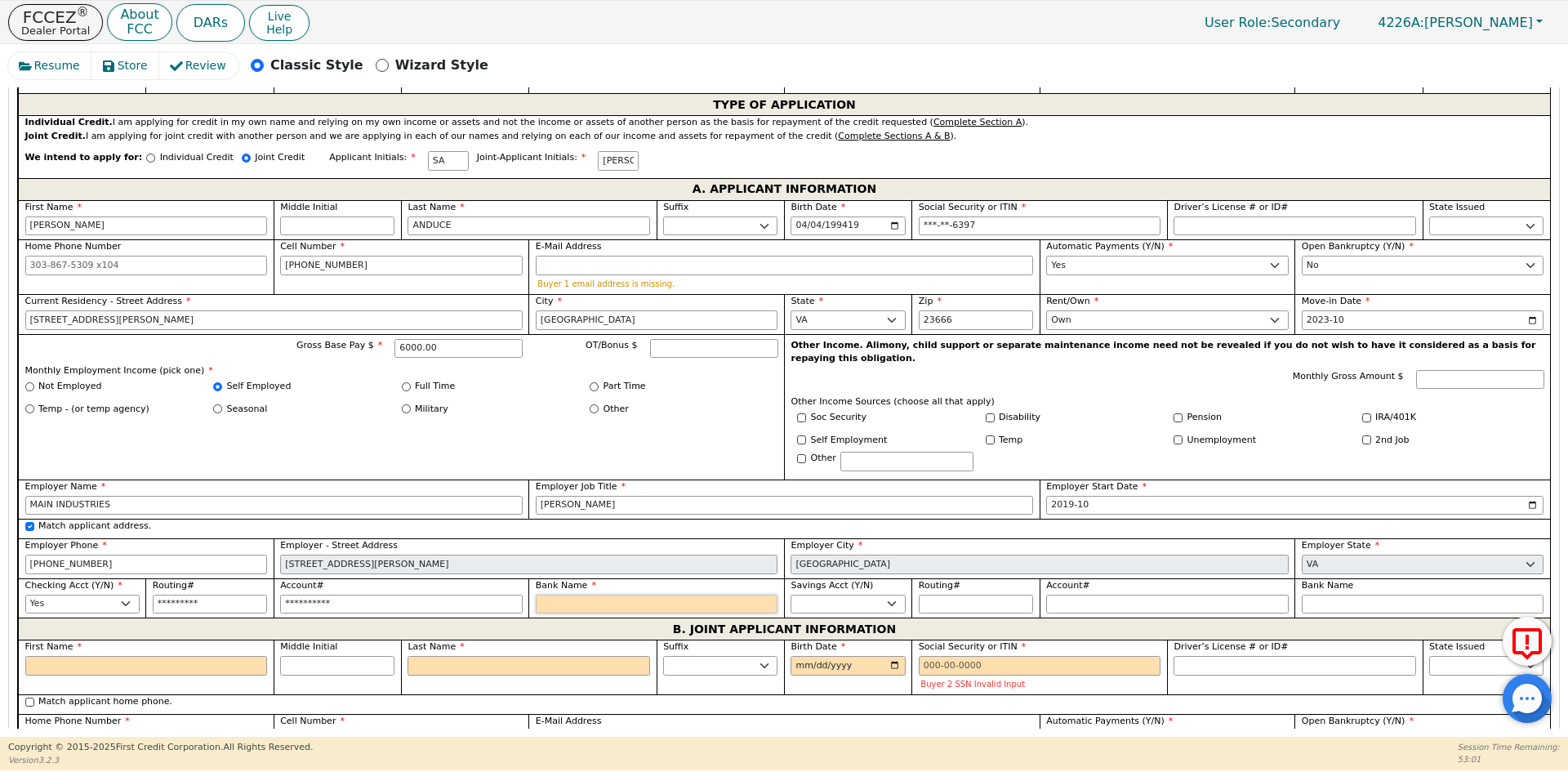
type input "N"
type input "NA"
type input "NAV"
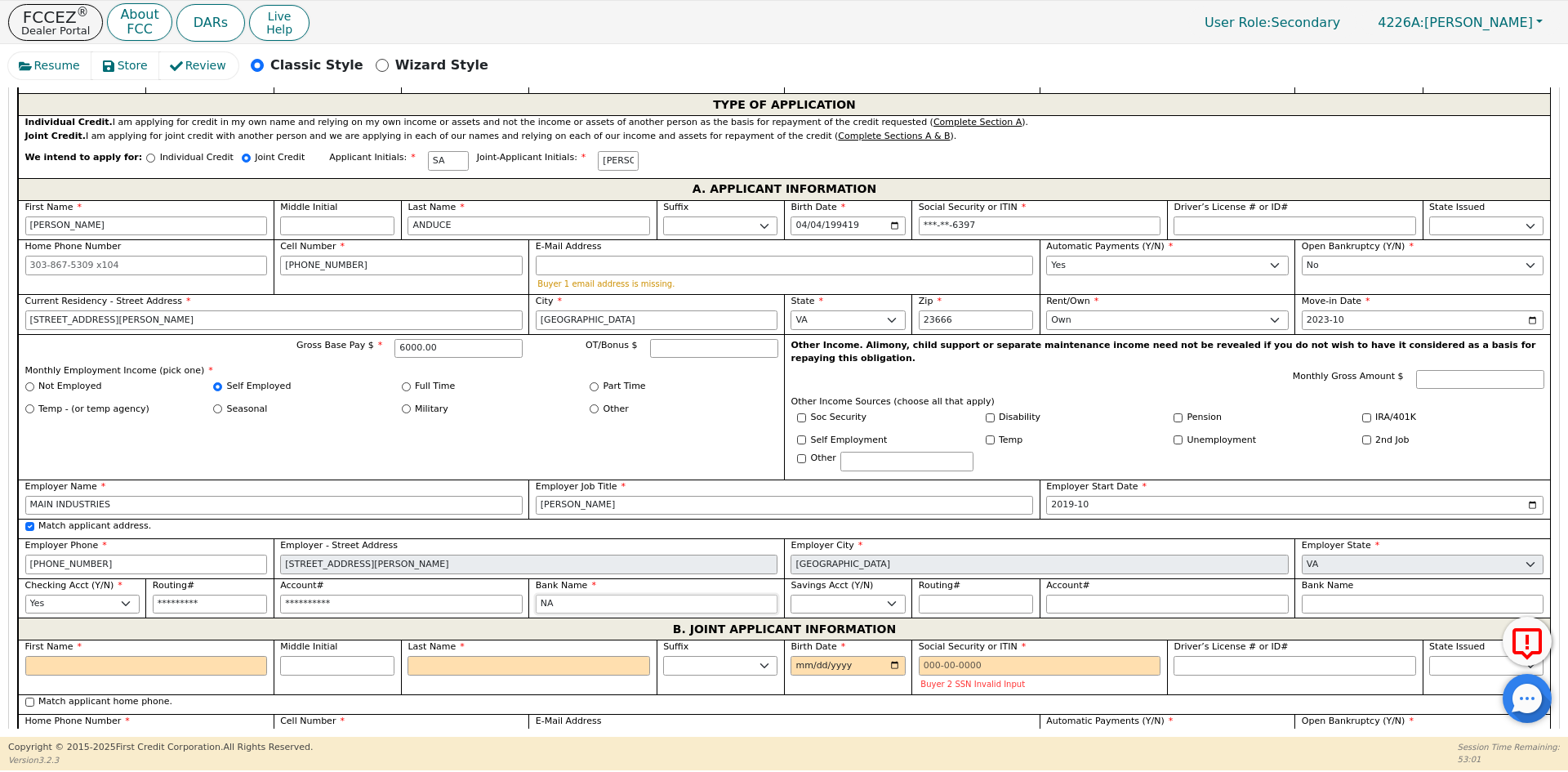
type input "NAV"
type input "NAVY"
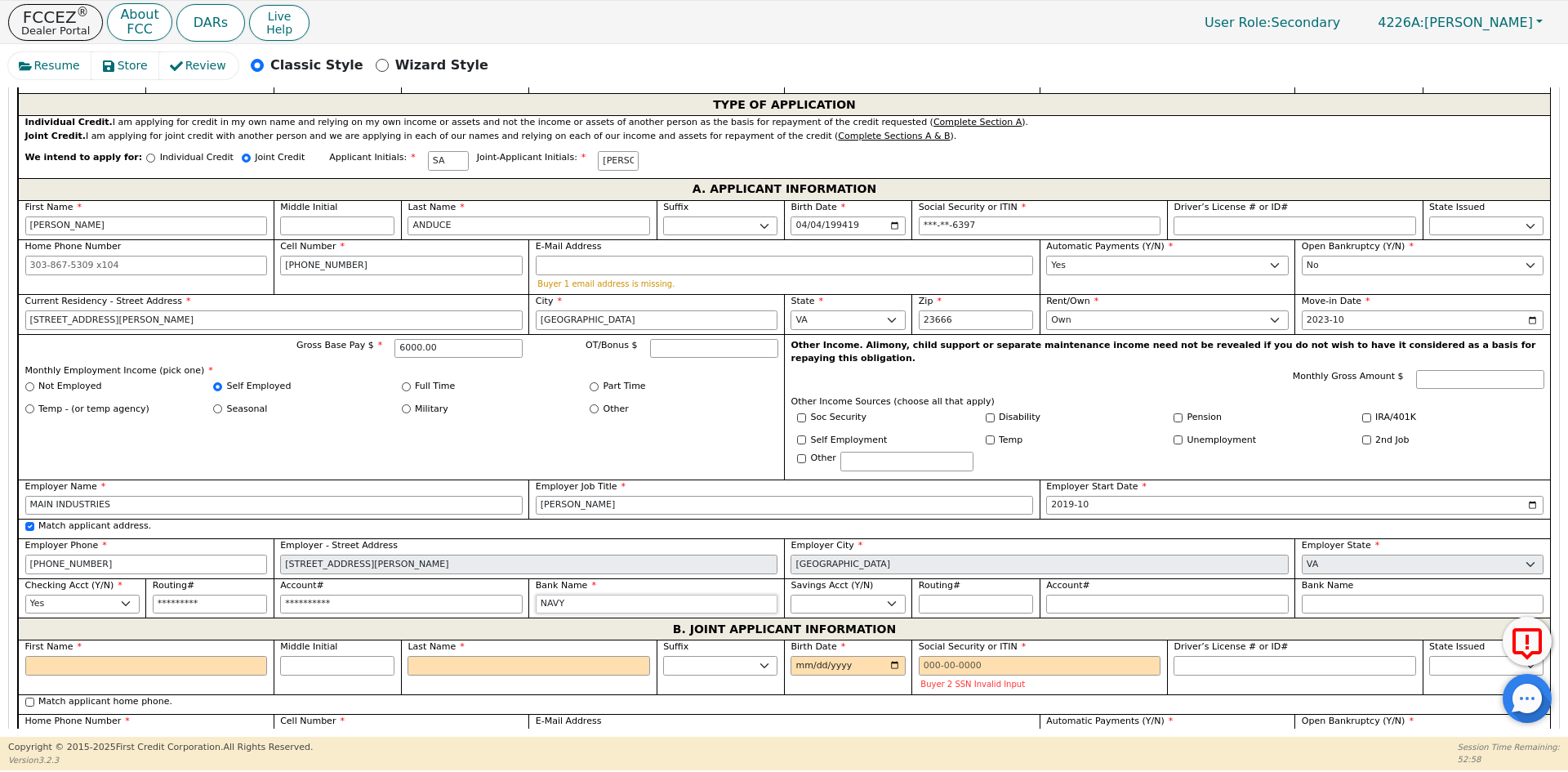
type input "NAVY F"
type input "NAVY FE"
type input "NAVY FED"
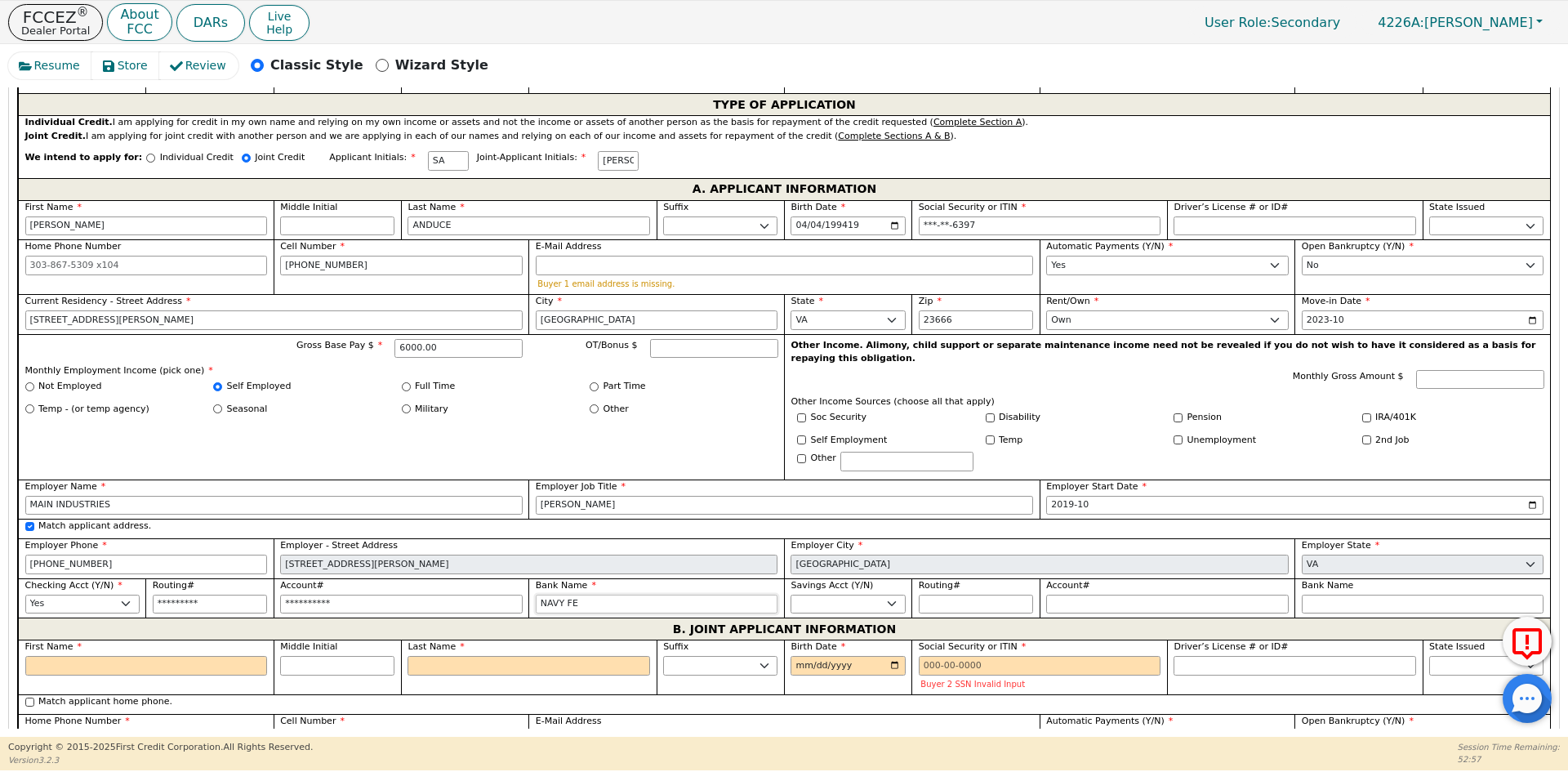
type input "NAVY FED"
type input "NAVY FEDE"
type input "NAVY [PERSON_NAME]"
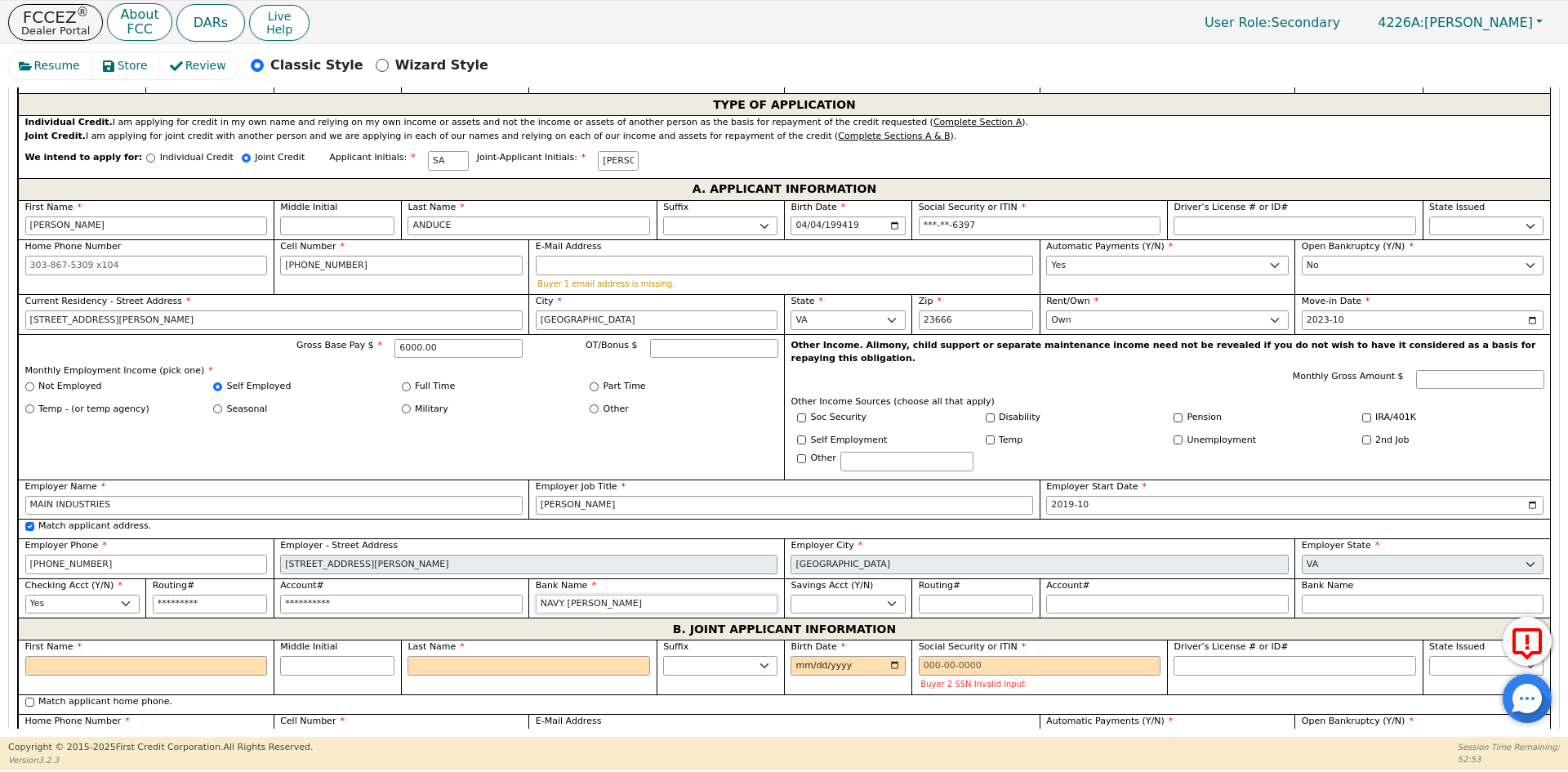
type input "NAVY FEDERA"
type input "NAVY FEDERAL"
type input "NAVY FEDERALL"
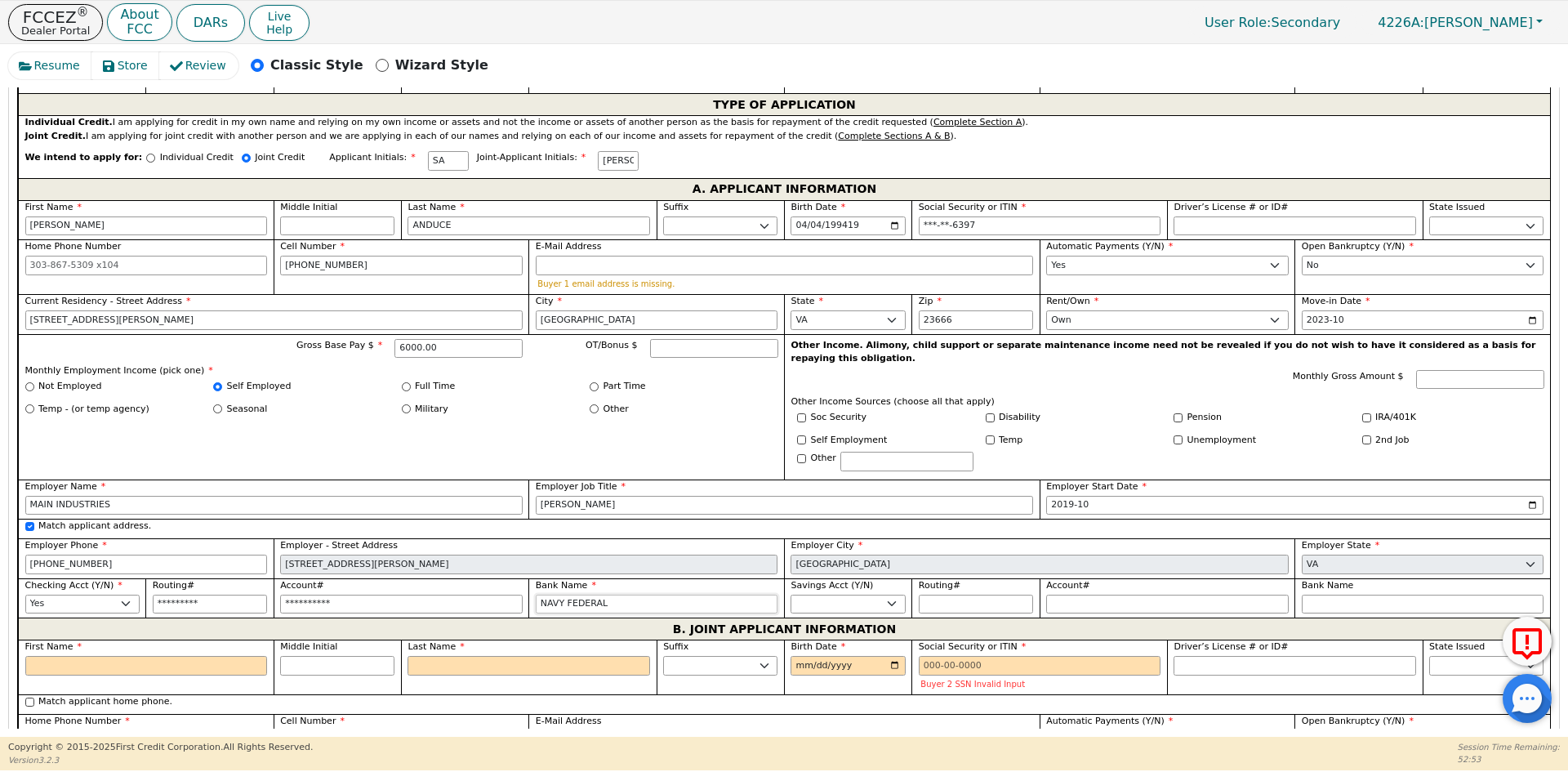
type input "NAVY FEDERALL"
type input "NAVY FEDERAL"
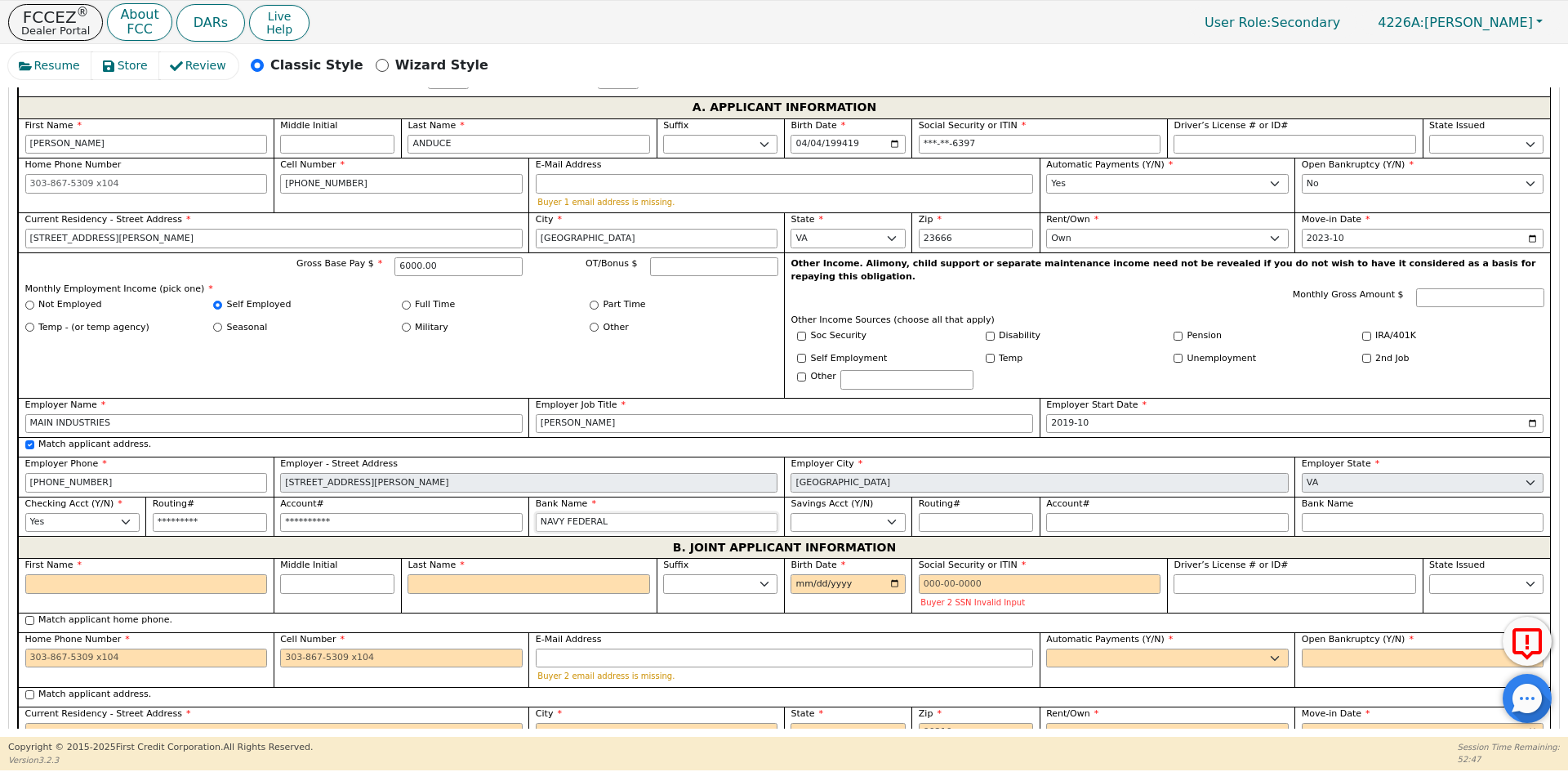
type input "NAVY FEDERAL"
click at [153, 575] on input "First Name" at bounding box center [147, 584] width 243 height 20
type input "J"
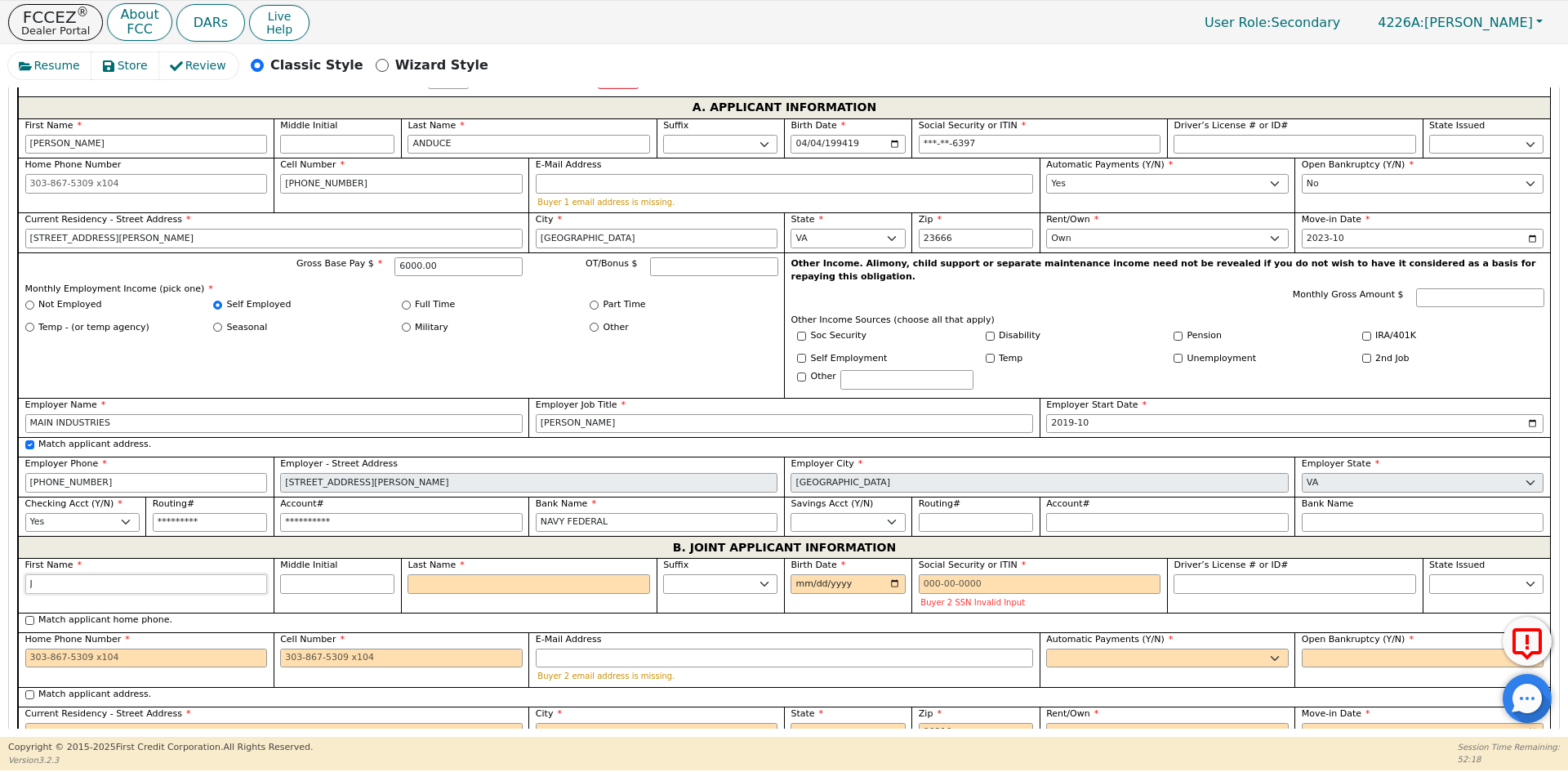
type input "[PERSON_NAME]"
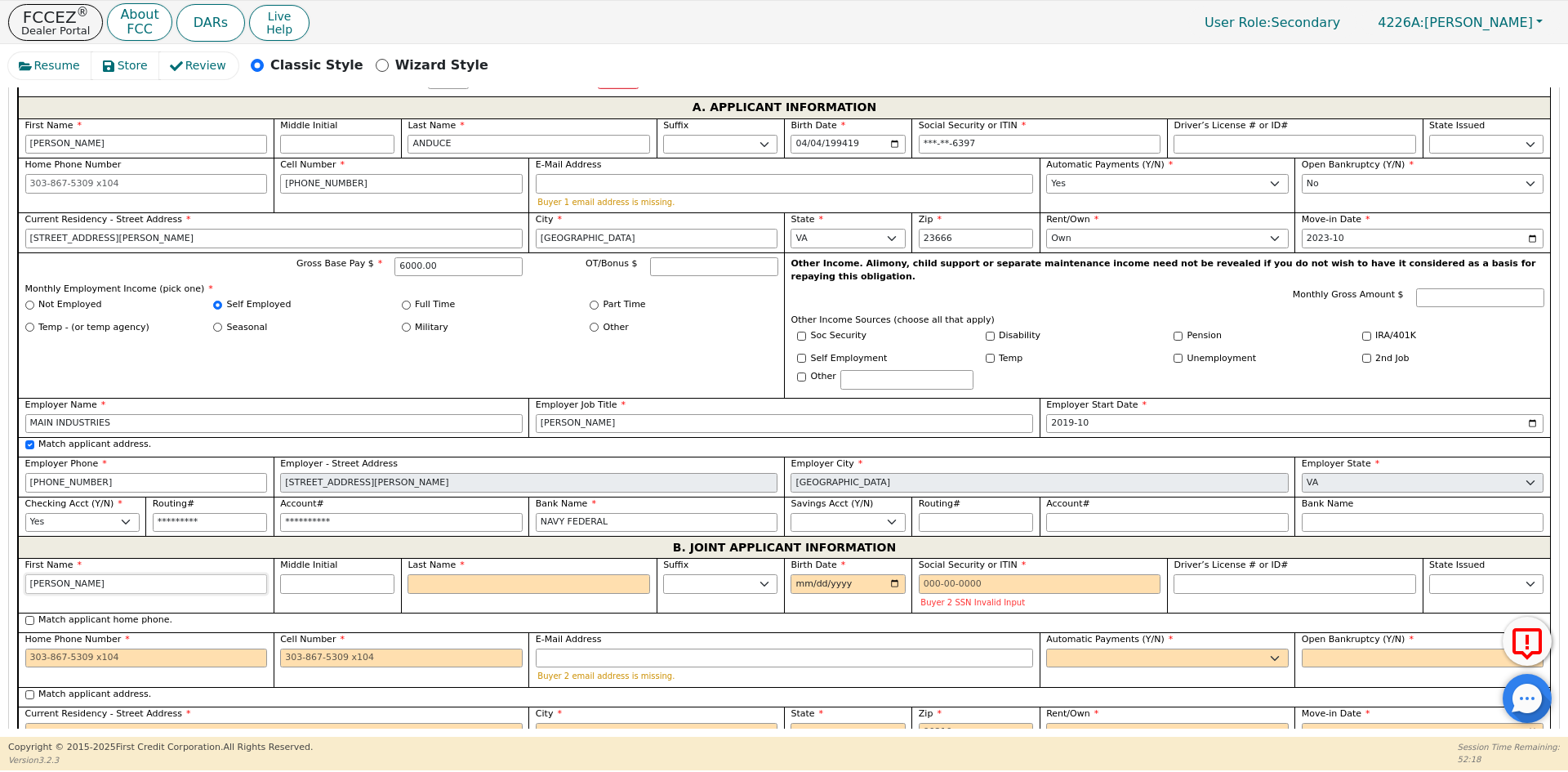
type input "[PERSON_NAME]"
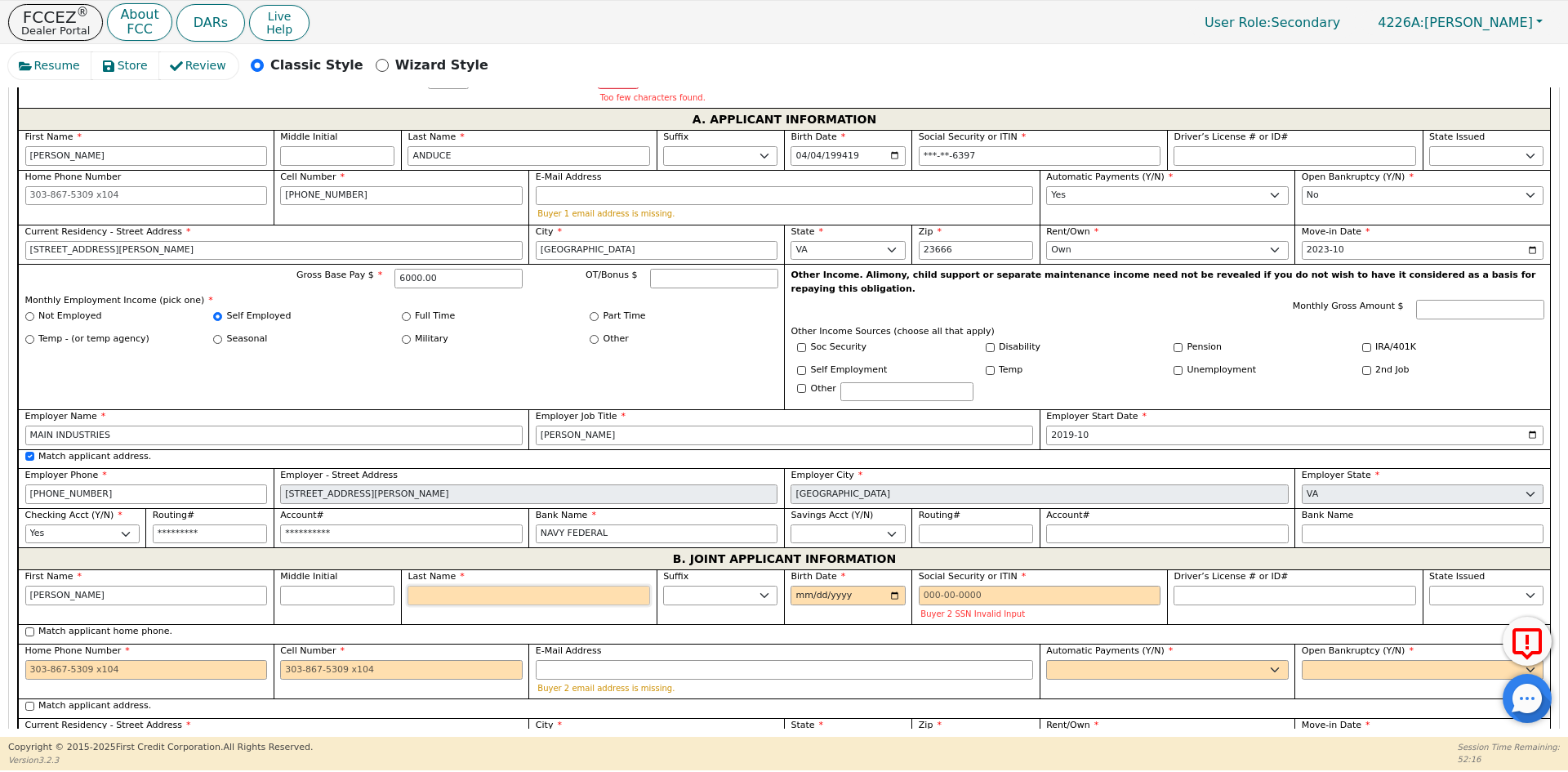
type input "A"
type input "[PERSON_NAME]"
type input "AN"
type input "[PERSON_NAME]"
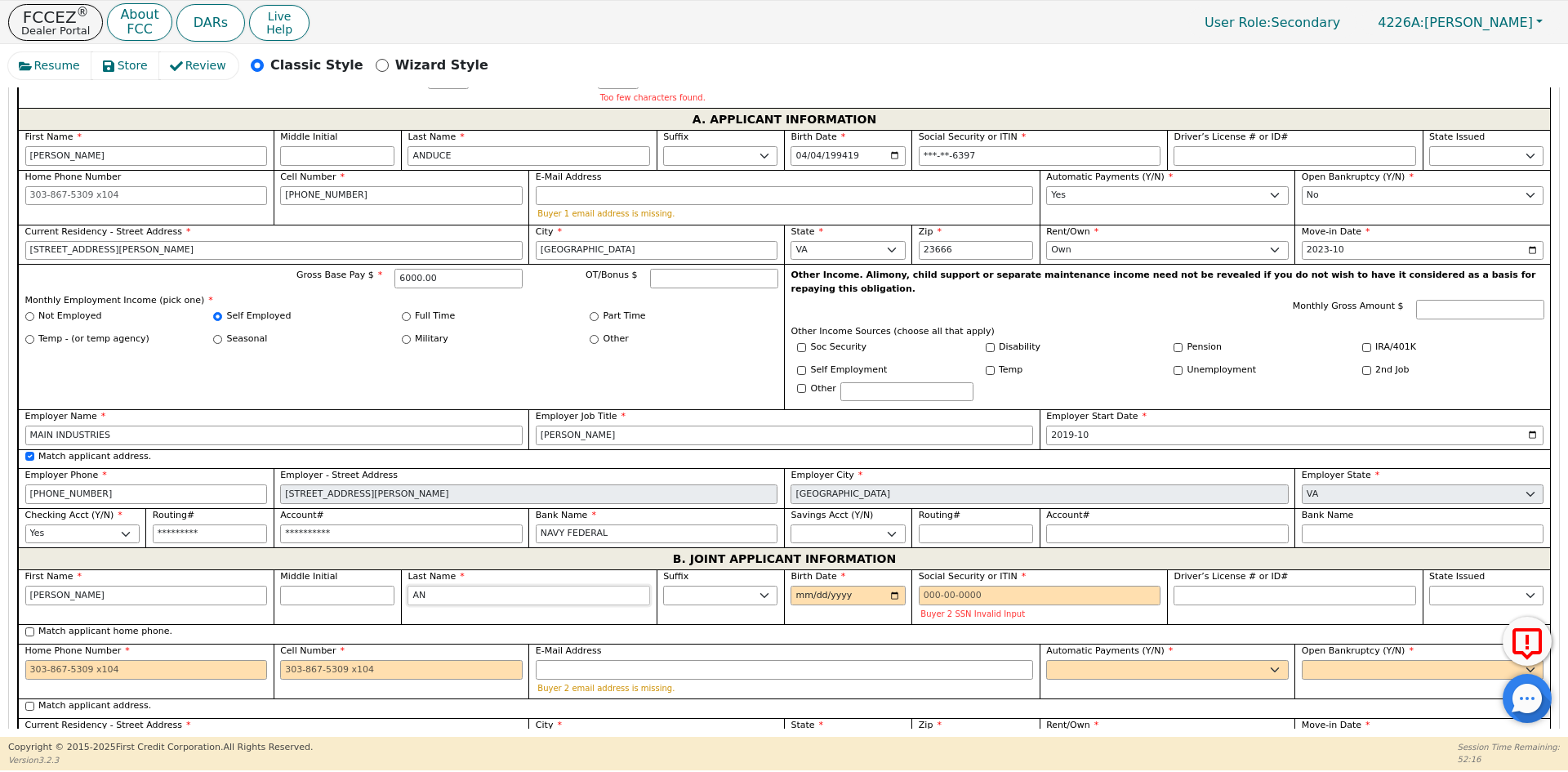
type input "AND"
type input "[PERSON_NAME] AND"
type input "ANDU"
type input "[PERSON_NAME]"
type input "ANDUC"
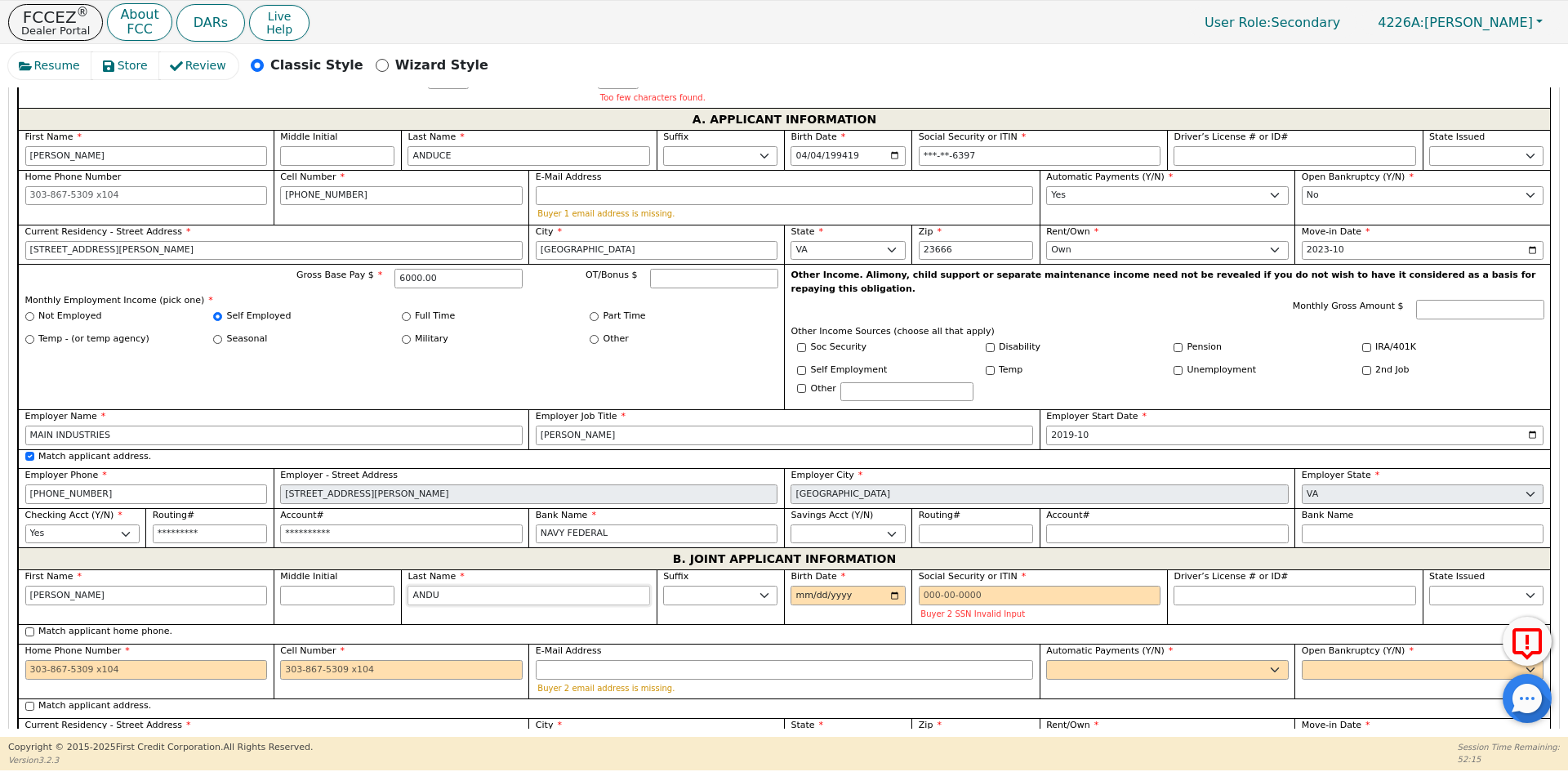
type input "[PERSON_NAME]"
type input "ANDUCE"
type input "[PERSON_NAME]"
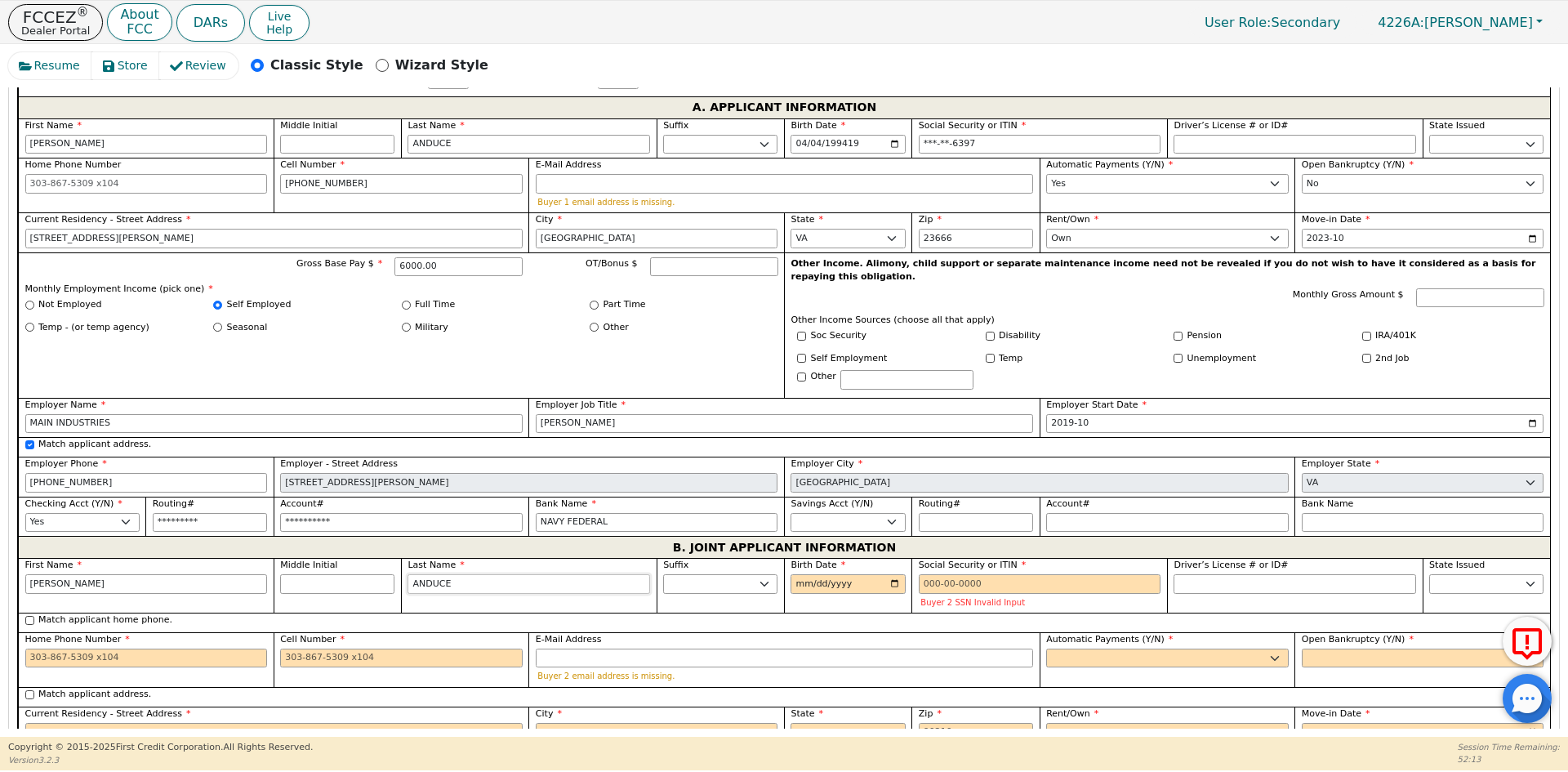
type input "ANDUCE"
click at [803, 575] on input "Birth Date" at bounding box center [848, 584] width 115 height 20
type input "[DATE]"
click at [921, 575] on input "Social Security or ITIN" at bounding box center [1040, 584] width 243 height 20
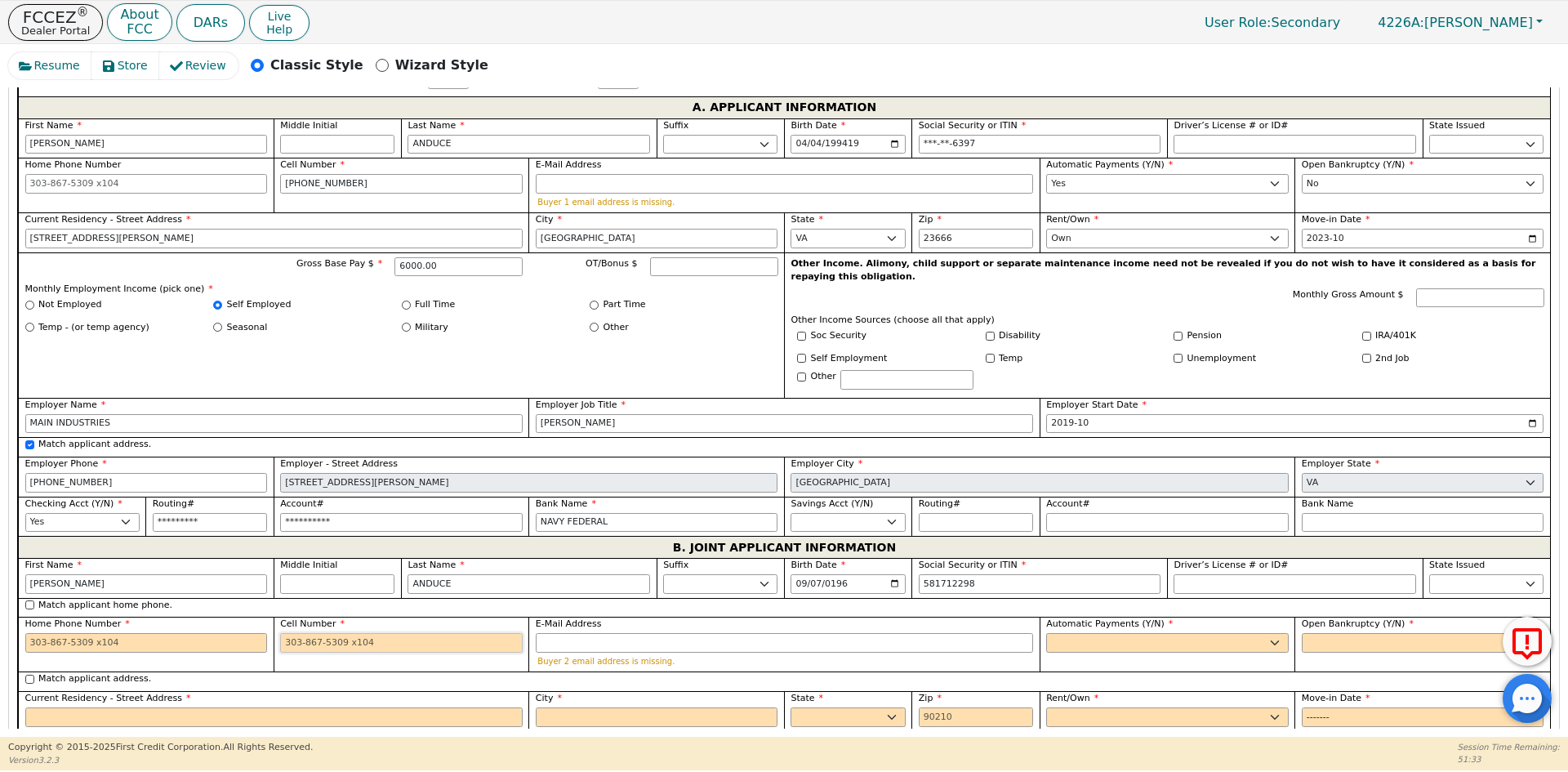
type input "***-**-2298"
click at [310, 633] on input "Cell Number" at bounding box center [401, 642] width 243 height 20
type input "[PHONE_NUMBER]"
drag, startPoint x: 1096, startPoint y: 623, endPoint x: 1093, endPoint y: 633, distance: 10.4
click at [1096, 633] on select "Yes No" at bounding box center [1168, 642] width 243 height 20
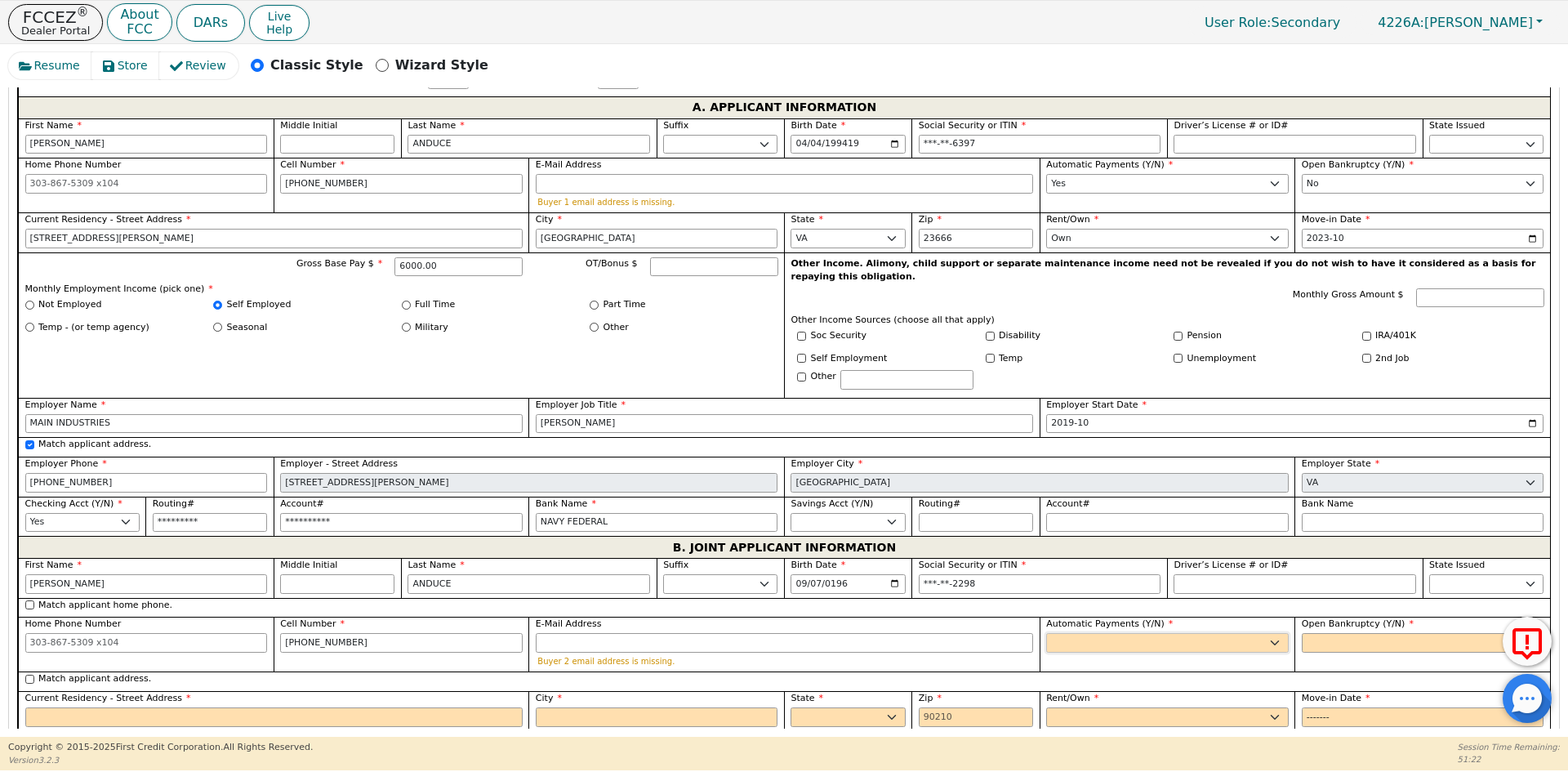
select select "y"
click at [1046, 633] on select "Yes No" at bounding box center [1168, 642] width 243 height 20
type input "[PERSON_NAME]"
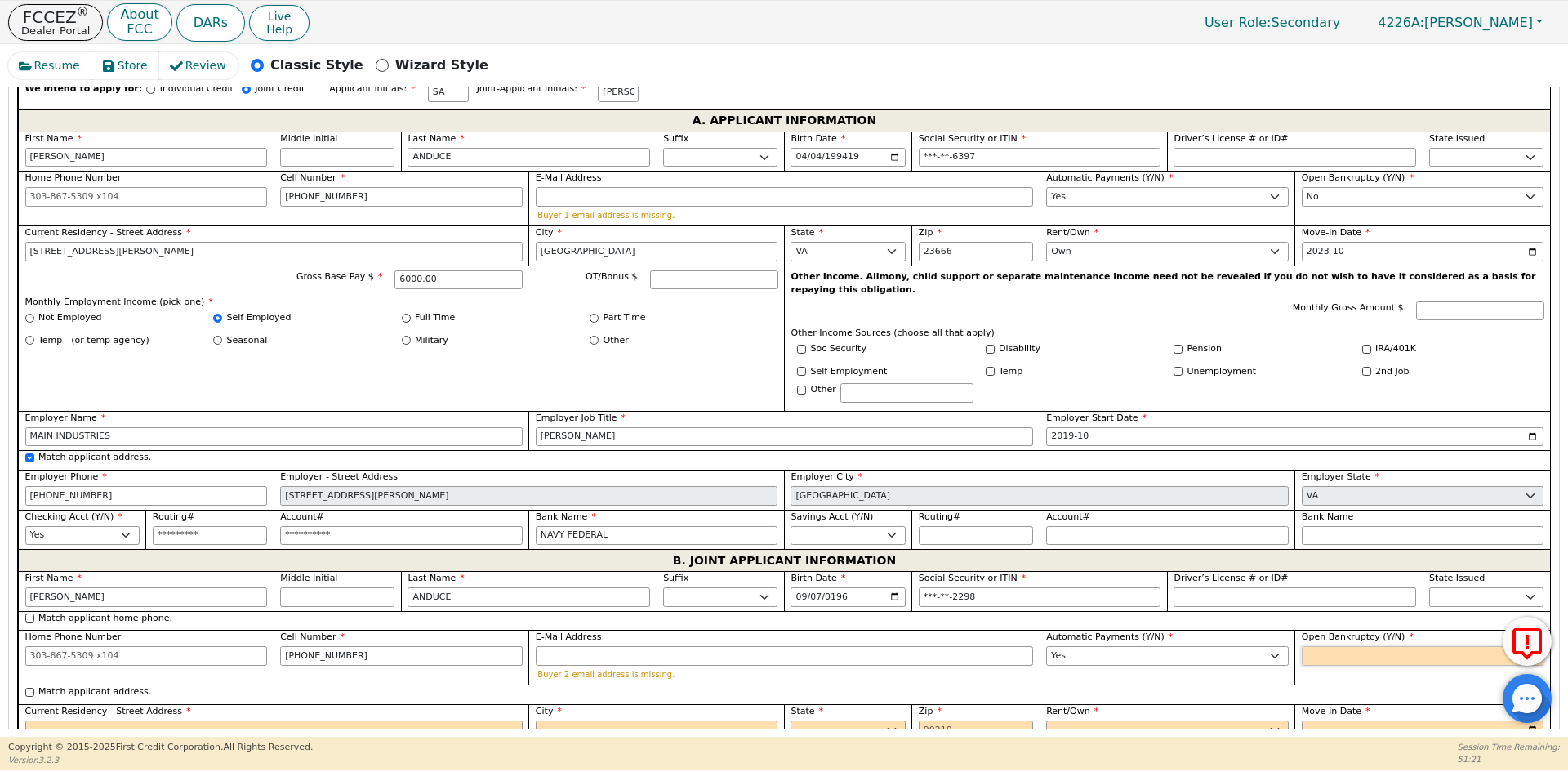
click at [1368, 646] on select "Yes No" at bounding box center [1422, 655] width 243 height 20
select select "n"
click at [1301, 646] on select "Yes No" at bounding box center [1422, 655] width 243 height 20
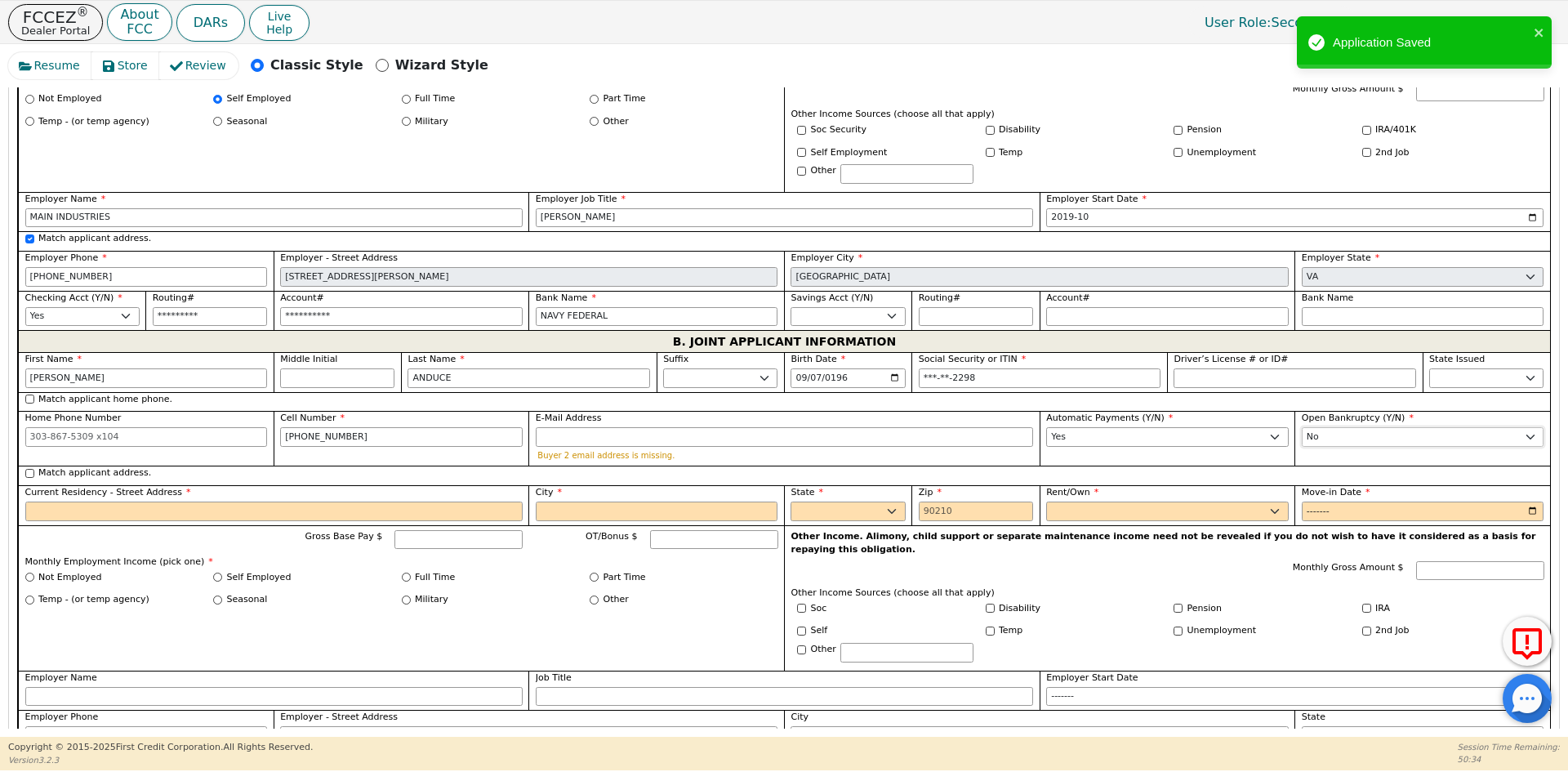
scroll to position [1174, 0]
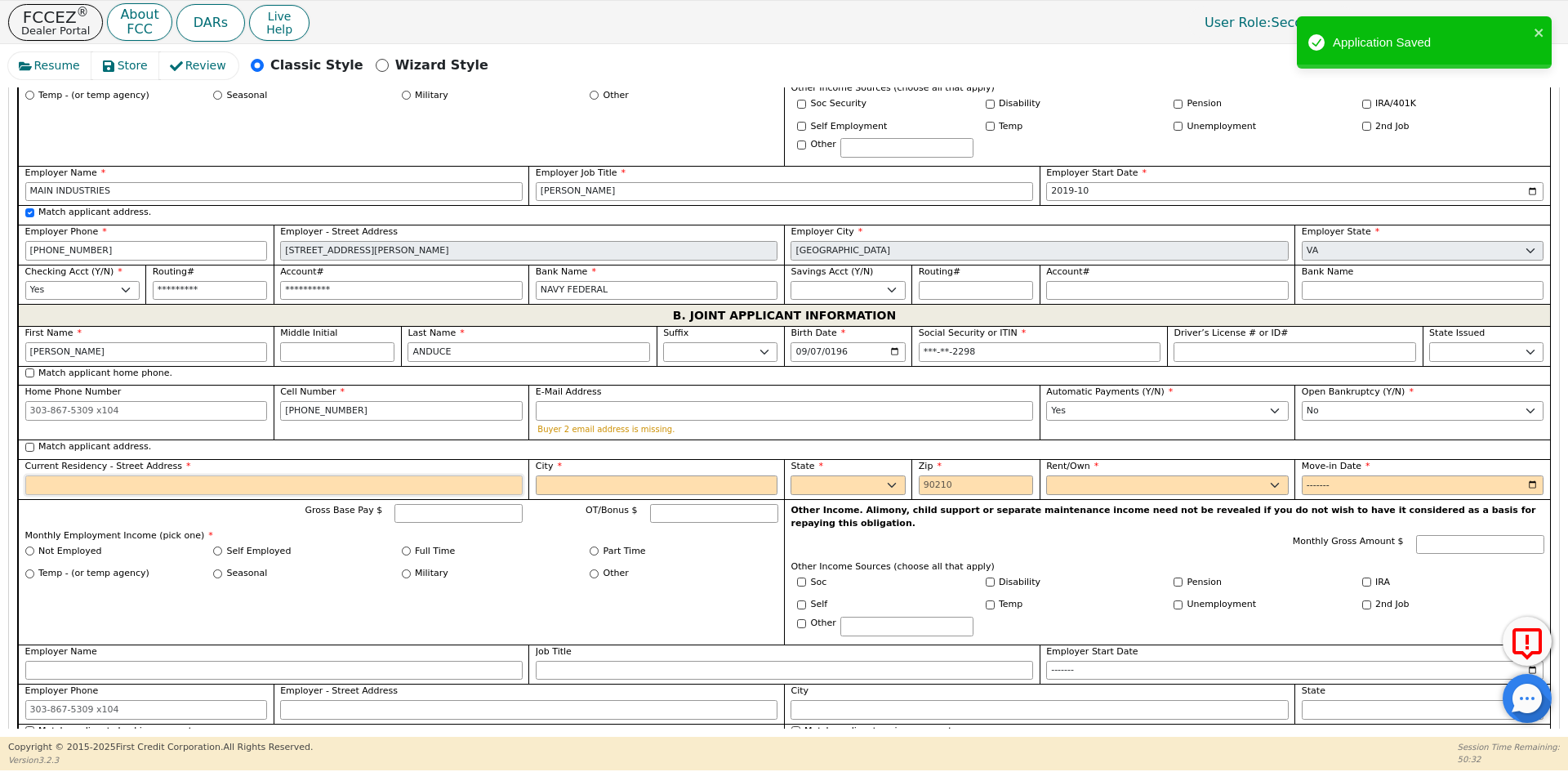
click at [148, 475] on input "Current Residency - Street Address" at bounding box center [274, 484] width 497 height 20
click at [91, 440] on label "Match applicant address." at bounding box center [95, 447] width 113 height 14
click at [34, 443] on input "Match applicant address." at bounding box center [30, 448] width 9 height 9
checkbox input "true"
type input "[STREET_ADDRESS][PERSON_NAME]"
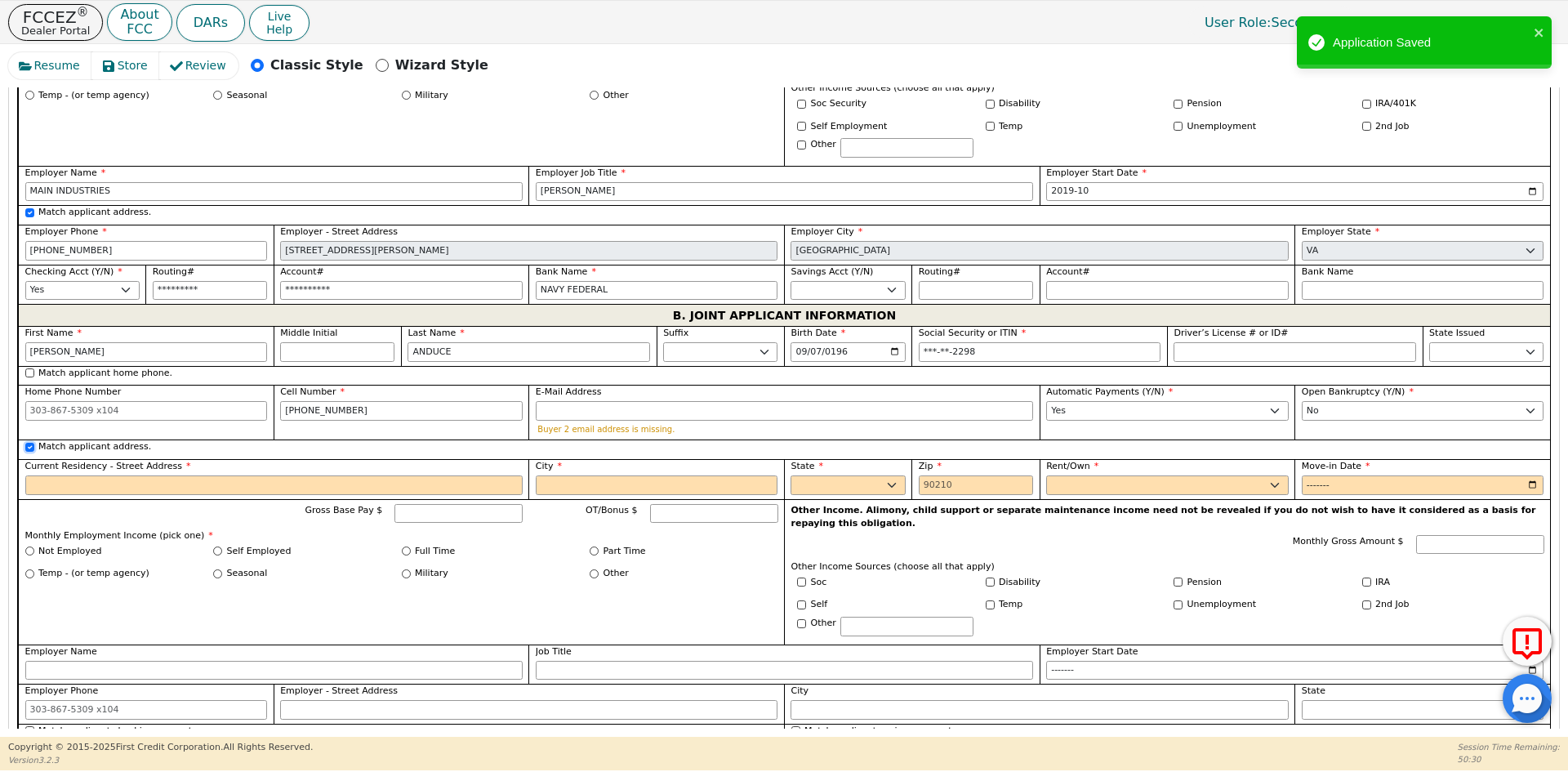
type input "[GEOGRAPHIC_DATA]"
select select "VA"
type input "23666"
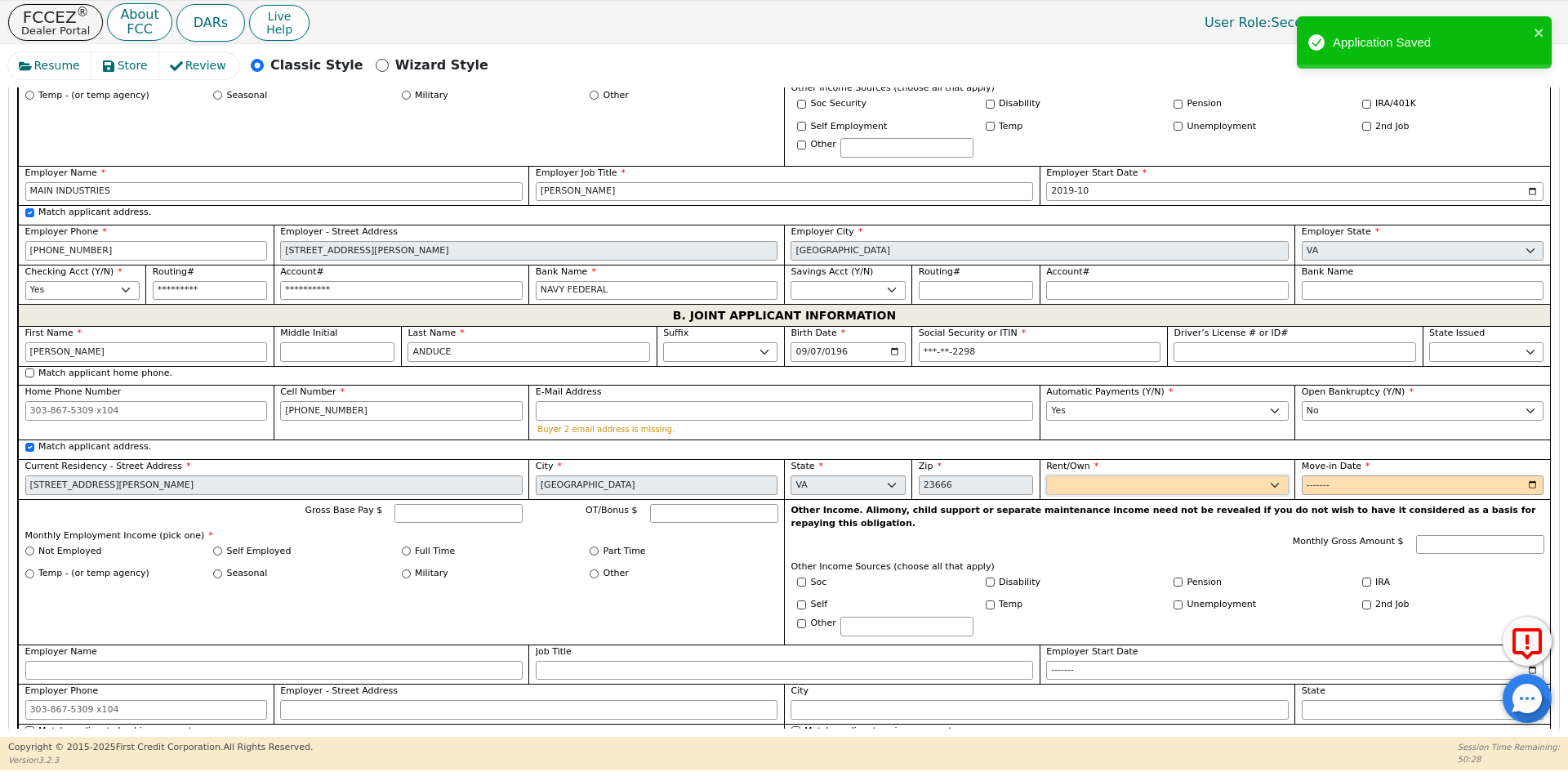
click at [1058, 475] on select "Rent Own" at bounding box center [1168, 484] width 243 height 20
select select "Own"
click at [1046, 475] on select "Rent Own" at bounding box center [1168, 484] width 243 height 20
click at [1311, 475] on input "Move-in Date" at bounding box center [1422, 484] width 243 height 20
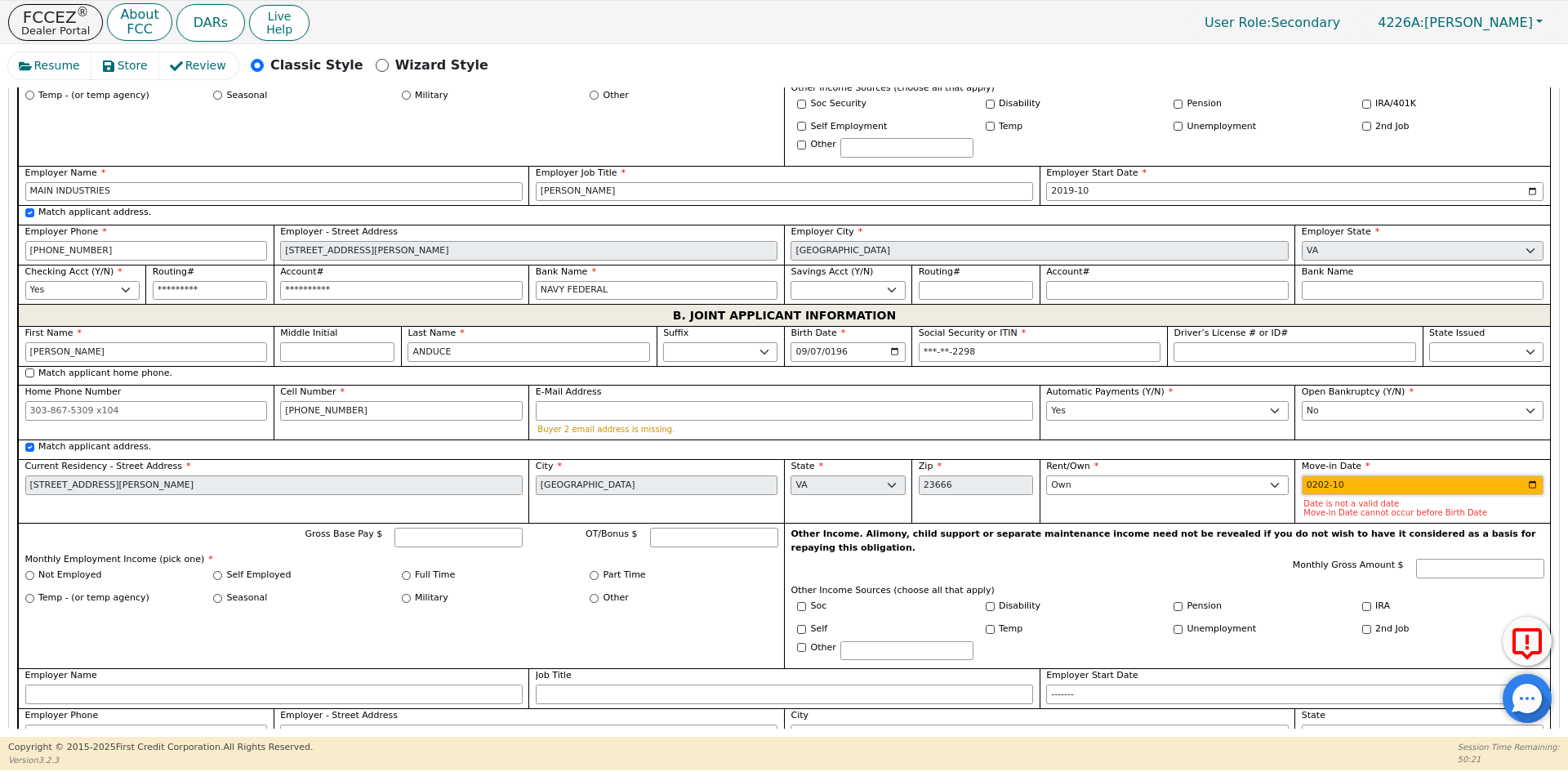
type input "2023-10"
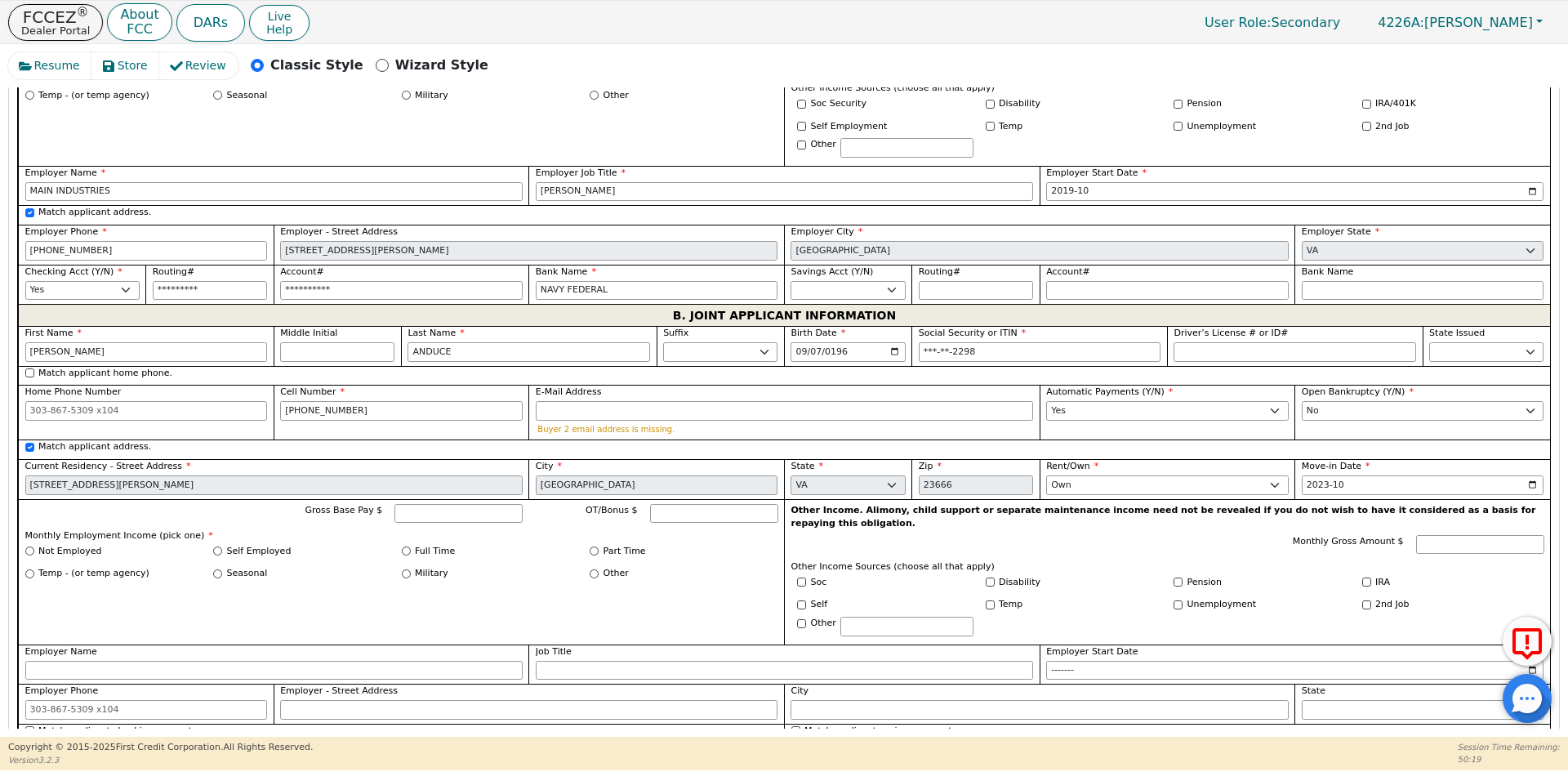
click at [239, 544] on label "Self Employed" at bounding box center [259, 551] width 65 height 14
click at [222, 546] on input "Self Employed" at bounding box center [218, 551] width 9 height 9
radio input "true"
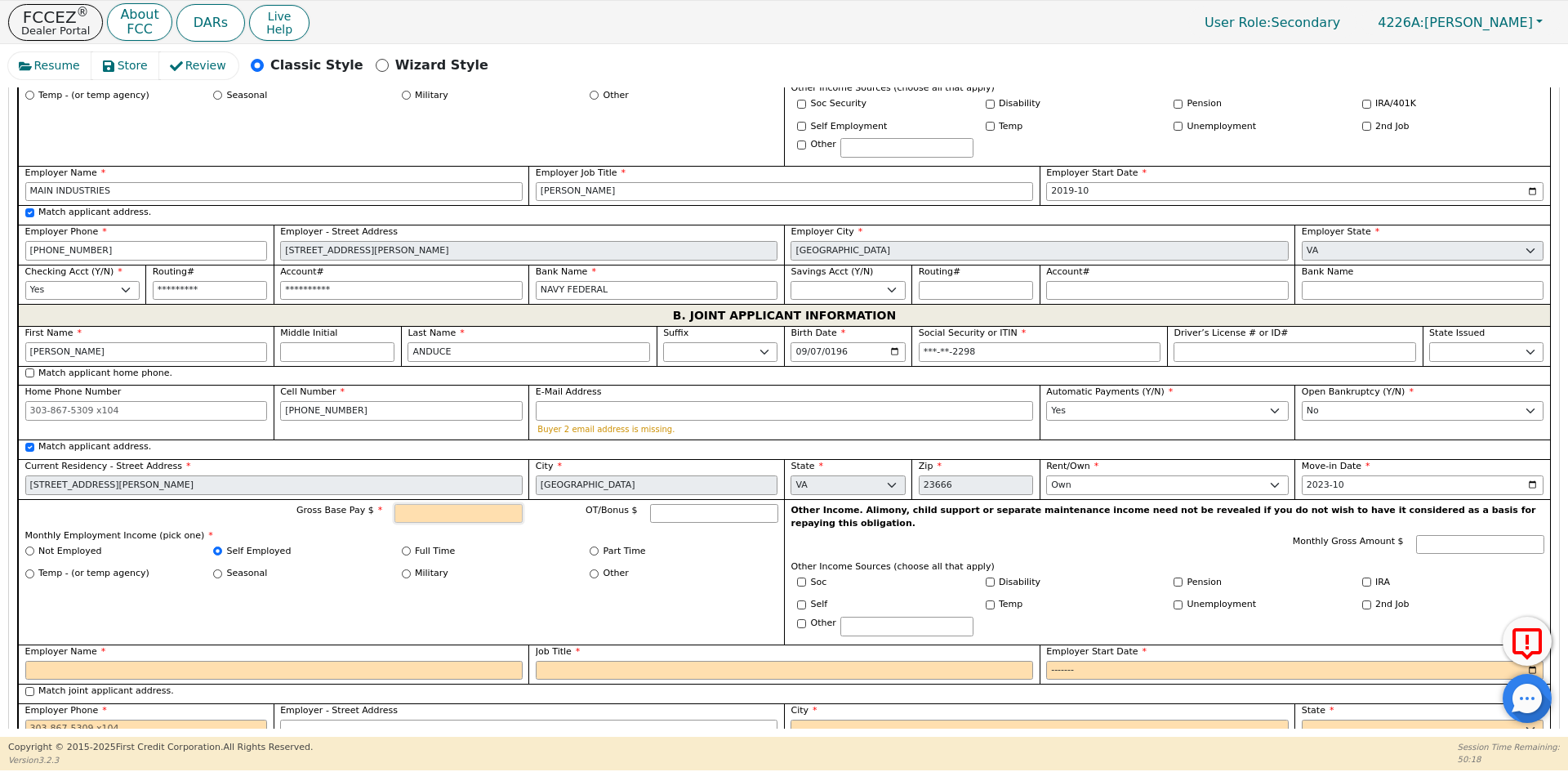
click at [460, 504] on input "Gross Base Pay $" at bounding box center [459, 513] width 128 height 20
type input "7000.00"
click at [188, 661] on input "Employer Name" at bounding box center [274, 670] width 497 height 20
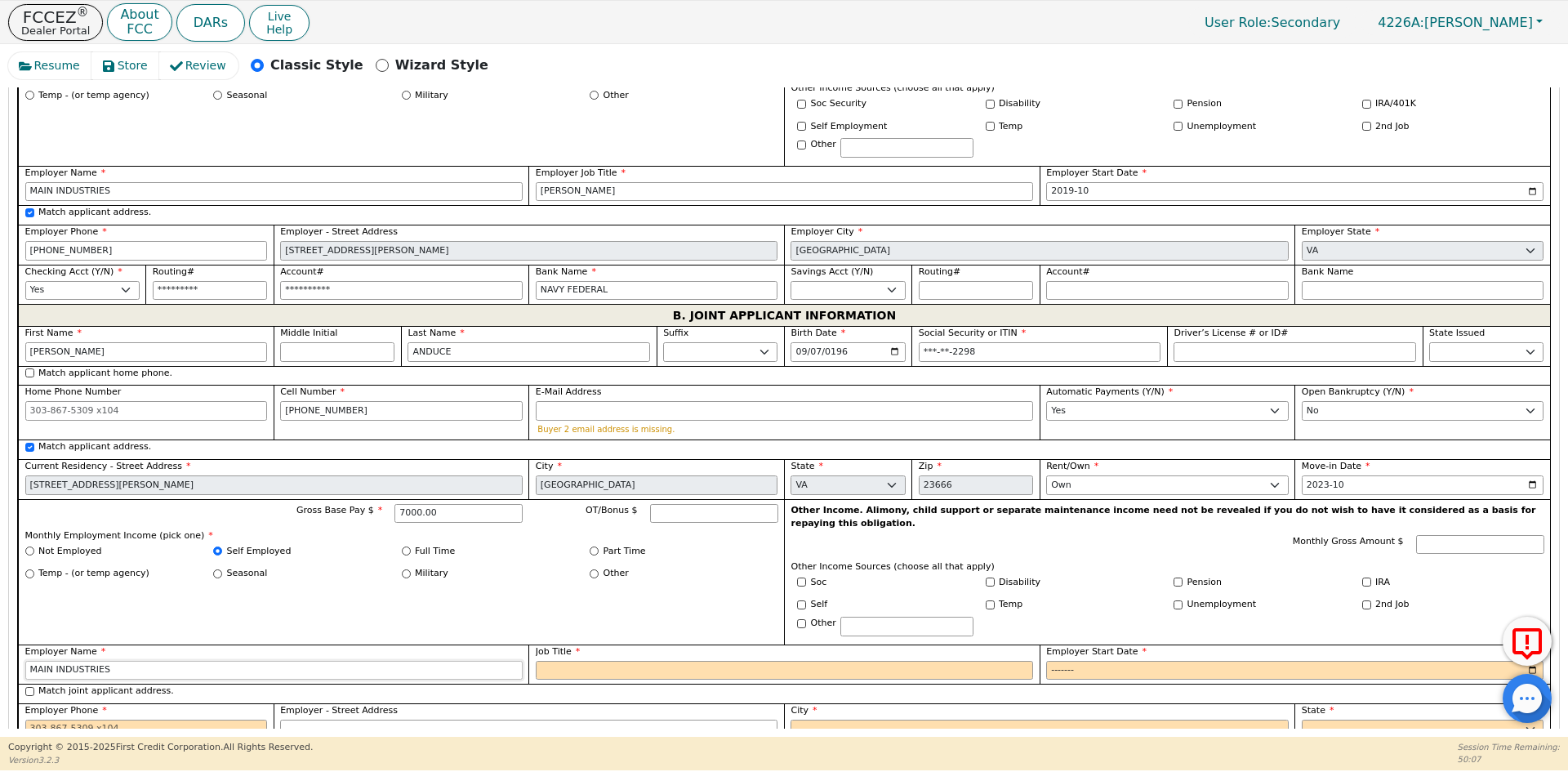
type input "MAIN INDUSTRIES"
type input "PINTURA"
click at [1058, 661] on input "Employer Start Date" at bounding box center [1294, 670] width 497 height 20
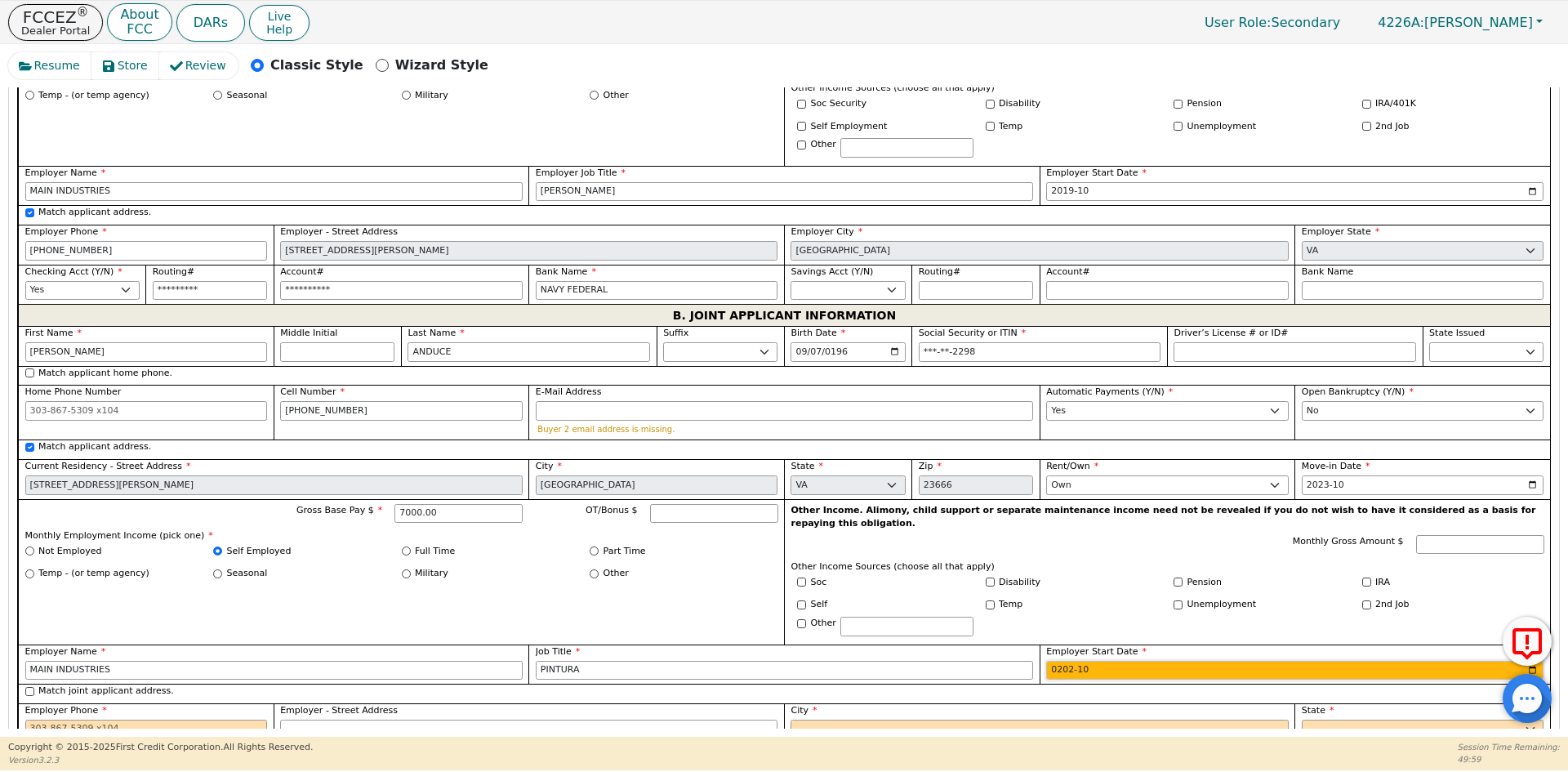
type input "2023-10"
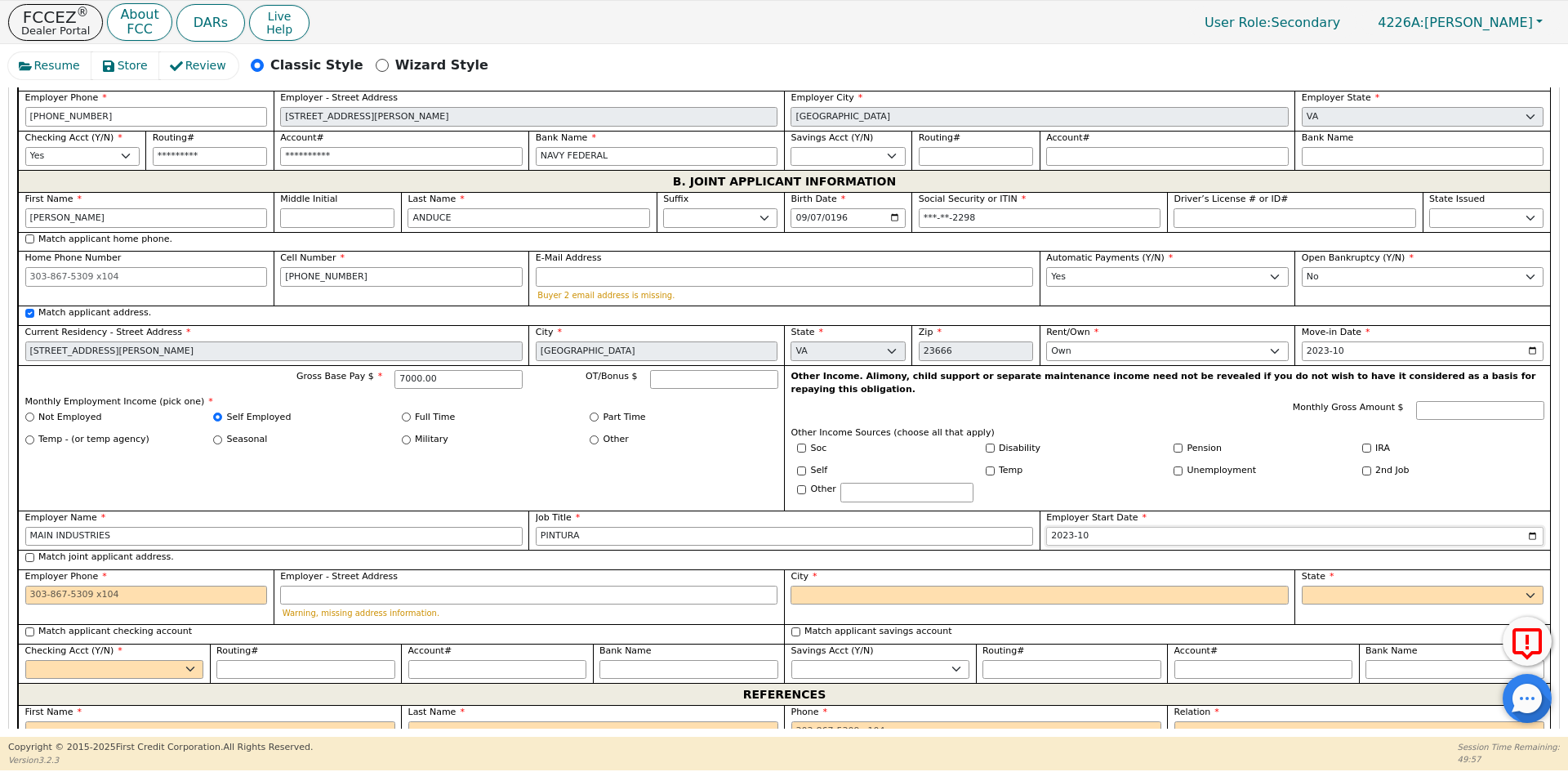
scroll to position [1338, 0]
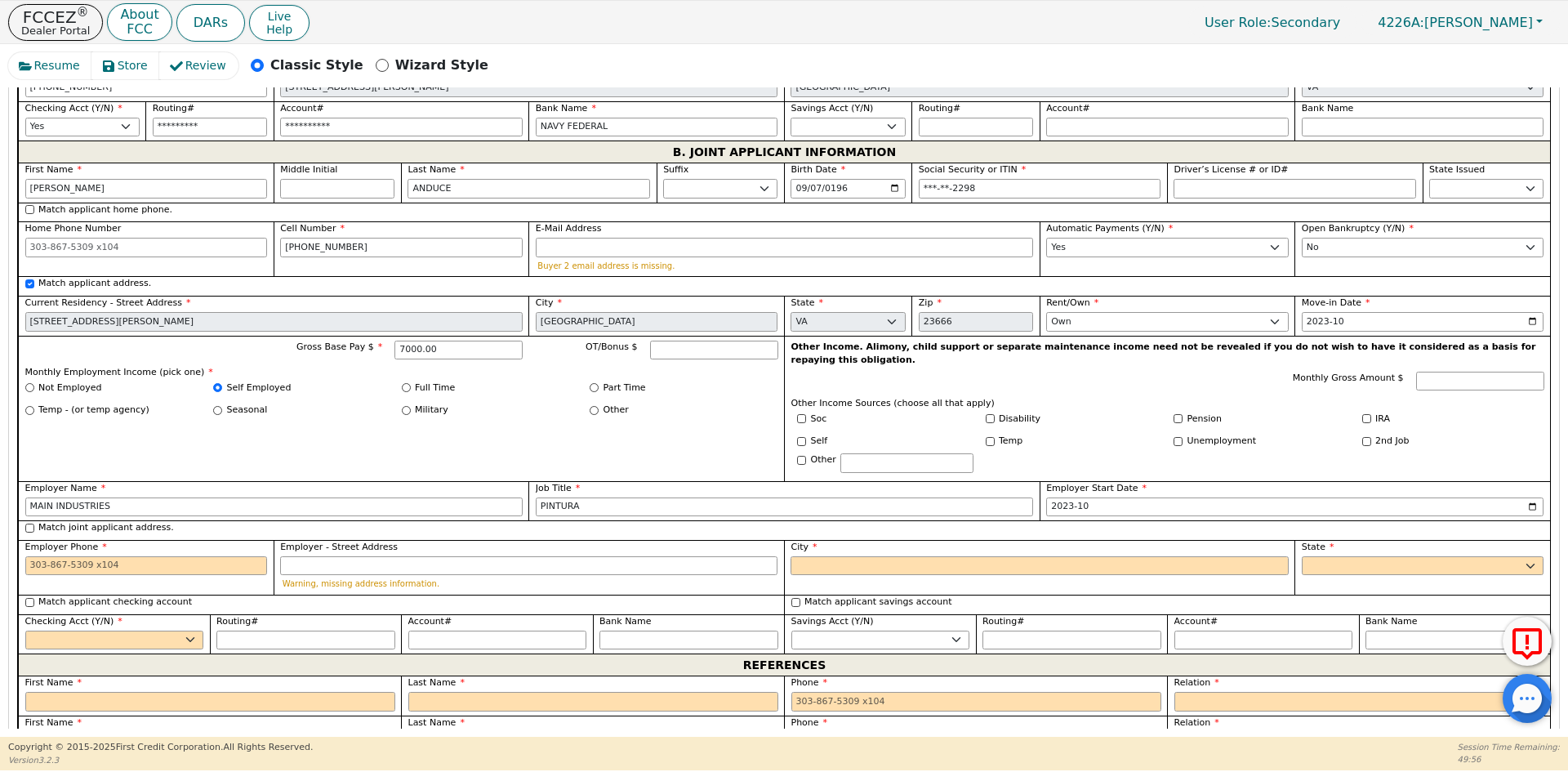
click at [94, 521] on label "Match joint applicant address." at bounding box center [106, 528] width 135 height 14
click at [34, 524] on input "Match joint applicant address." at bounding box center [30, 528] width 9 height 9
checkbox input "true"
type input "[STREET_ADDRESS][PERSON_NAME]"
type input "[GEOGRAPHIC_DATA]"
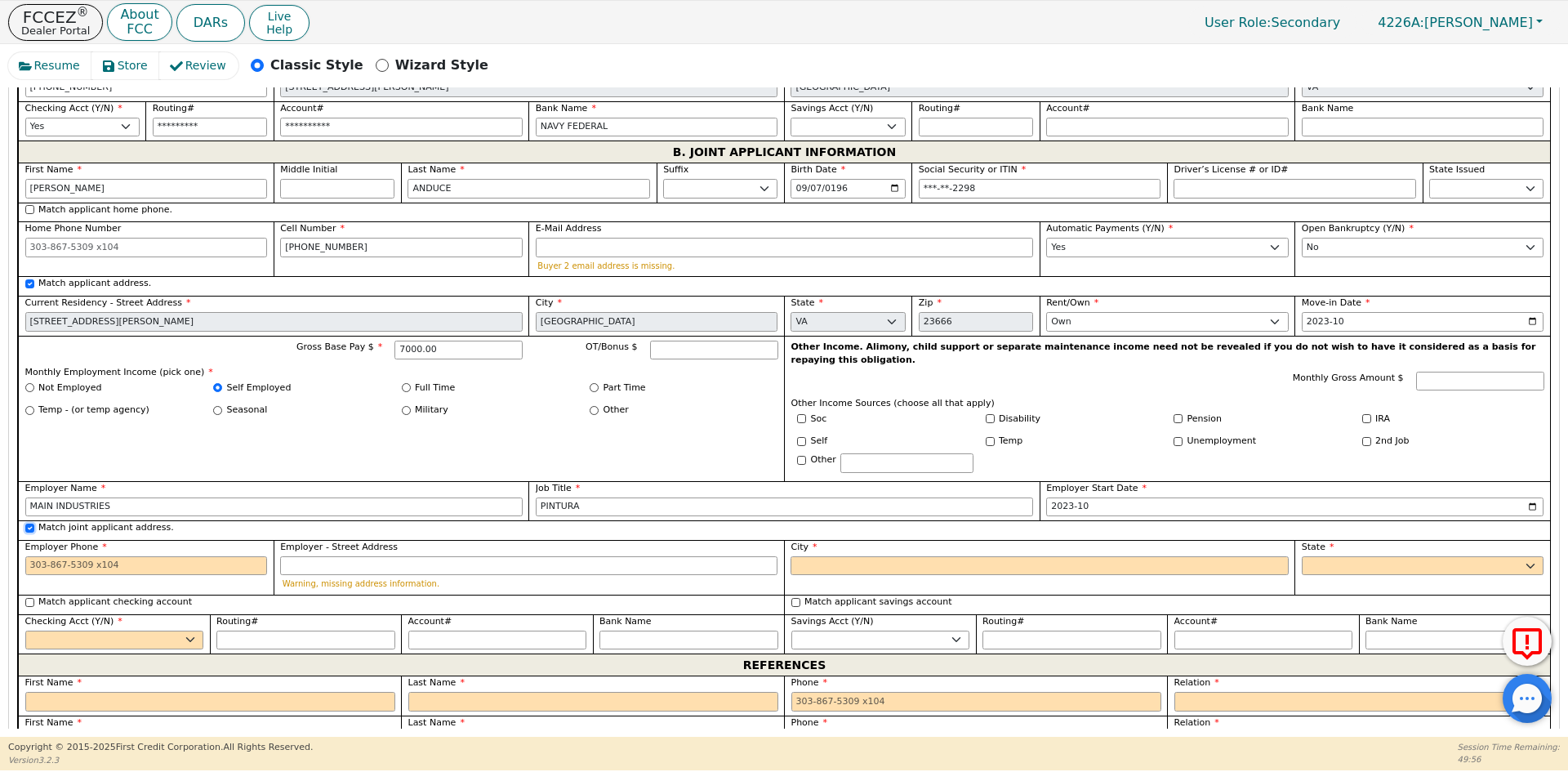
select select "VA"
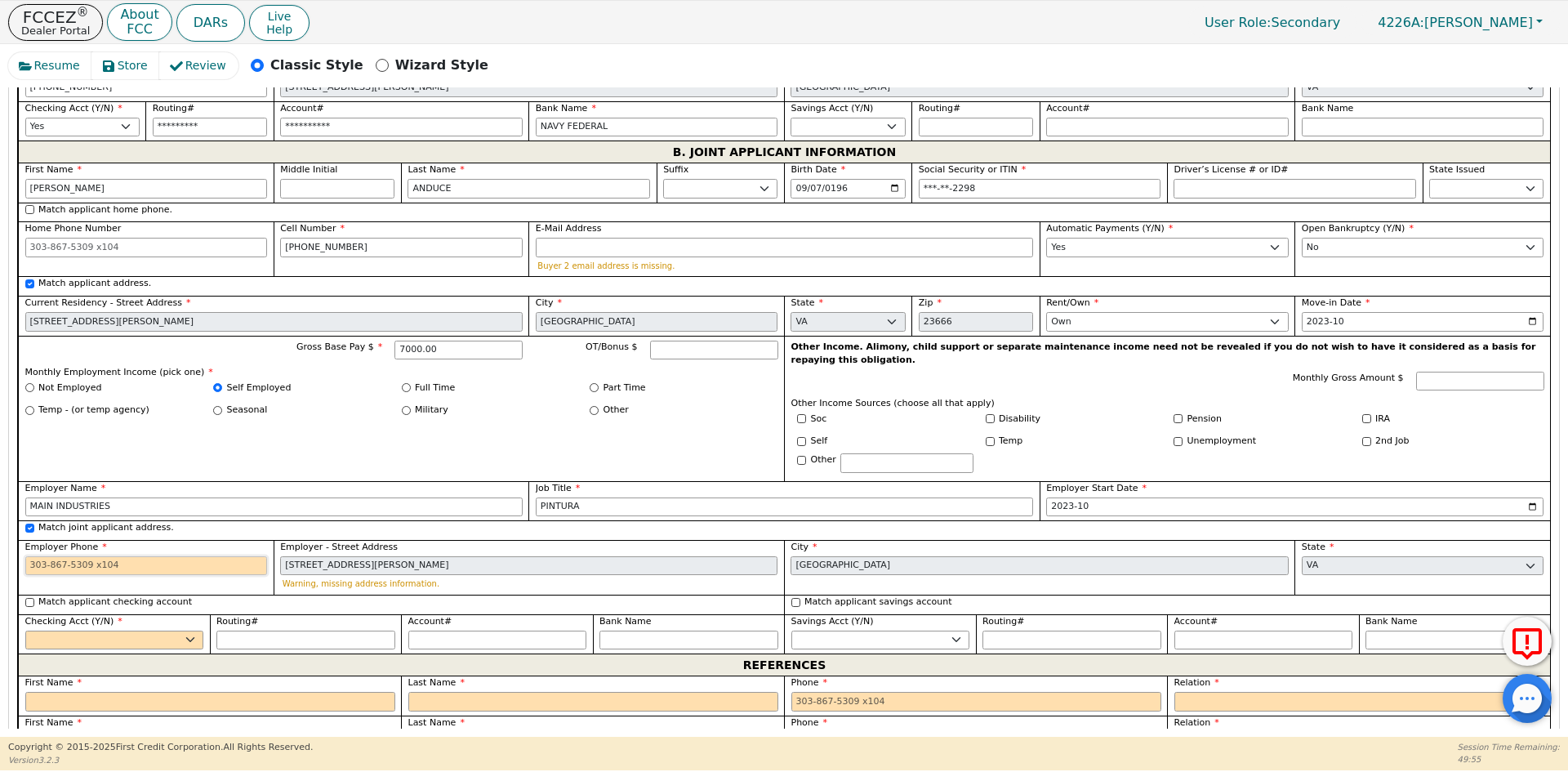
click at [78, 556] on input "Employer Phone" at bounding box center [147, 565] width 243 height 20
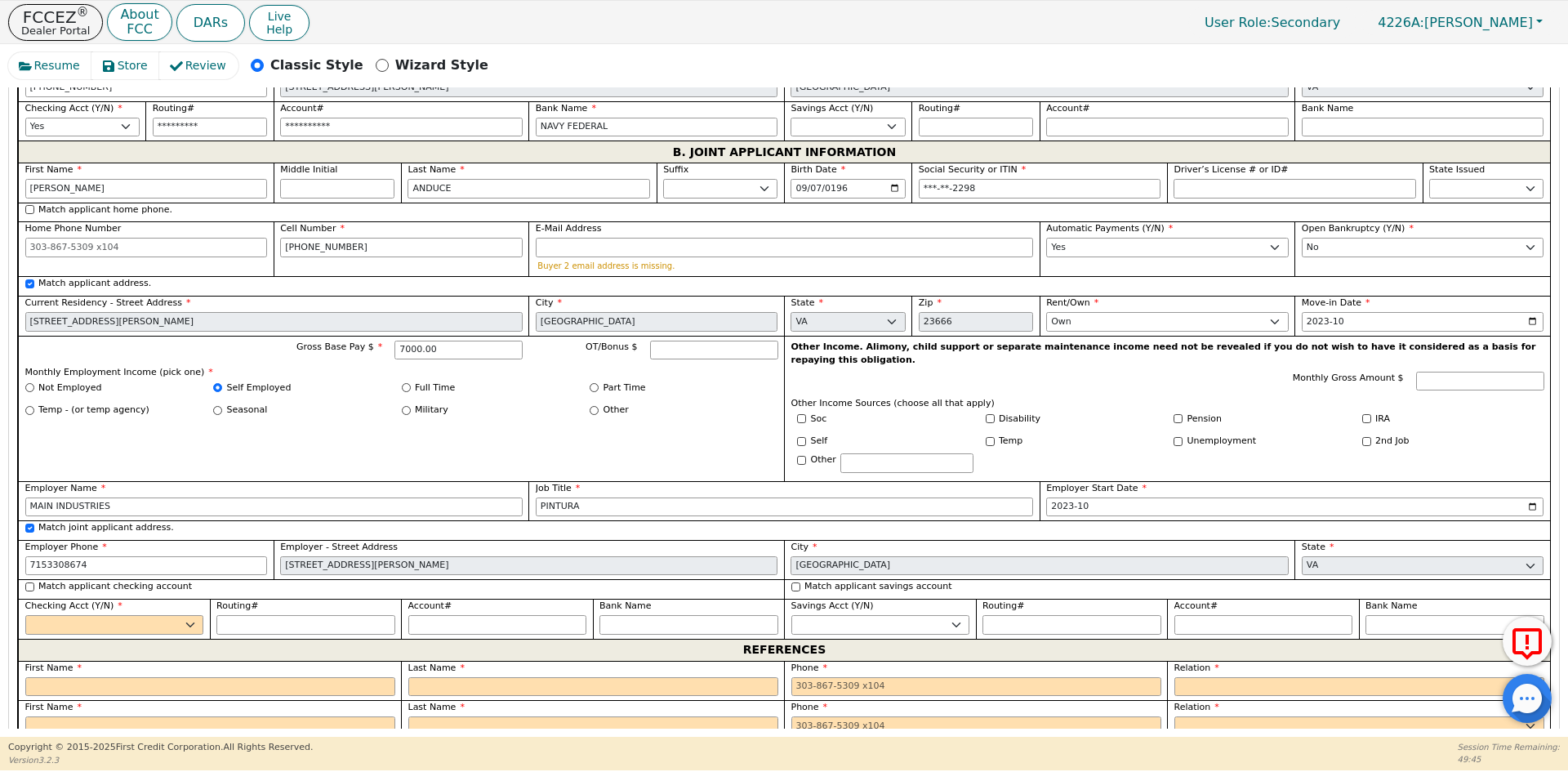
type input "[PHONE_NUMBER]"
click at [66, 580] on label "Match applicant checking account" at bounding box center [115, 587] width 153 height 14
click at [34, 582] on input "Match applicant checking account" at bounding box center [30, 587] width 9 height 9
checkbox input "true"
select select "y"
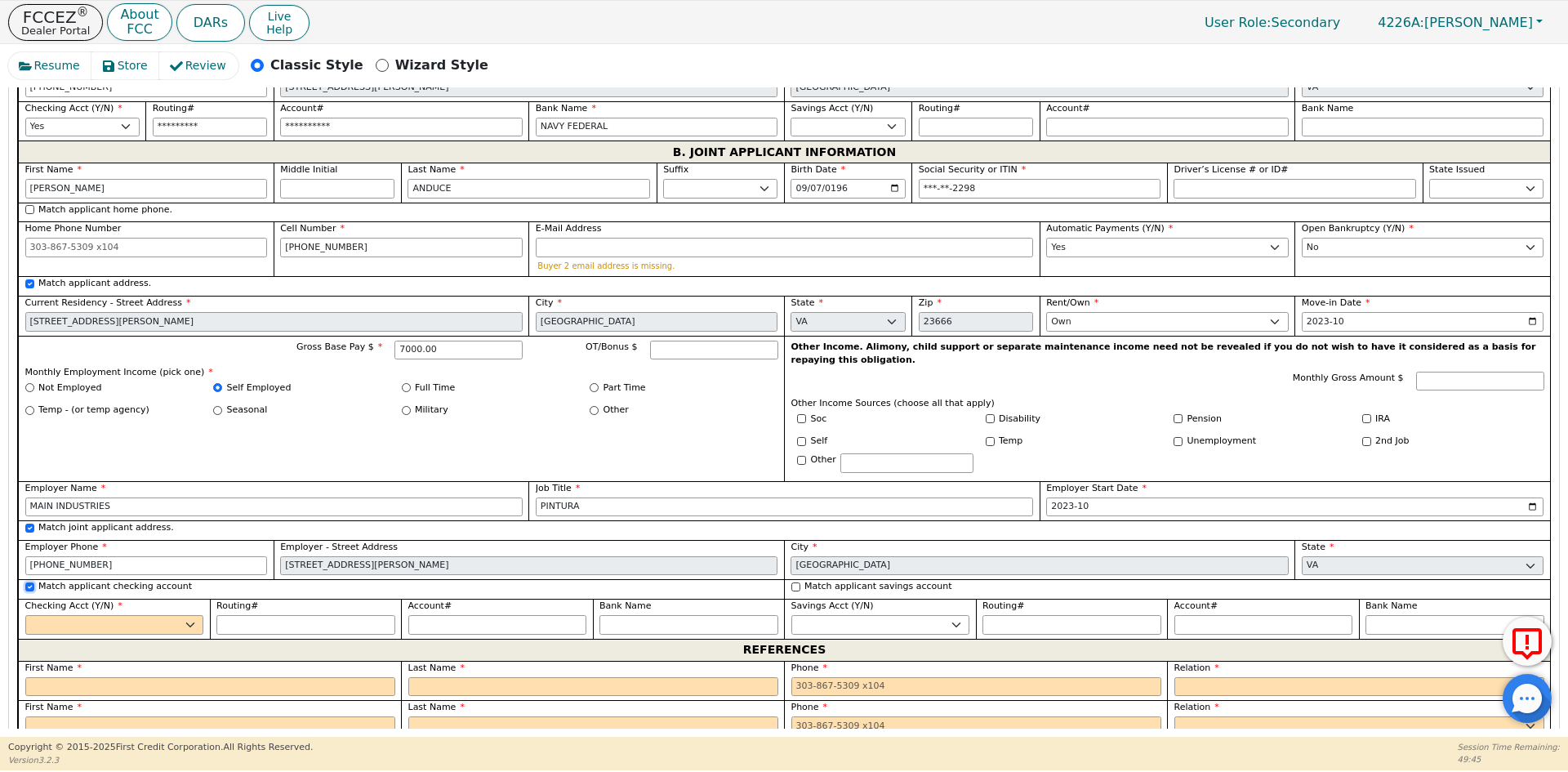
type input "*********"
type input "**********"
type input "NAVY FEDERAL"
type input "*********"
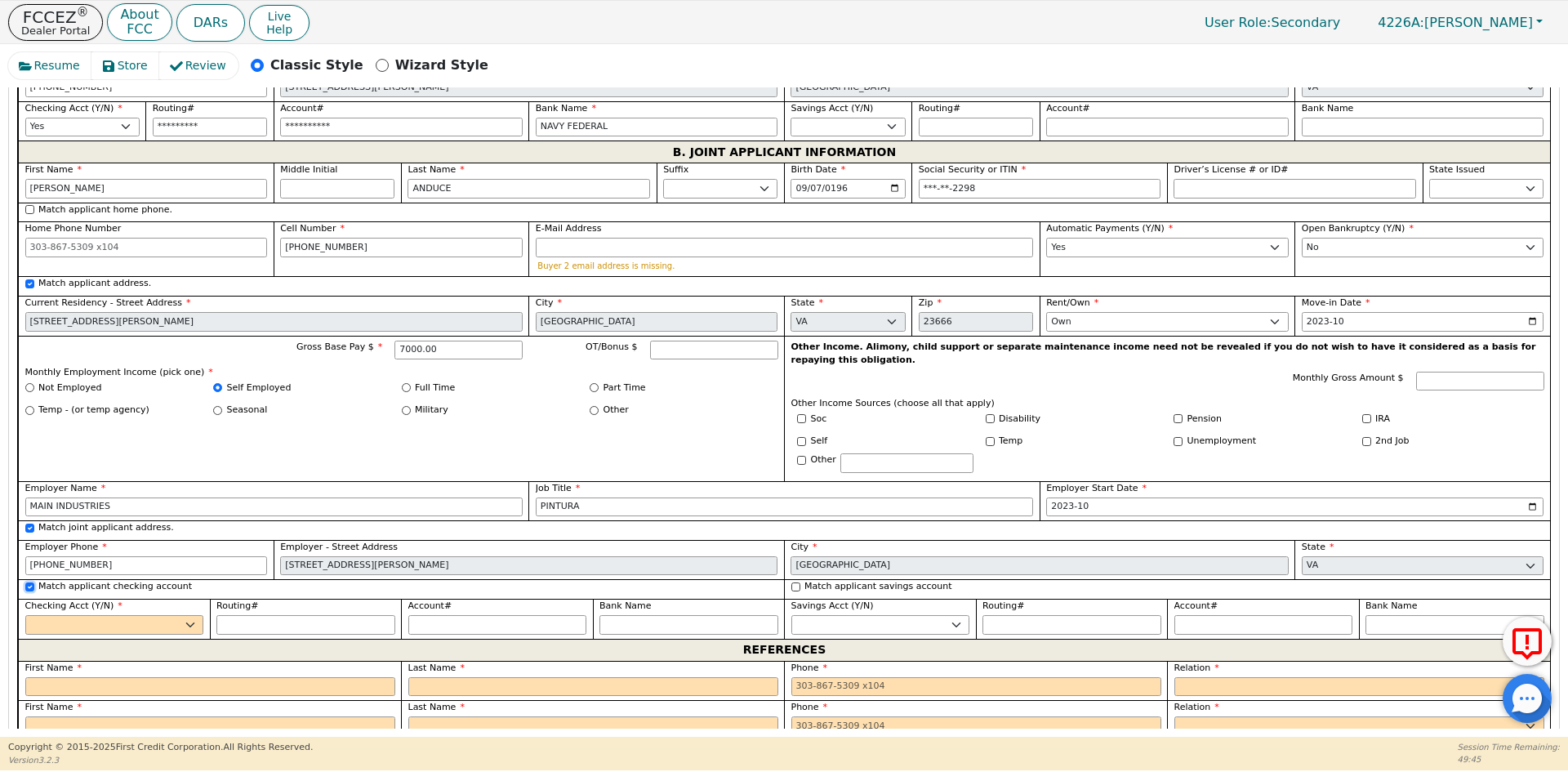
type input "**********"
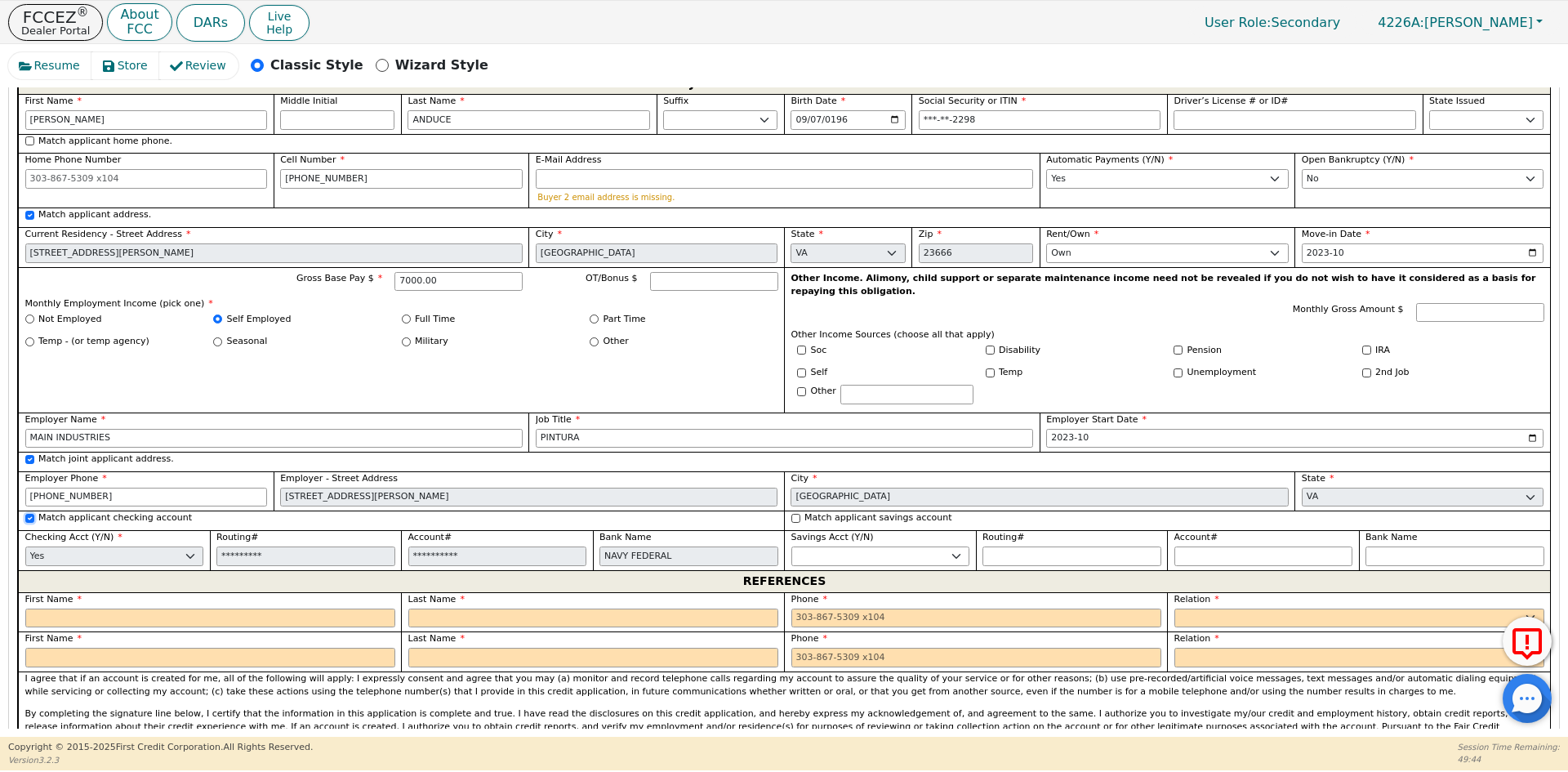
scroll to position [1501, 0]
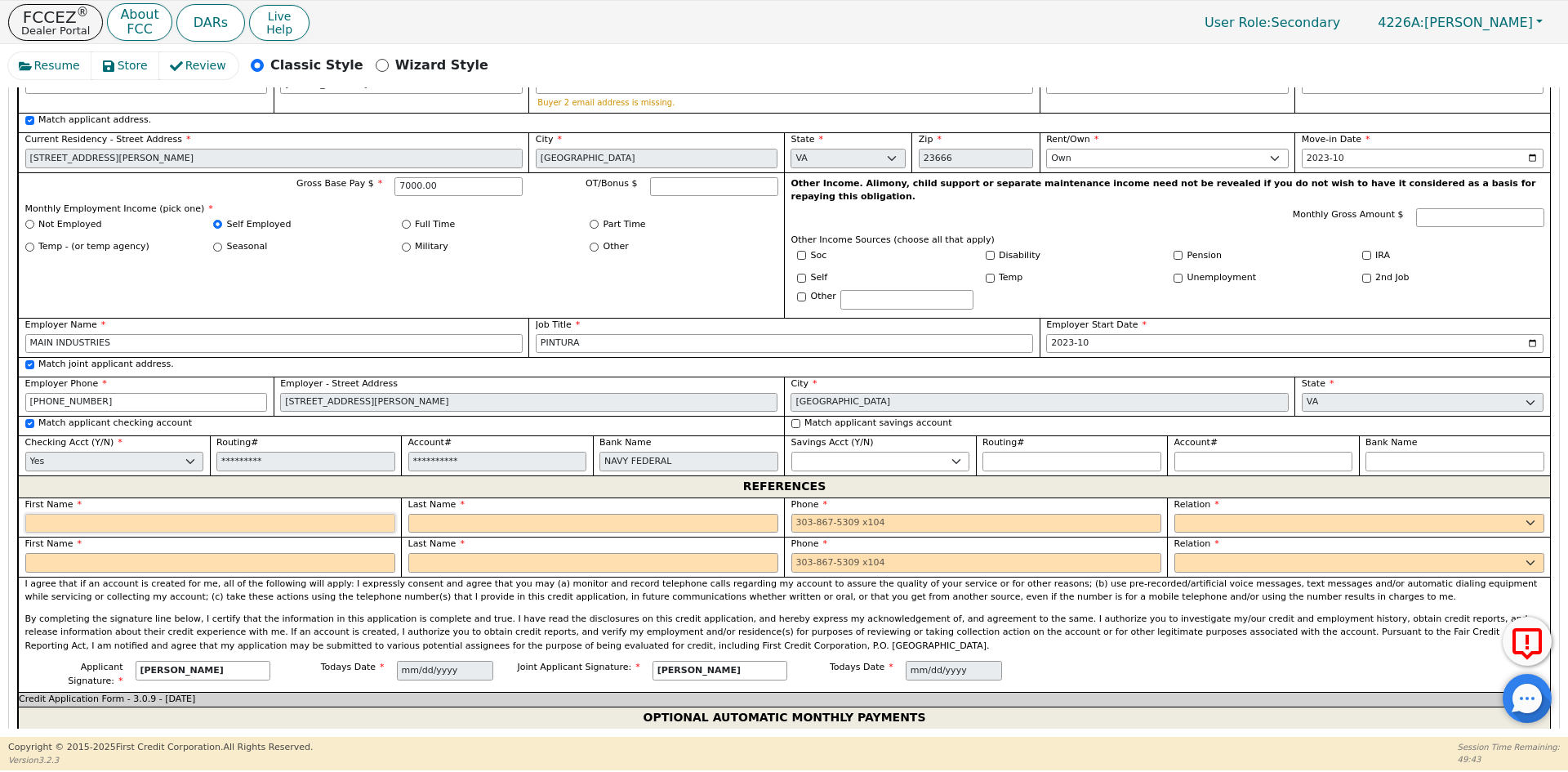
click at [274, 513] on input "text" at bounding box center [210, 523] width 369 height 20
type input "[PERSON_NAME]"
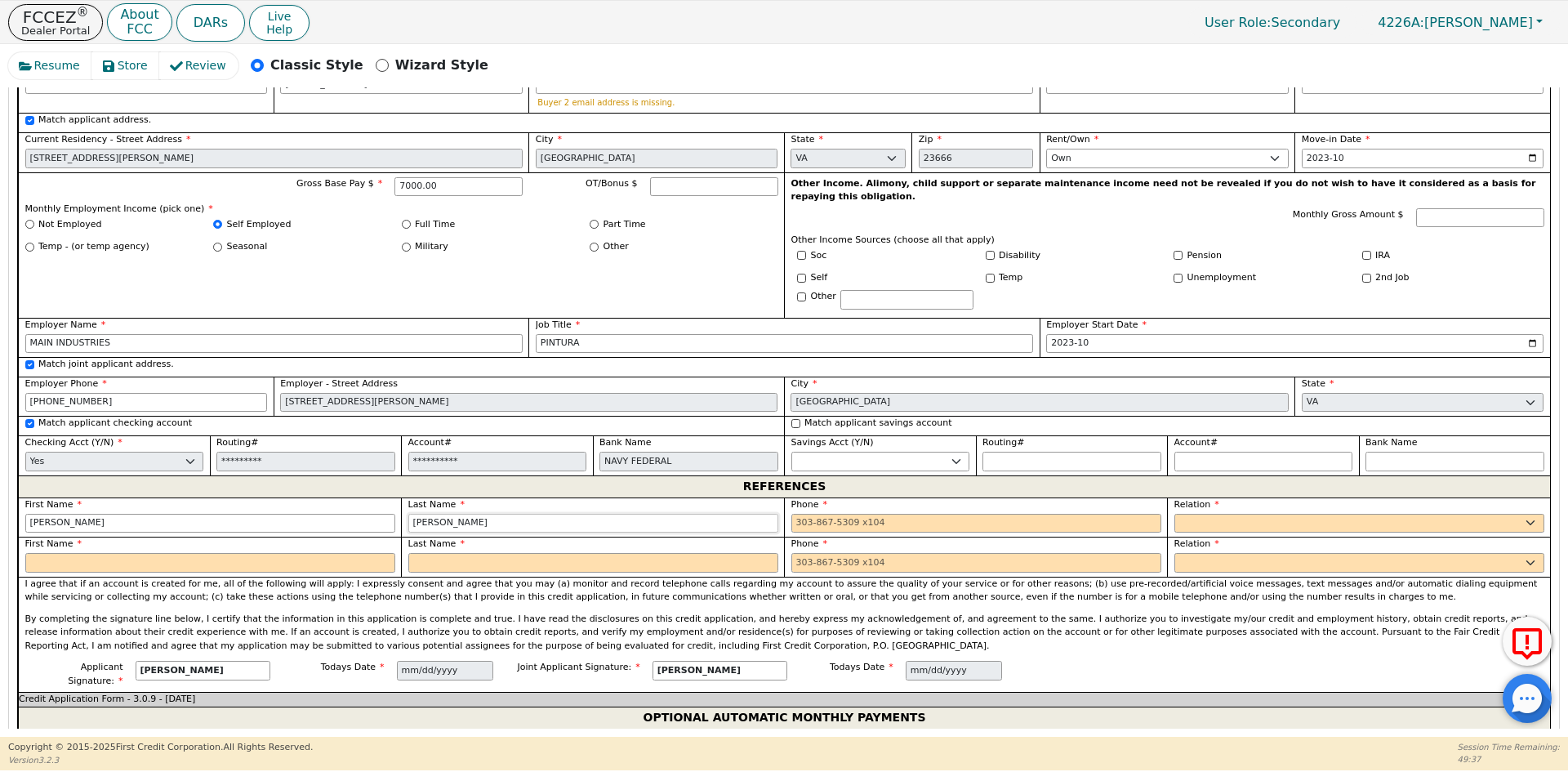
type input "[PERSON_NAME]"
type input "[PHONE_NUMBER]"
click at [1215, 513] on select "FATHER MOTHER SISTER BROTHER DAUGHTER SON CO-WORKER NEIGHBOR FRIEND COUSIN G-MO…" at bounding box center [1358, 523] width 369 height 20
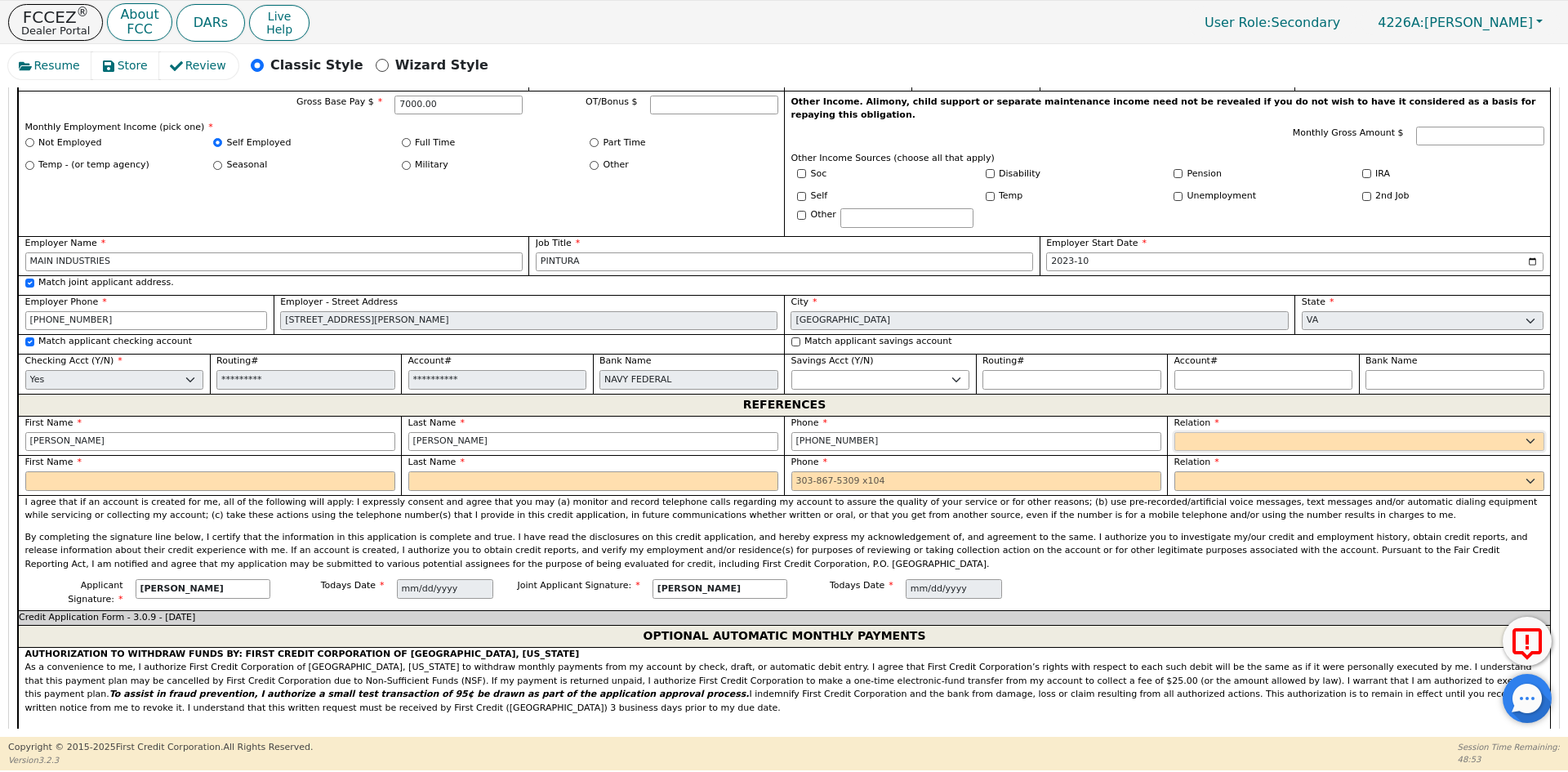
click at [1197, 432] on select "FATHER MOTHER SISTER BROTHER DAUGHTER SON CO-WORKER NEIGHBOR FRIEND COUSIN G-MO…" at bounding box center [1358, 441] width 369 height 20
click at [1200, 432] on select "FATHER MOTHER SISTER BROTHER DAUGHTER SON CO-WORKER NEIGHBOR FRIEND COUSIN G-MO…" at bounding box center [1358, 441] width 369 height 20
click at [1211, 432] on select "FATHER MOTHER SISTER BROTHER DAUGHTER SON CO-WORKER NEIGHBOR FRIEND COUSIN G-MO…" at bounding box center [1358, 441] width 369 height 20
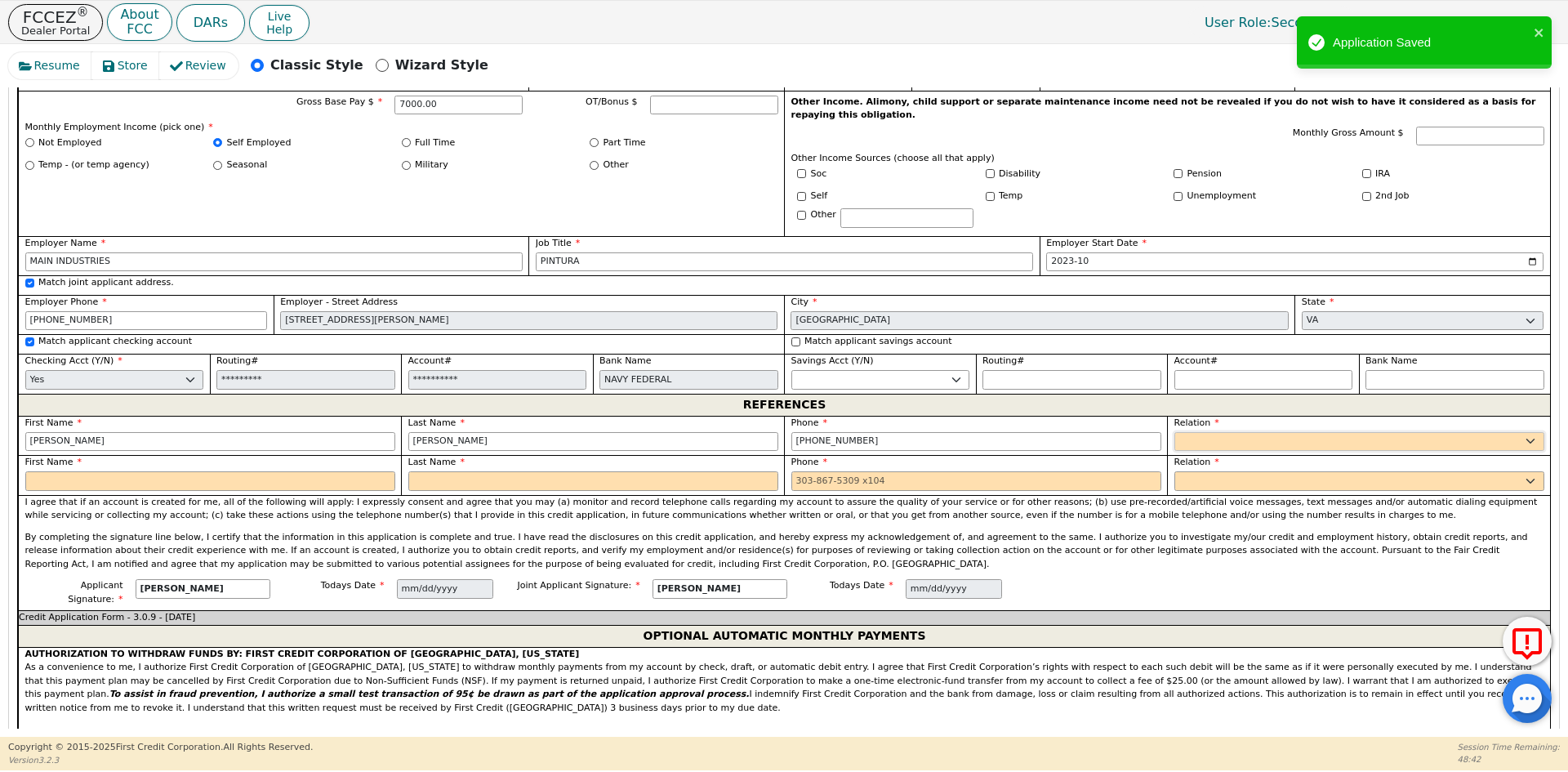
select select "OTHER"
click at [1211, 432] on select "FATHER MOTHER SISTER BROTHER DAUGHTER SON CO-WORKER NEIGHBOR FRIEND COUSIN G-MO…" at bounding box center [1358, 441] width 369 height 20
click at [1388, 432] on input "text" at bounding box center [1422, 441] width 243 height 20
click at [165, 471] on input "text" at bounding box center [210, 481] width 369 height 20
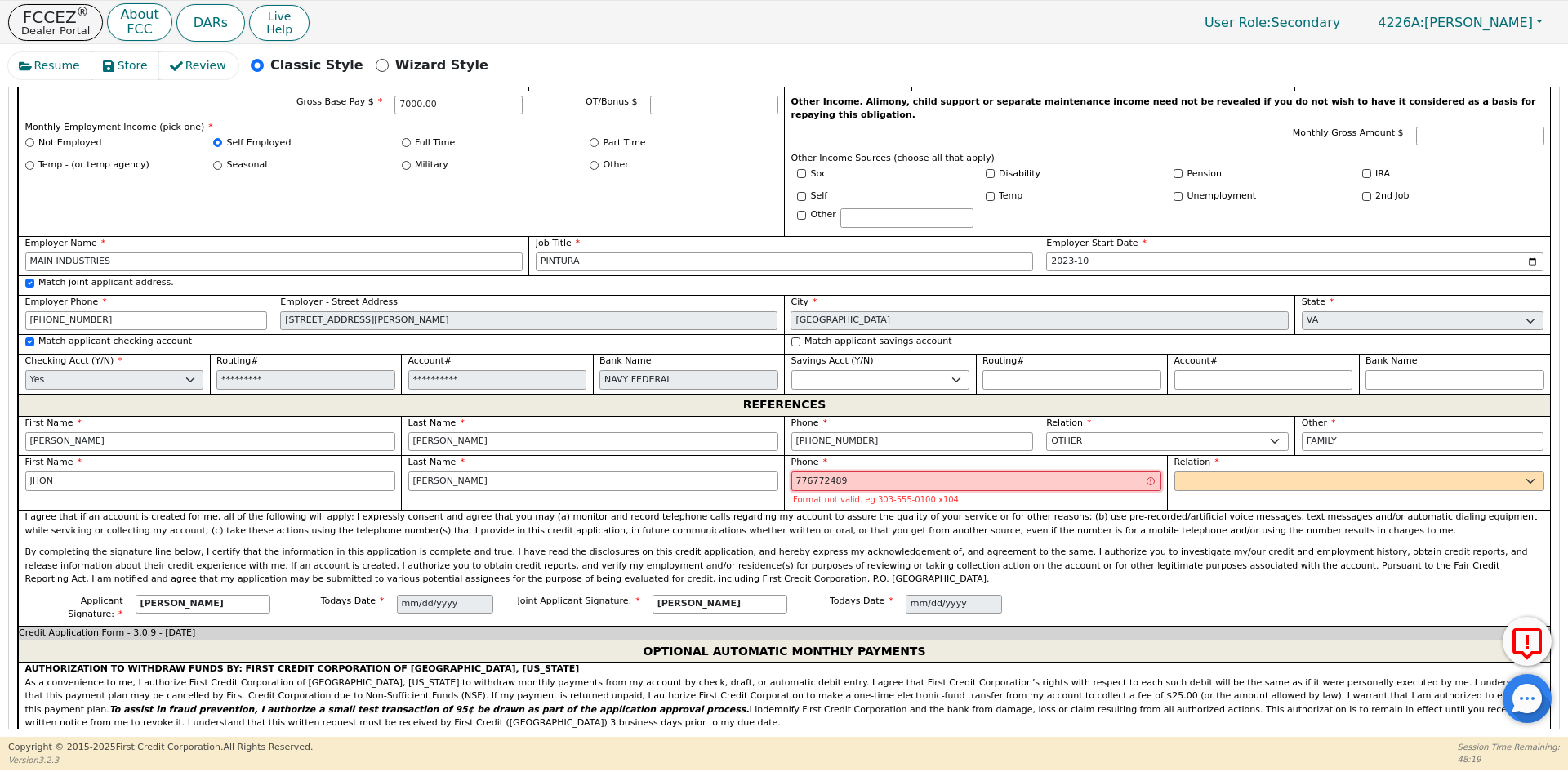
click at [798, 471] on input "776772489" at bounding box center [976, 481] width 369 height 20
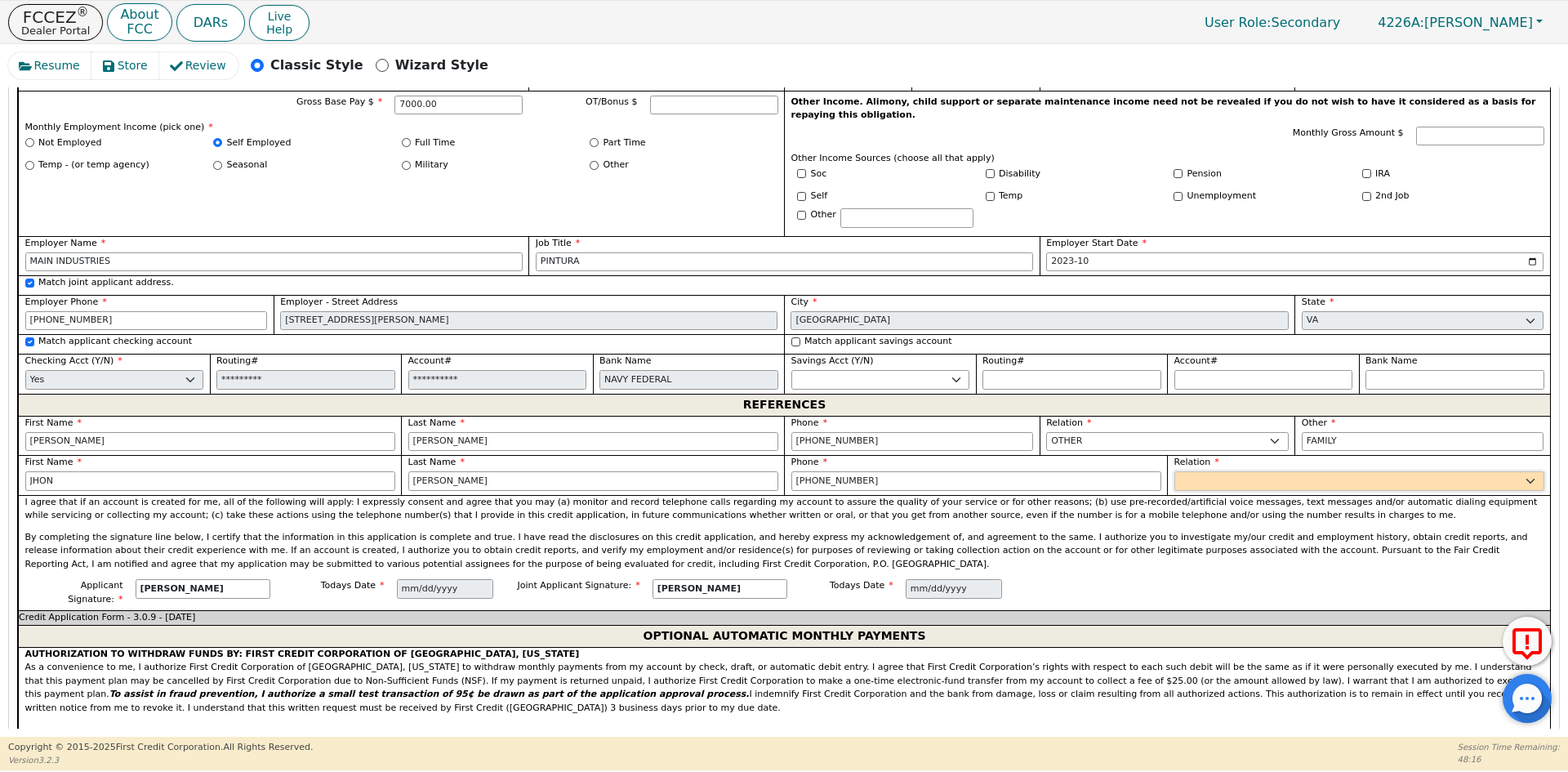
click at [1239, 471] on select "FATHER MOTHER SISTER BROTHER DAUGHTER SON CO-WORKER NEIGHBOR FRIEND COUSIN G-MO…" at bounding box center [1358, 481] width 369 height 20
click at [1237, 471] on select "FATHER MOTHER SISTER BROTHER DAUGHTER SON CO-WORKER NEIGHBOR FRIEND COUSIN G-MO…" at bounding box center [1358, 481] width 369 height 20
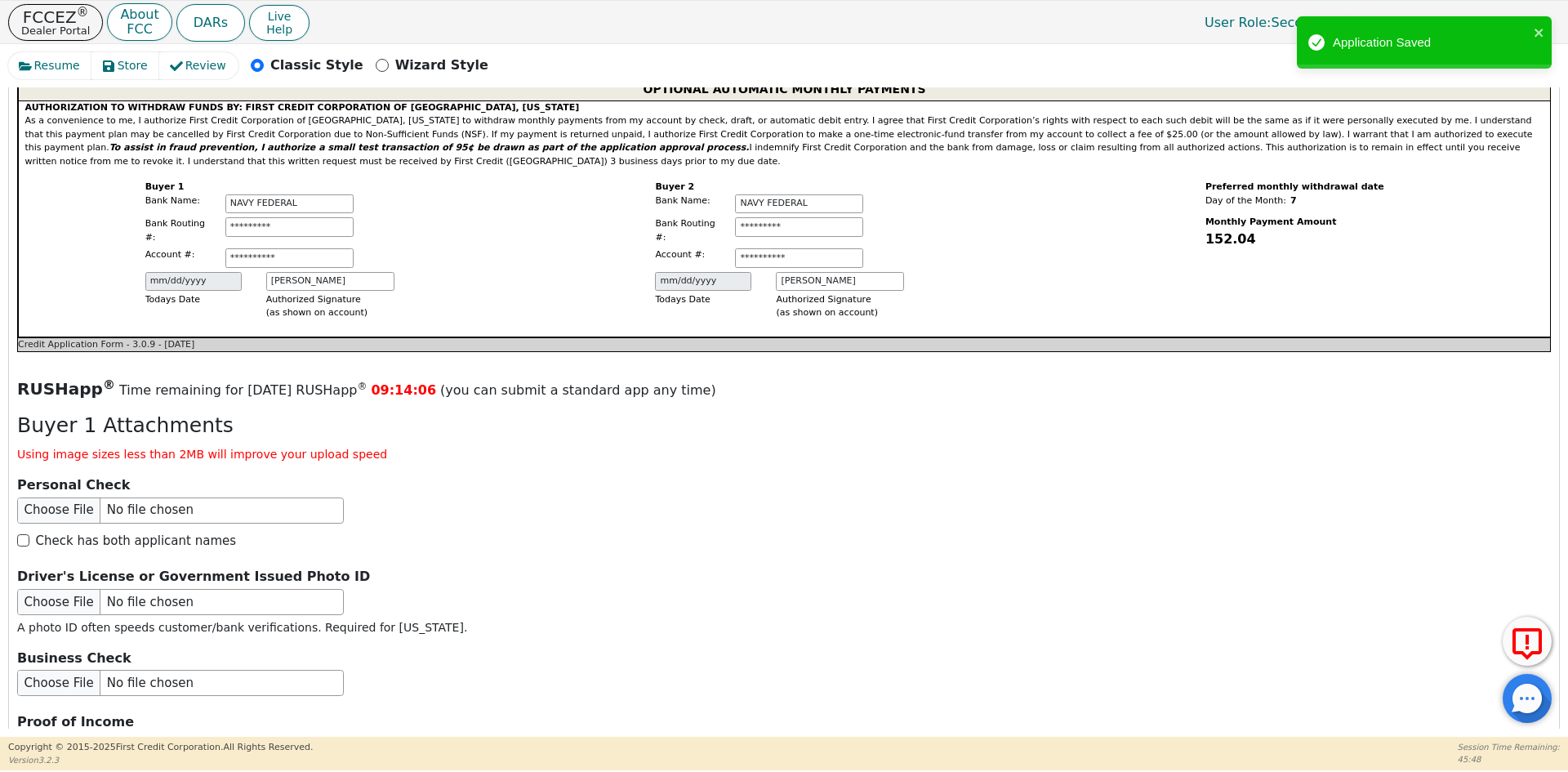
scroll to position [2154, 0]
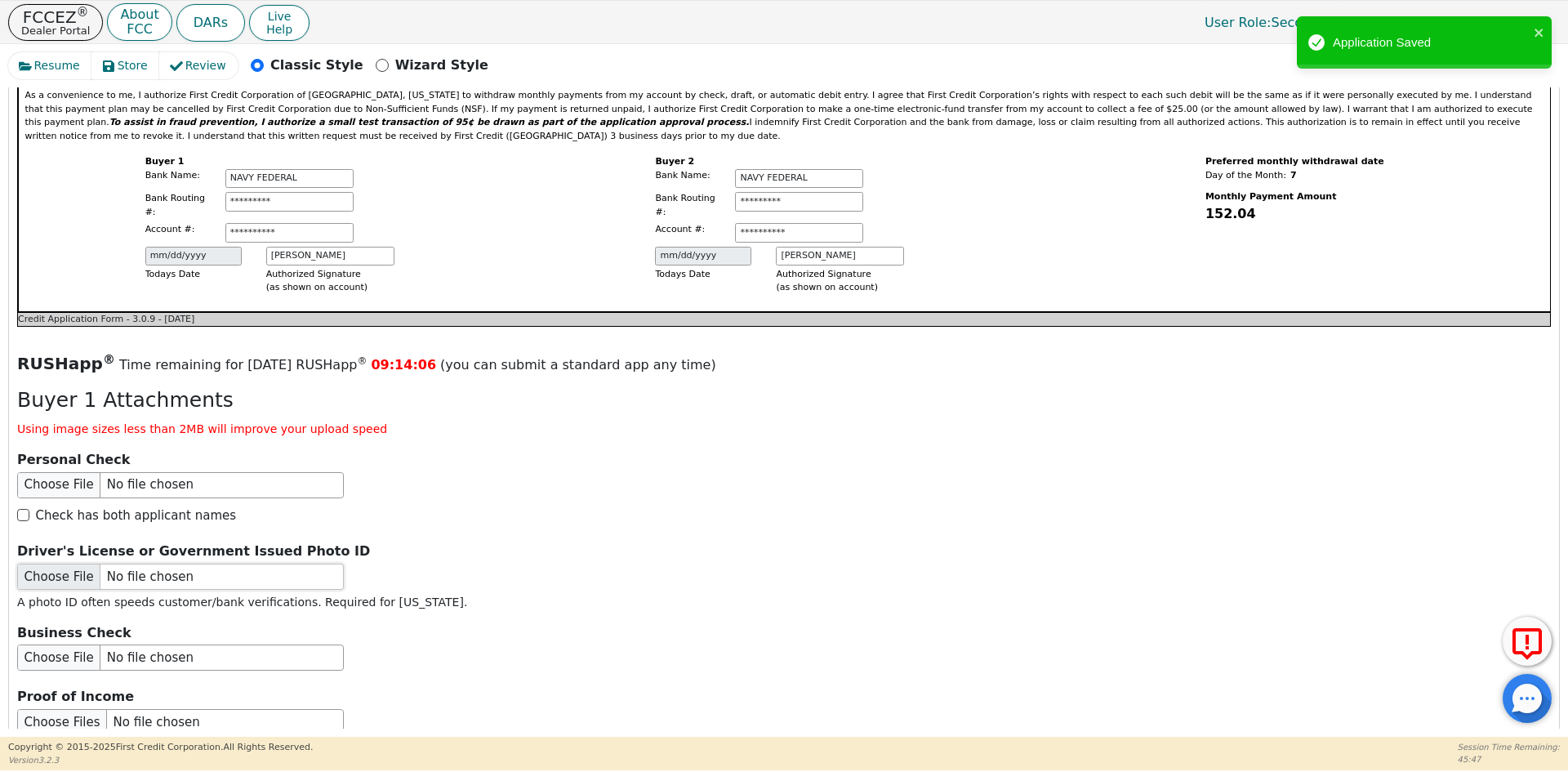
click at [99, 563] on input "file" at bounding box center [180, 576] width 326 height 26
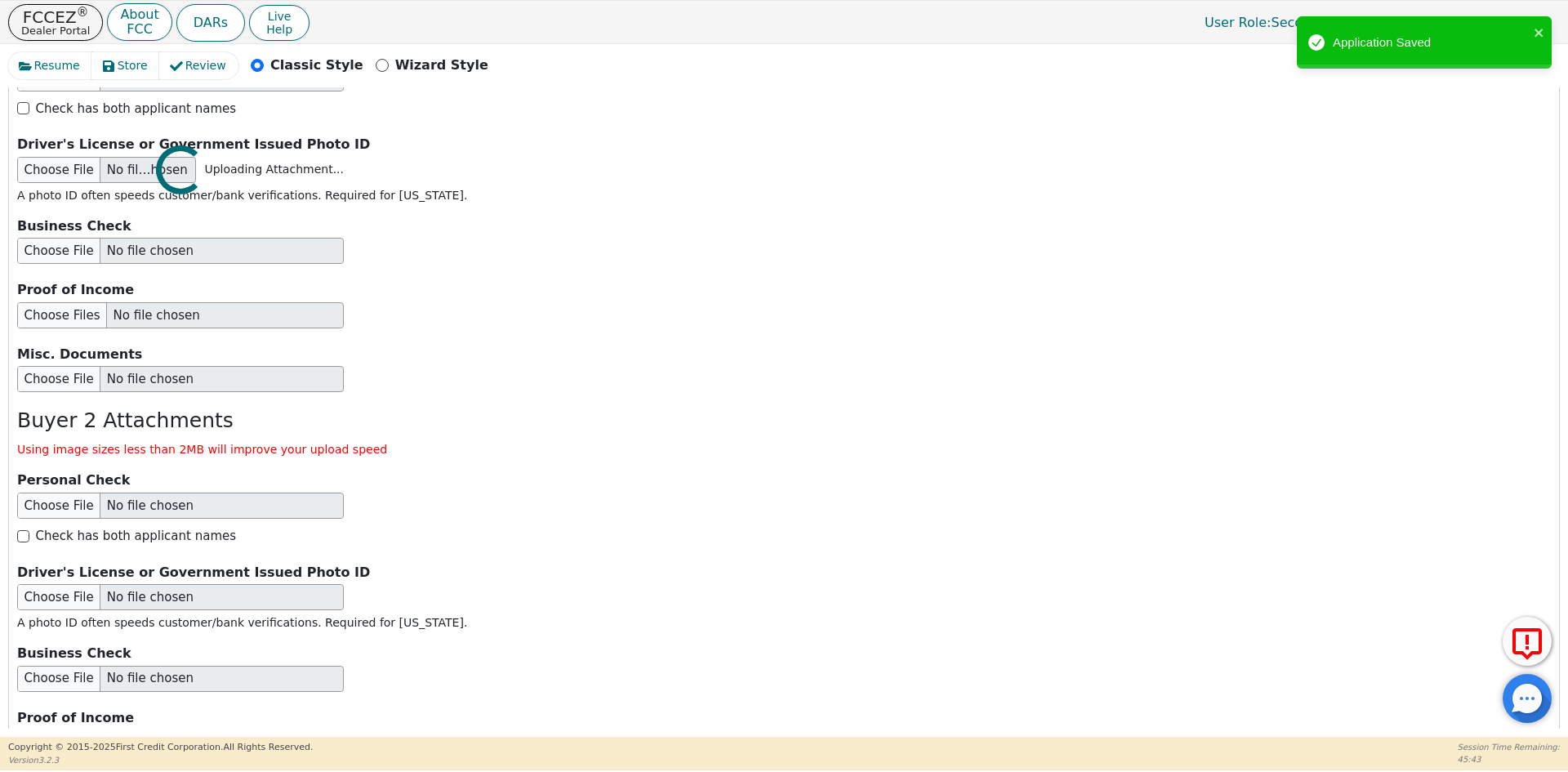
scroll to position [2562, 0]
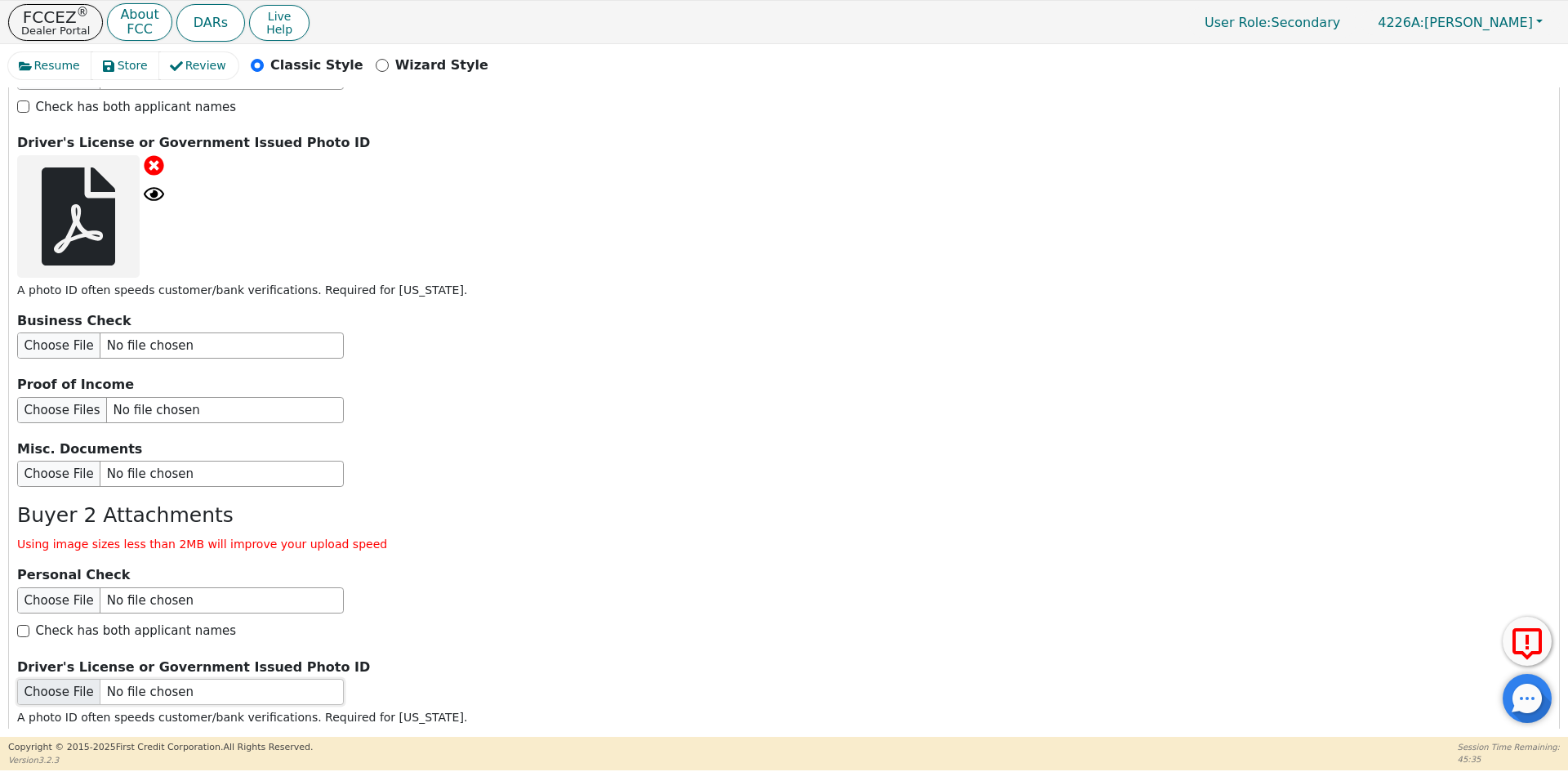
click at [116, 679] on input "file" at bounding box center [180, 692] width 326 height 26
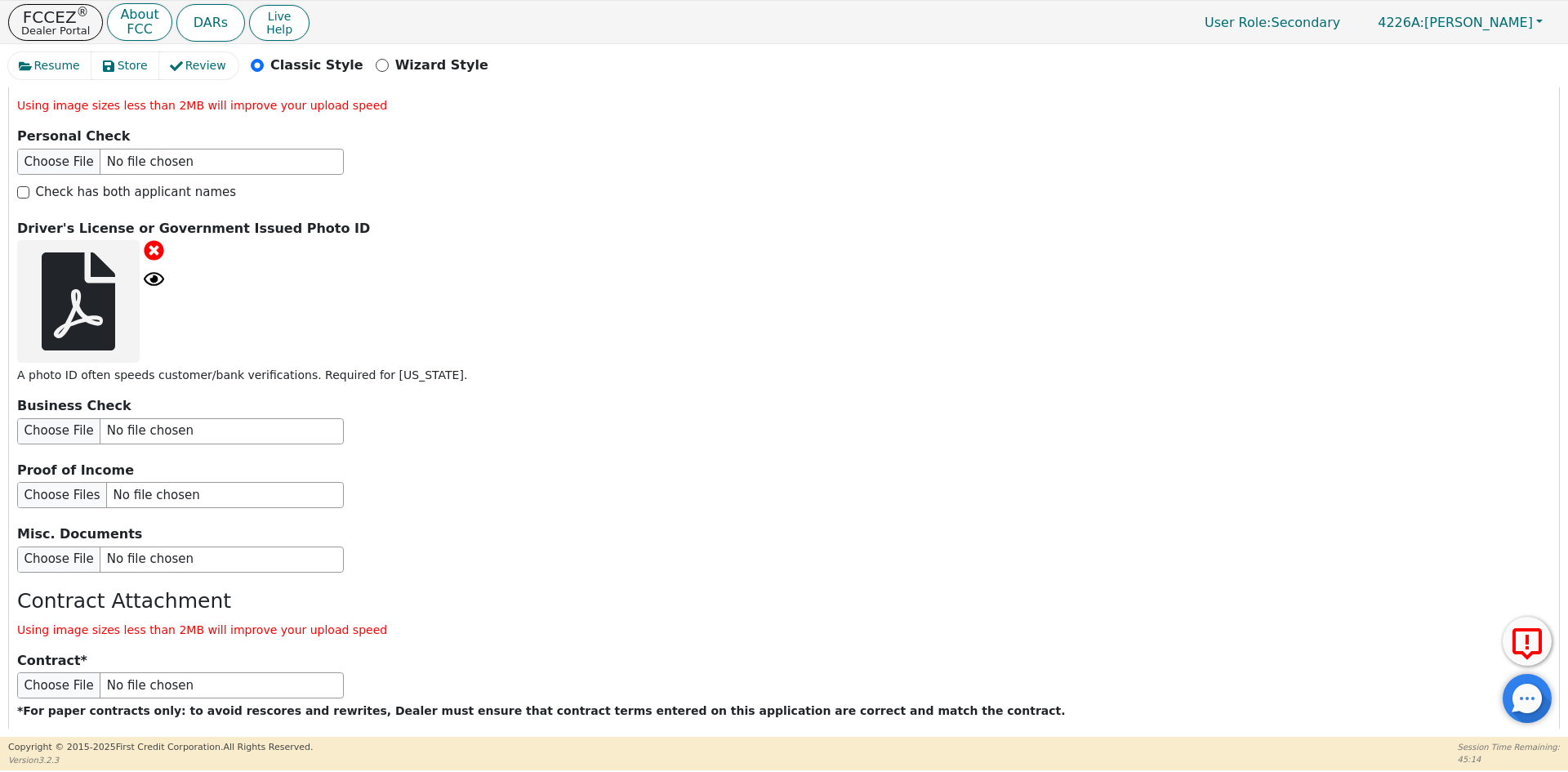
scroll to position [3045, 0]
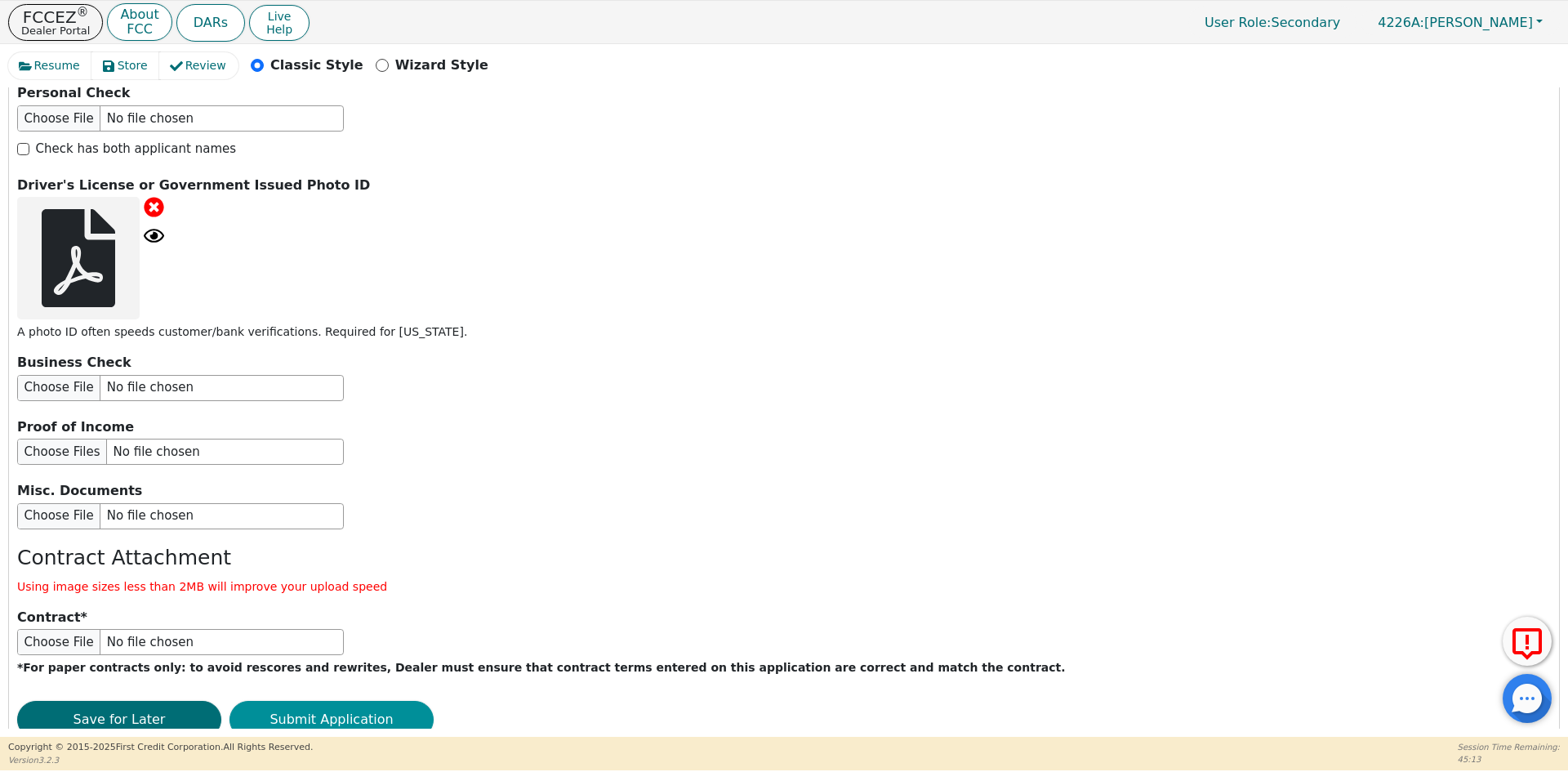
click at [351, 701] on button "Submit Application" at bounding box center [331, 719] width 204 height 38
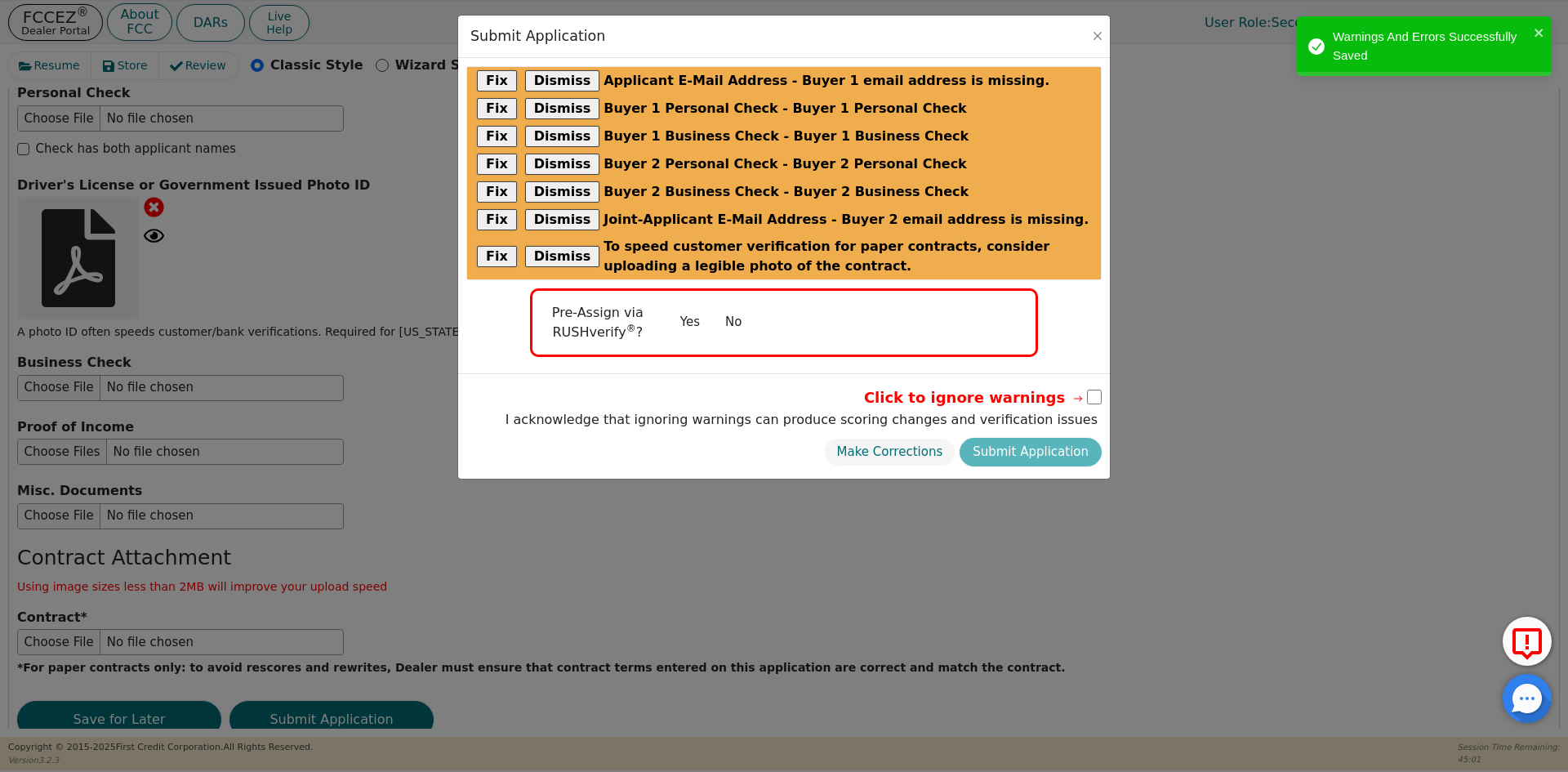
click at [741, 314] on button "No" at bounding box center [732, 322] width 42 height 28
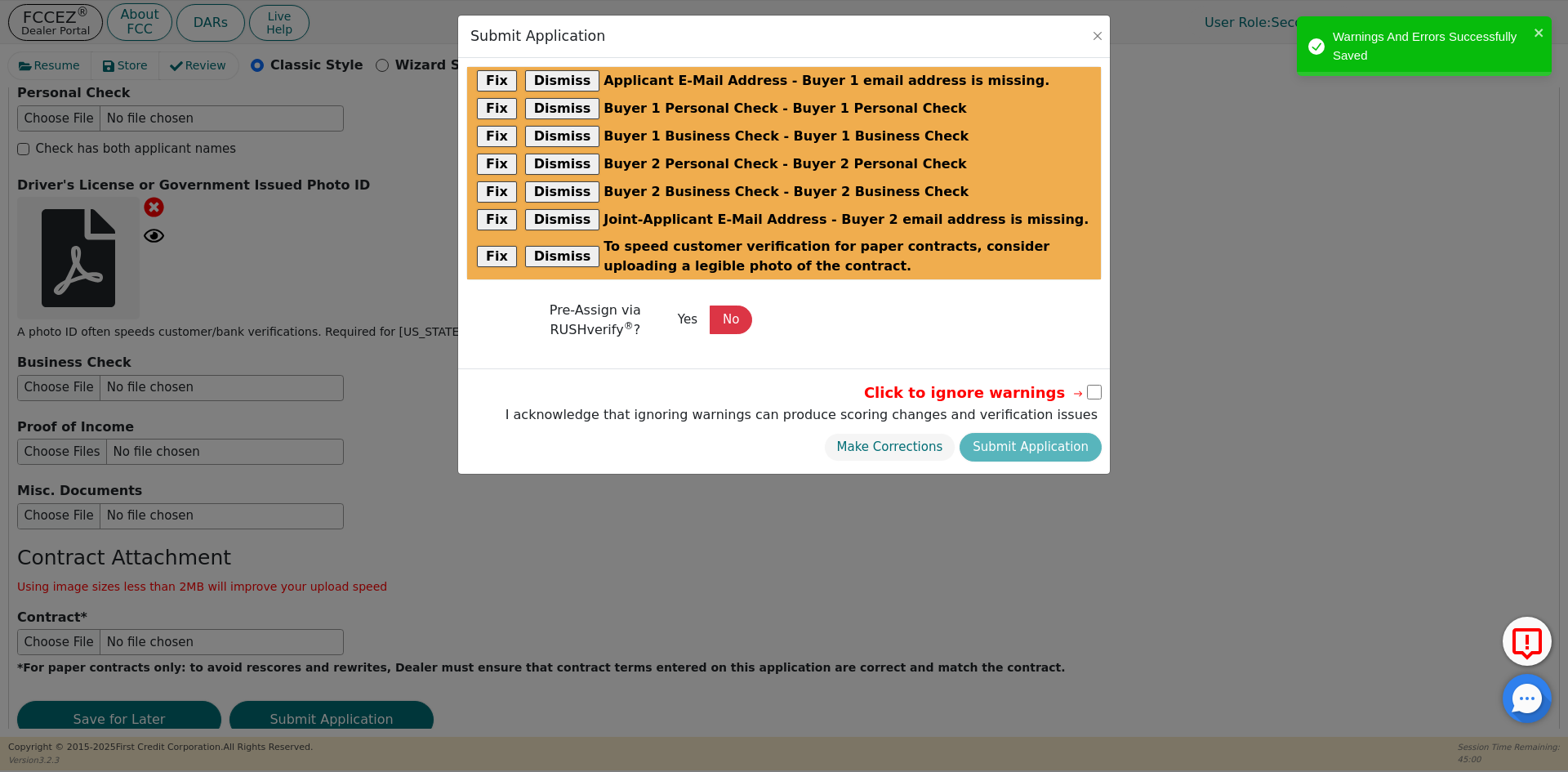
click at [1085, 386] on div "Click to ignore warnings" at bounding box center [801, 392] width 600 height 22
click at [1091, 395] on input "checkbox" at bounding box center [1094, 392] width 15 height 15
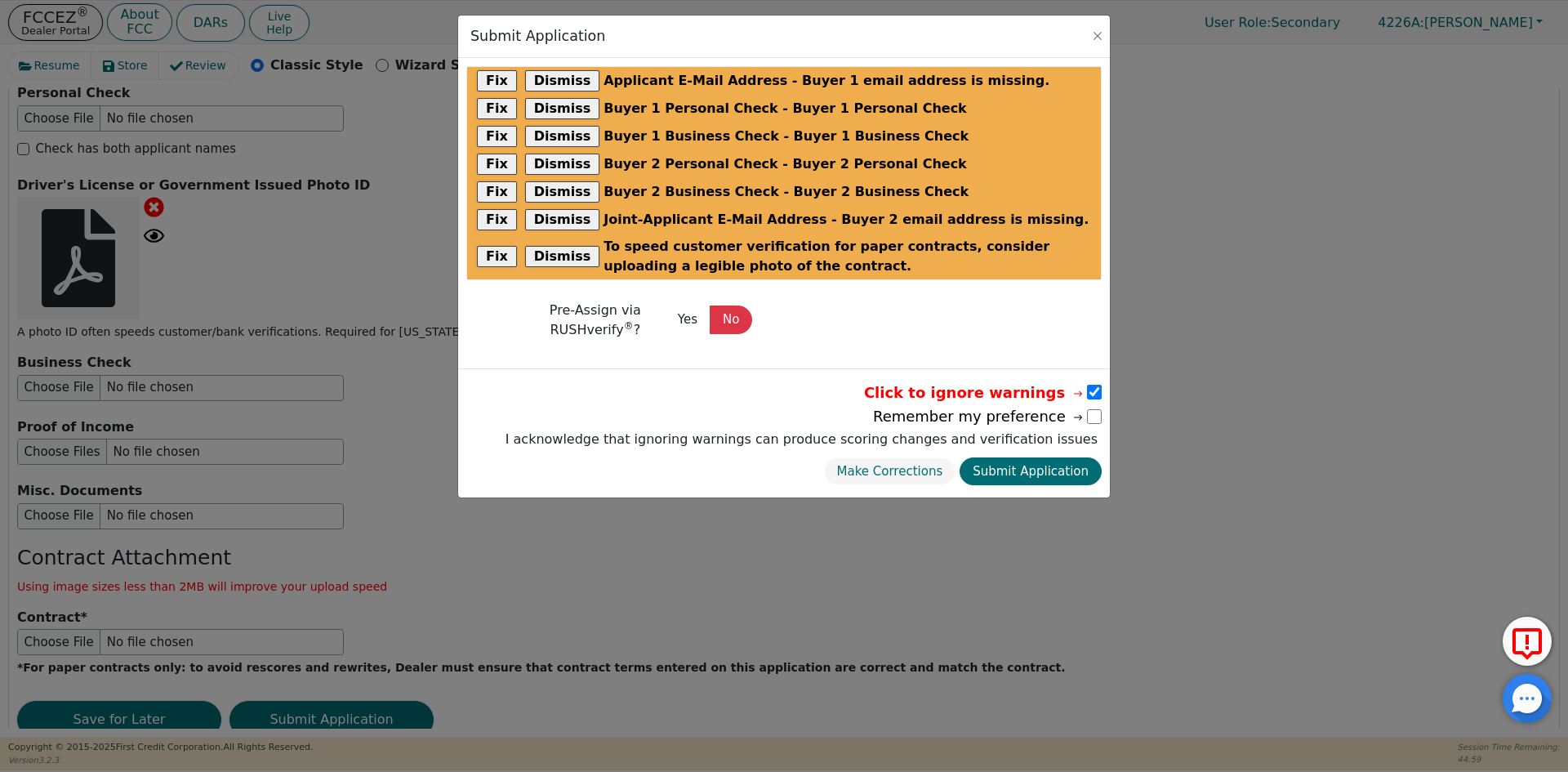
click at [1059, 472] on button "Submit Application" at bounding box center [1030, 471] width 142 height 28
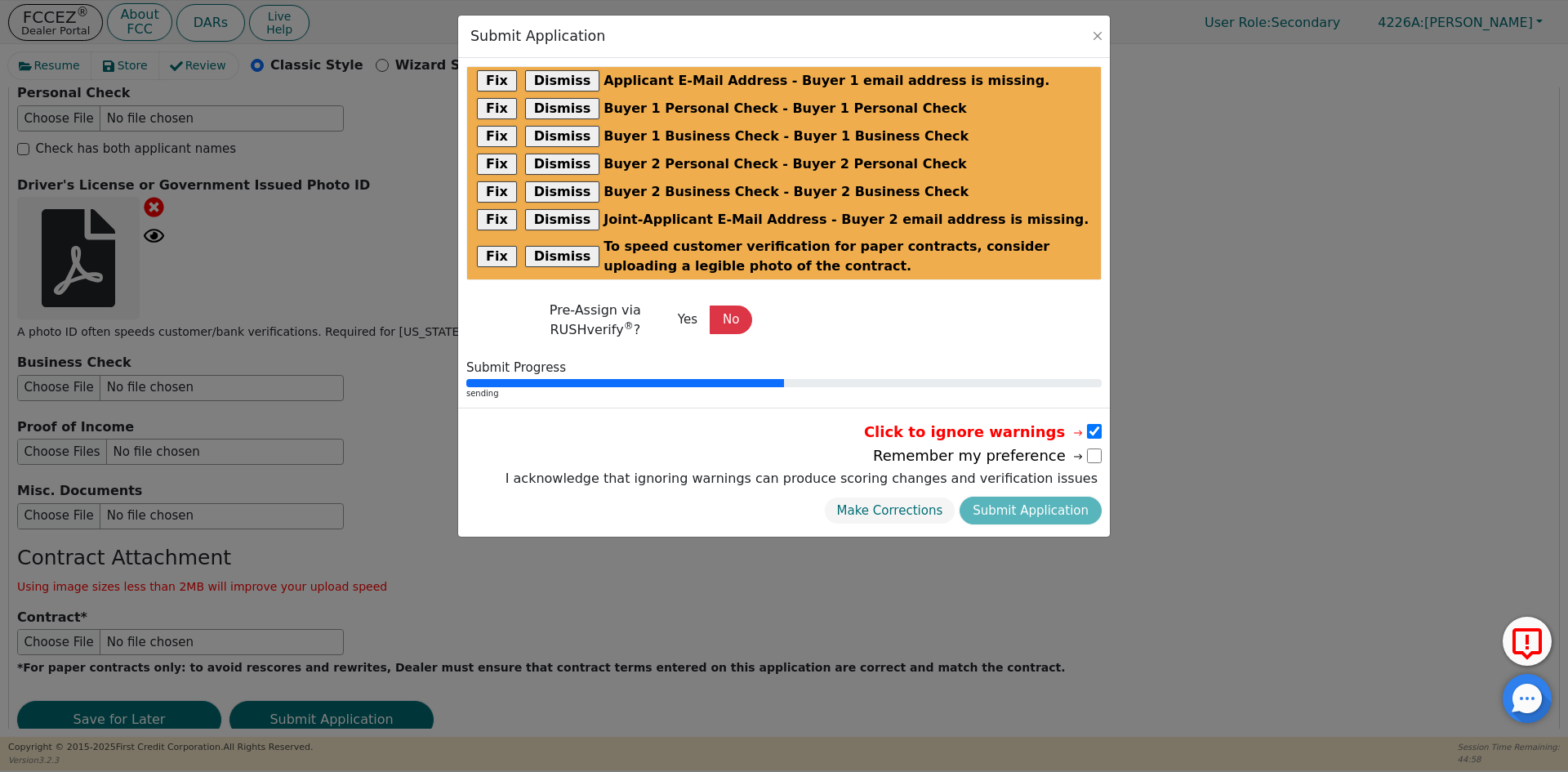
scroll to position [0, 0]
